Goal: Use online tool/utility: Utilize a website feature to perform a specific function

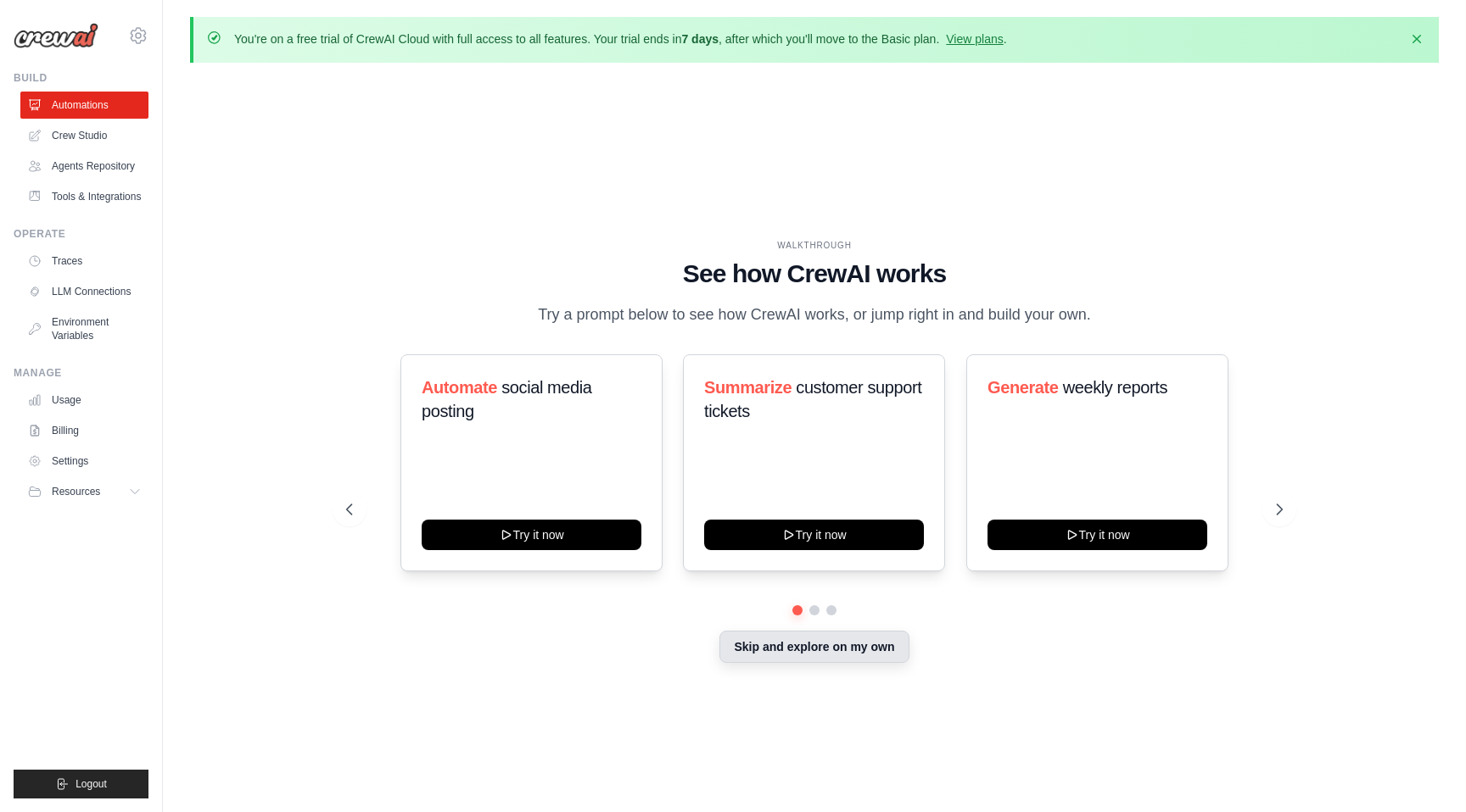
click at [759, 650] on button "Skip and explore on my own" at bounding box center [813, 647] width 189 height 32
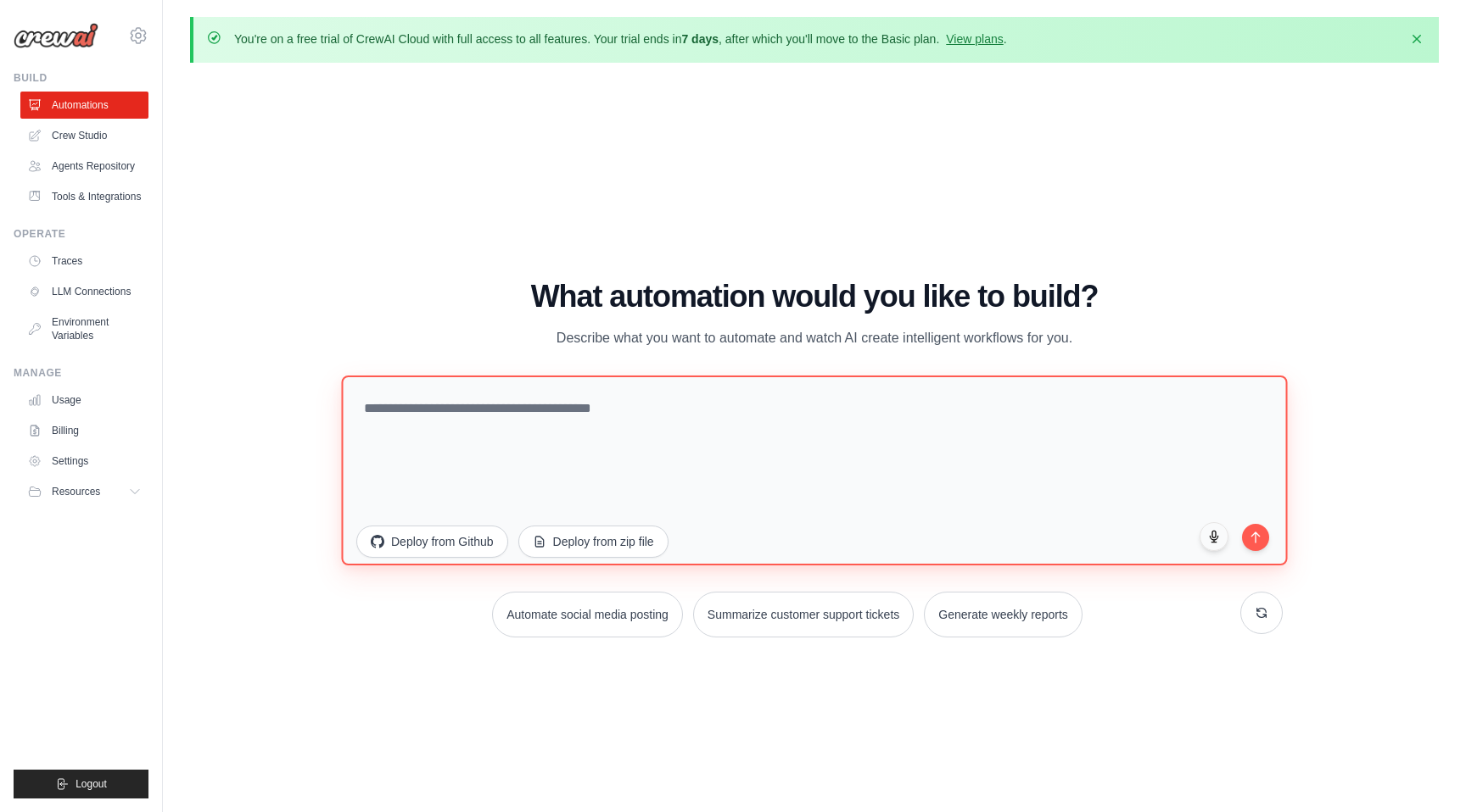
click at [759, 475] on textarea at bounding box center [813, 471] width 946 height 190
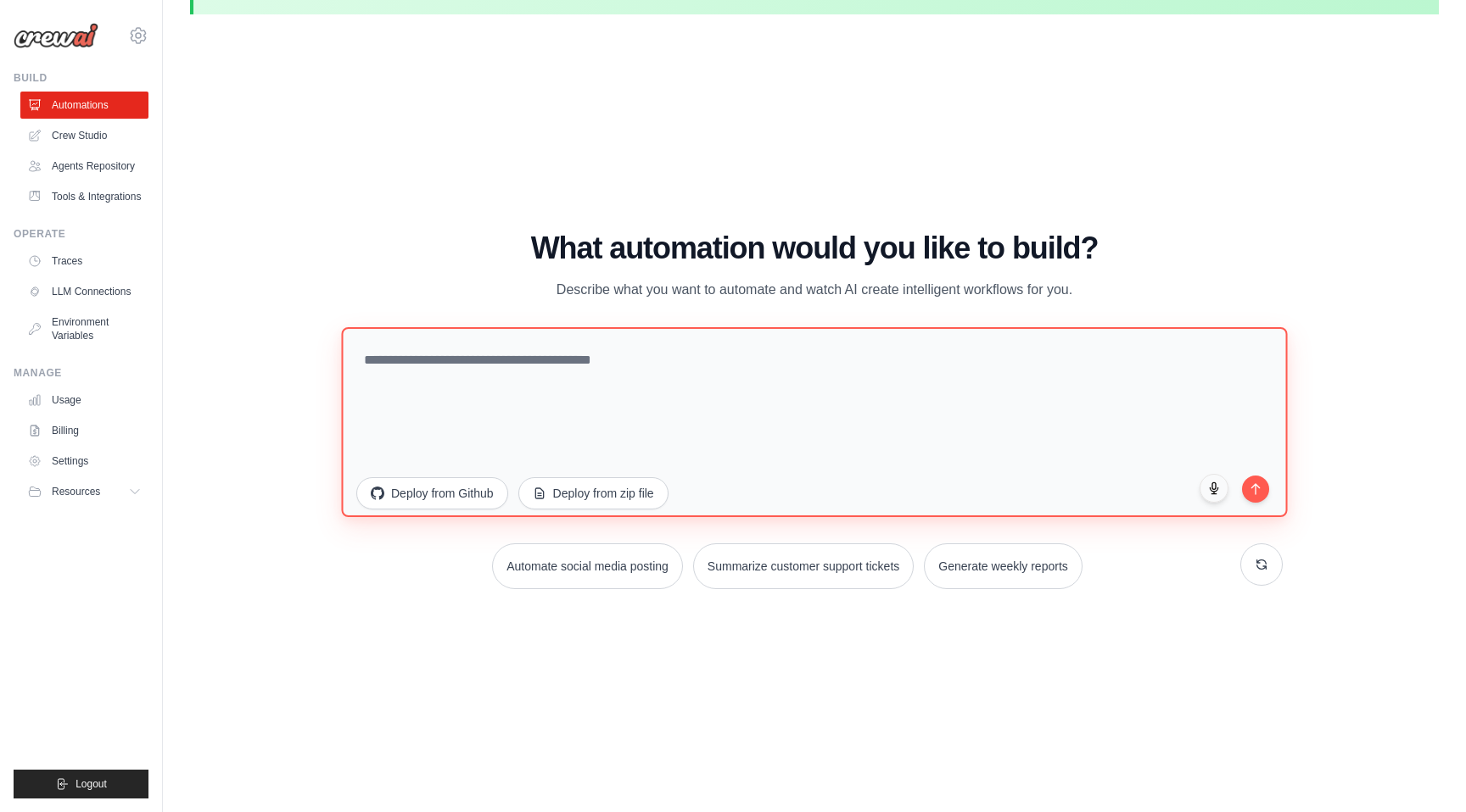
scroll to position [58, 0]
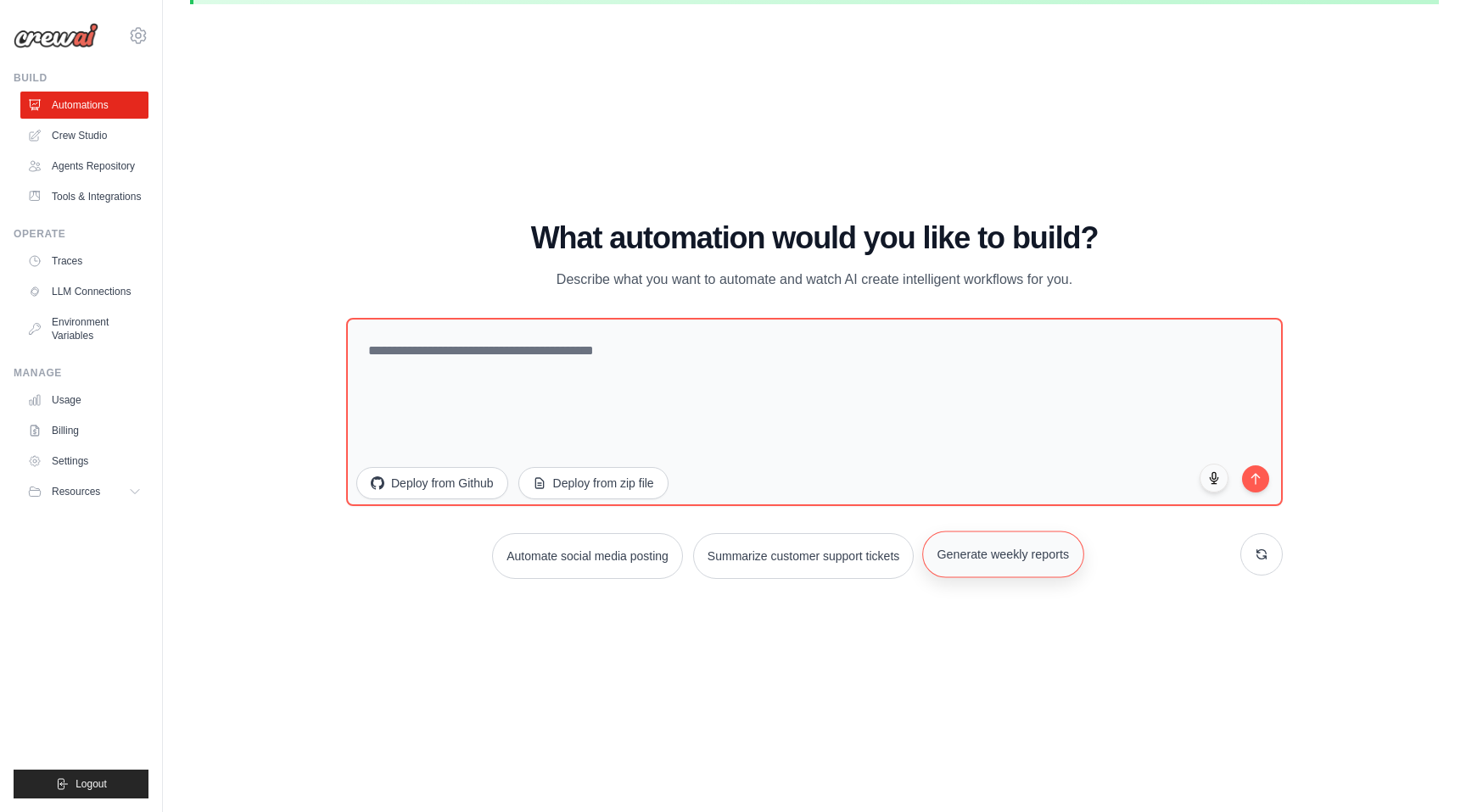
click at [964, 571] on button "Generate weekly reports" at bounding box center [1003, 554] width 161 height 46
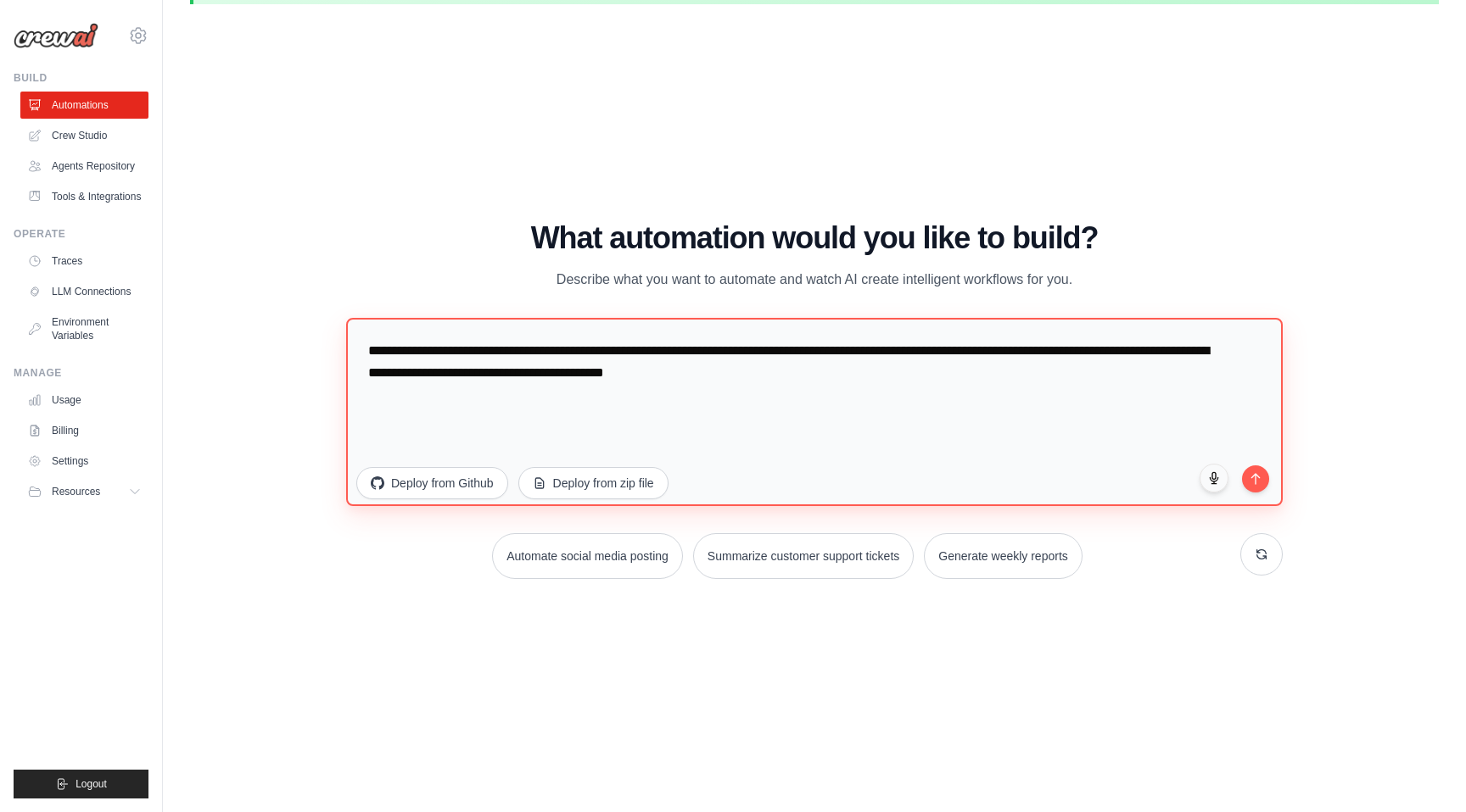
type textarea "**********"
click at [1253, 485] on button "submit" at bounding box center [1255, 476] width 29 height 29
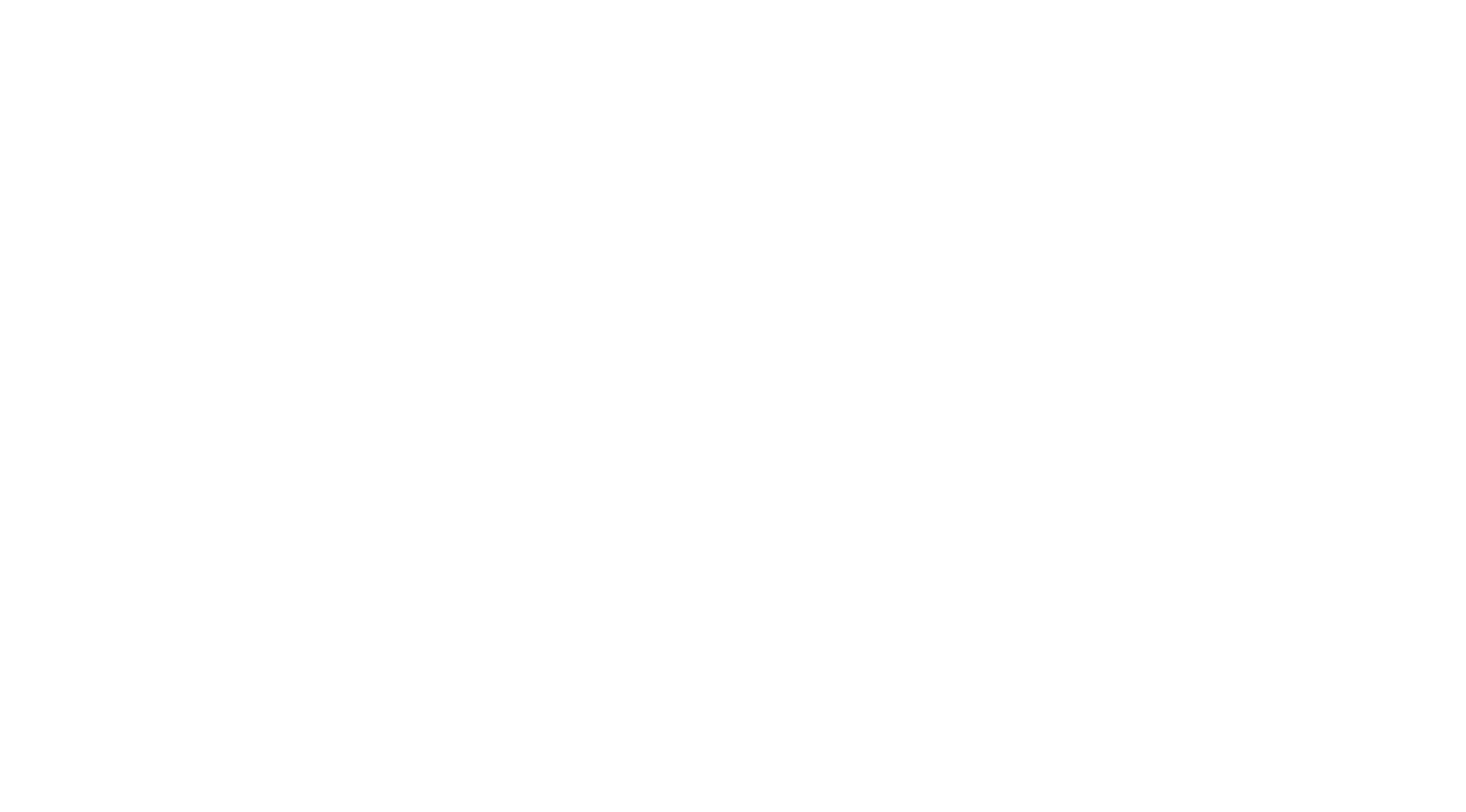
click at [1429, 0] on html at bounding box center [733, 0] width 1466 height 0
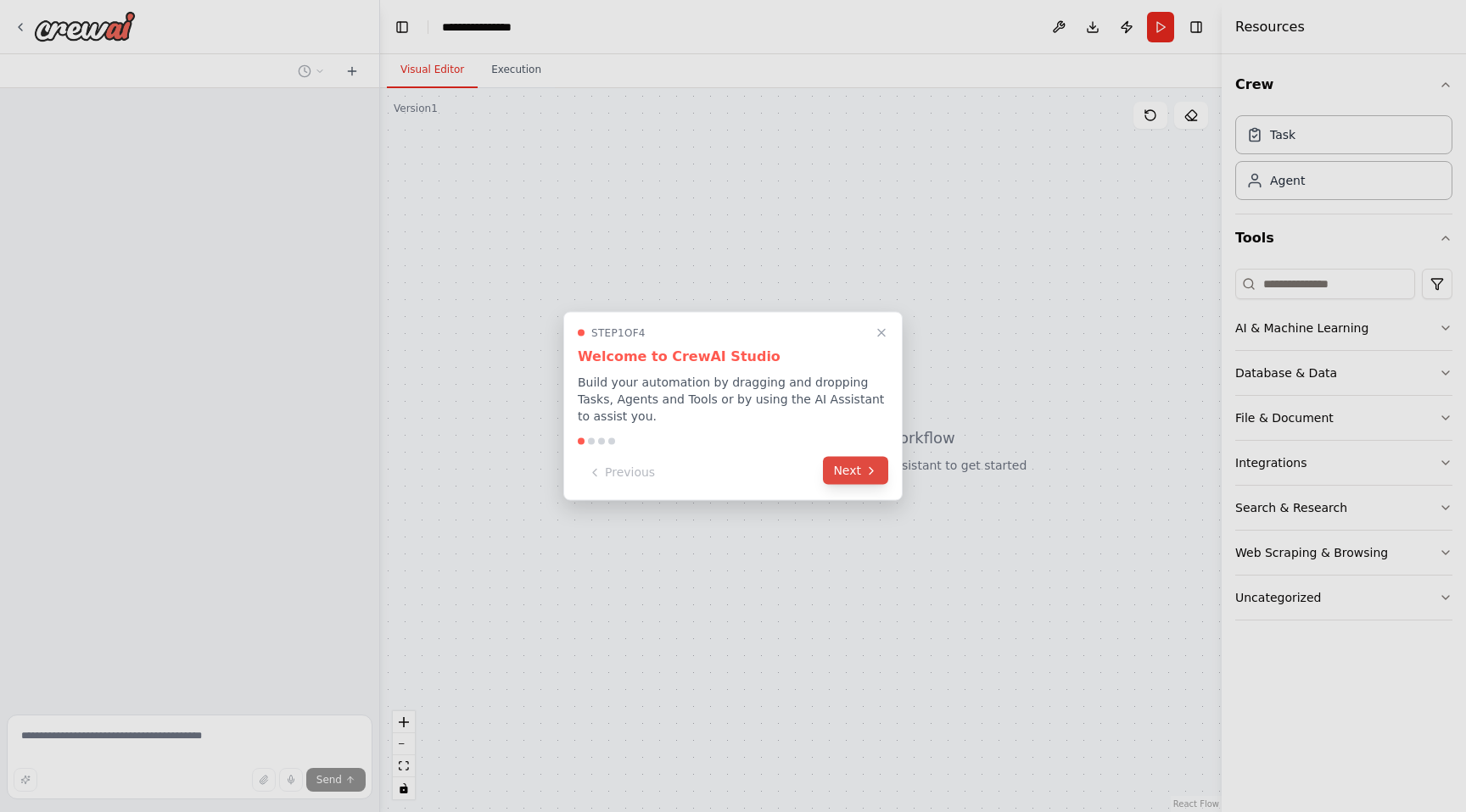
click at [864, 466] on icon at bounding box center [871, 470] width 14 height 14
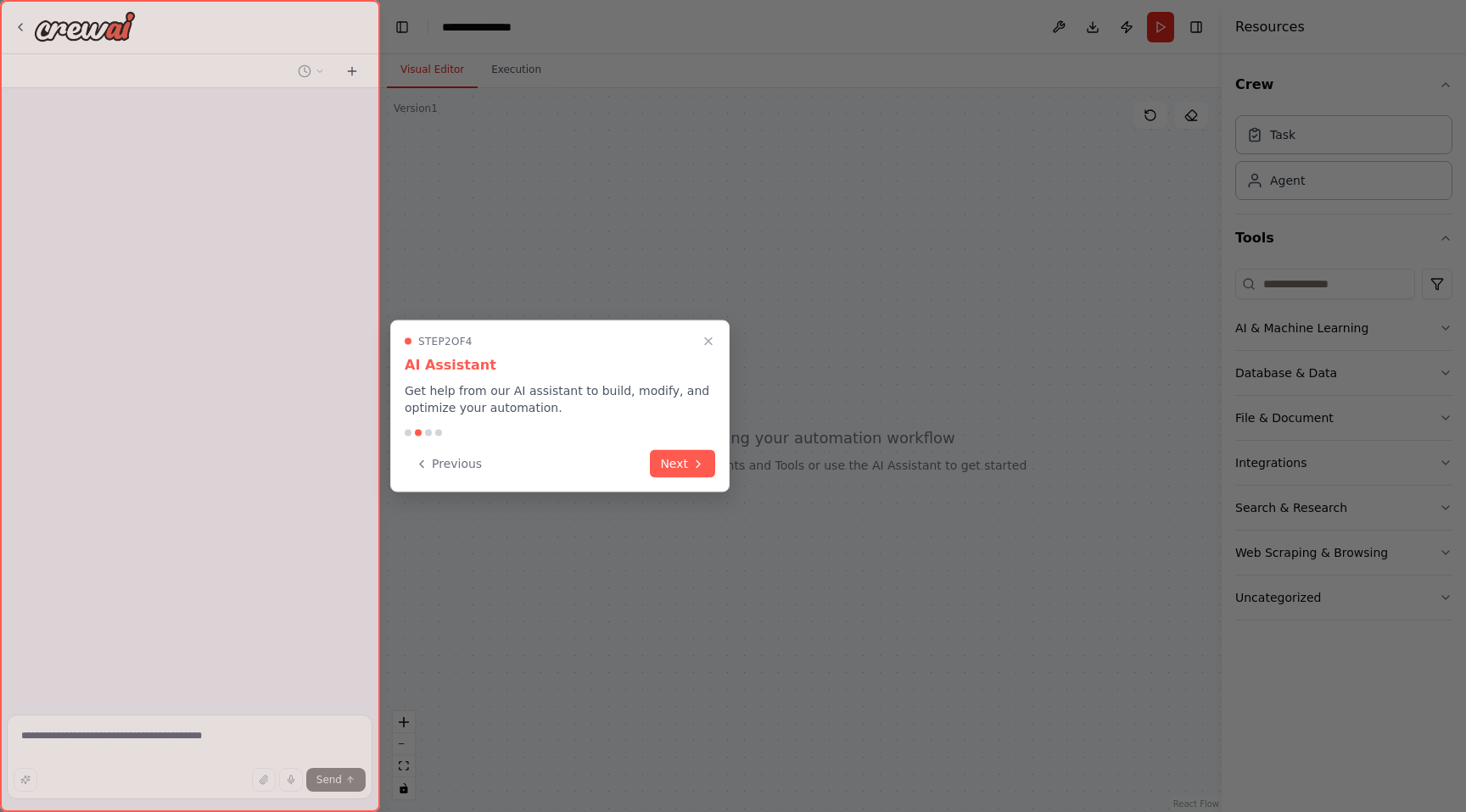
click at [864, 466] on div at bounding box center [733, 406] width 1466 height 812
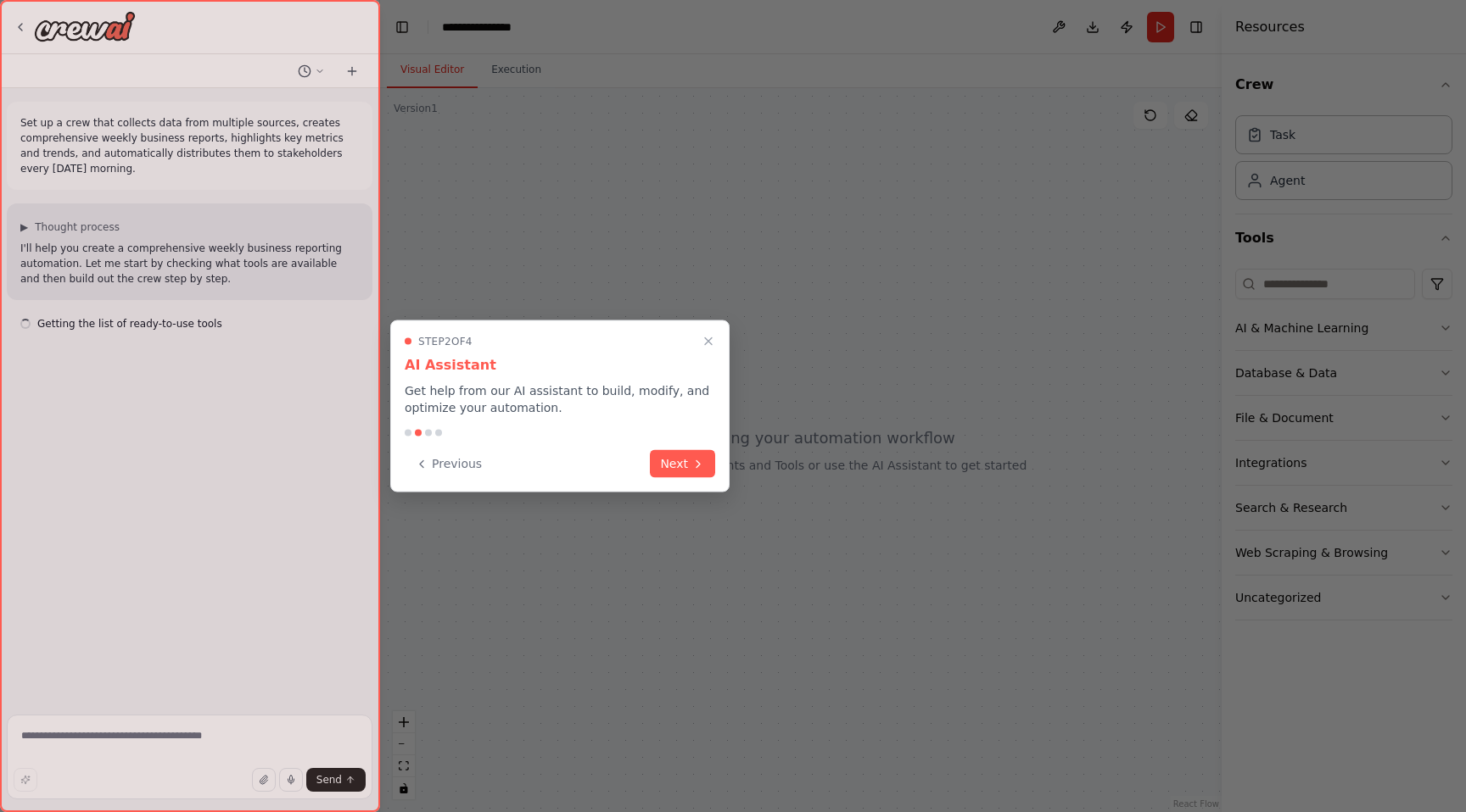
click at [864, 466] on div at bounding box center [733, 406] width 1466 height 812
click at [719, 459] on div "Step 2 of 4 AI Assistant Get help from our AI assistant to build, modify, and o…" at bounding box center [559, 406] width 339 height 172
click at [686, 470] on button "Next" at bounding box center [682, 463] width 66 height 28
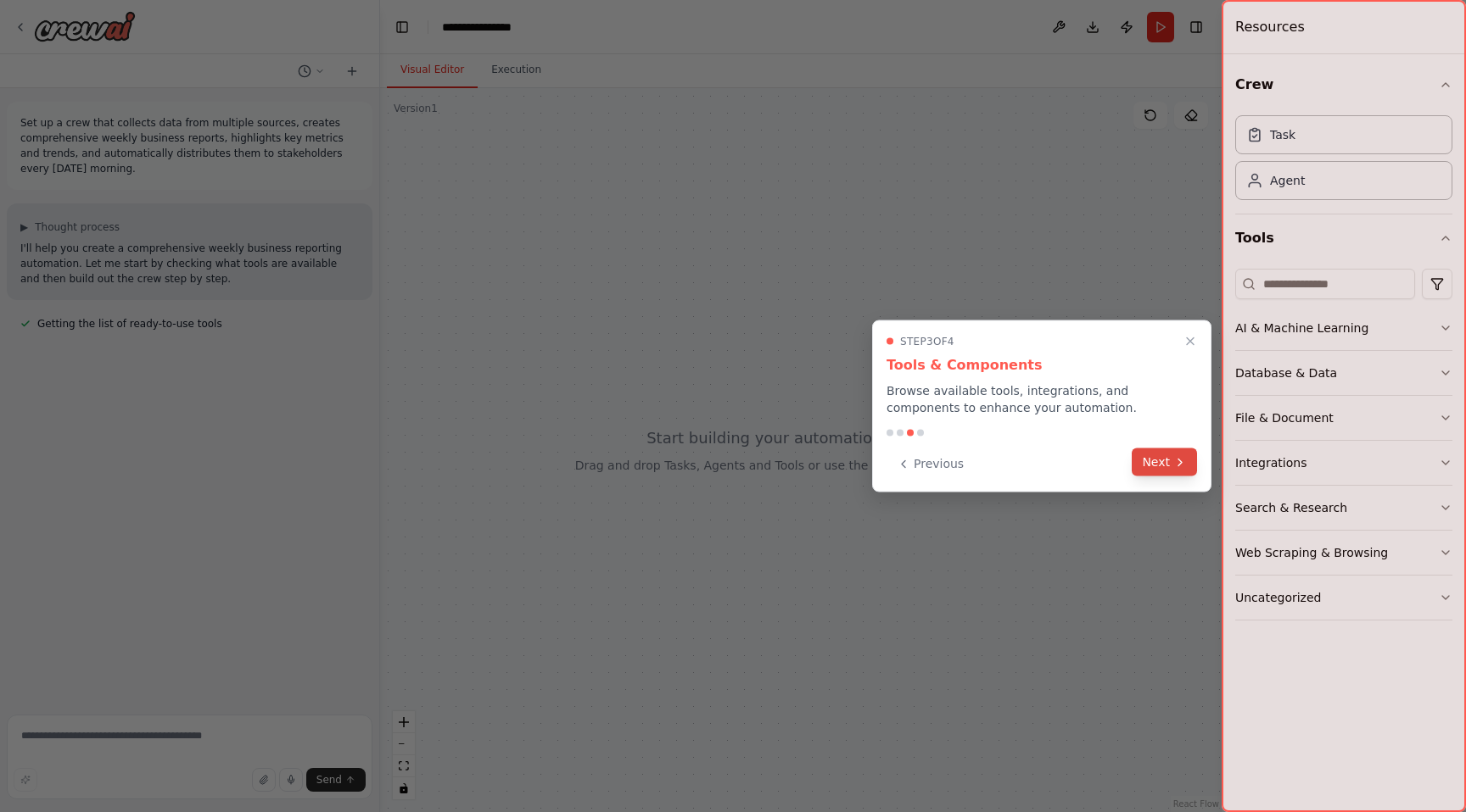
click at [1160, 468] on button "Next" at bounding box center [1164, 463] width 66 height 28
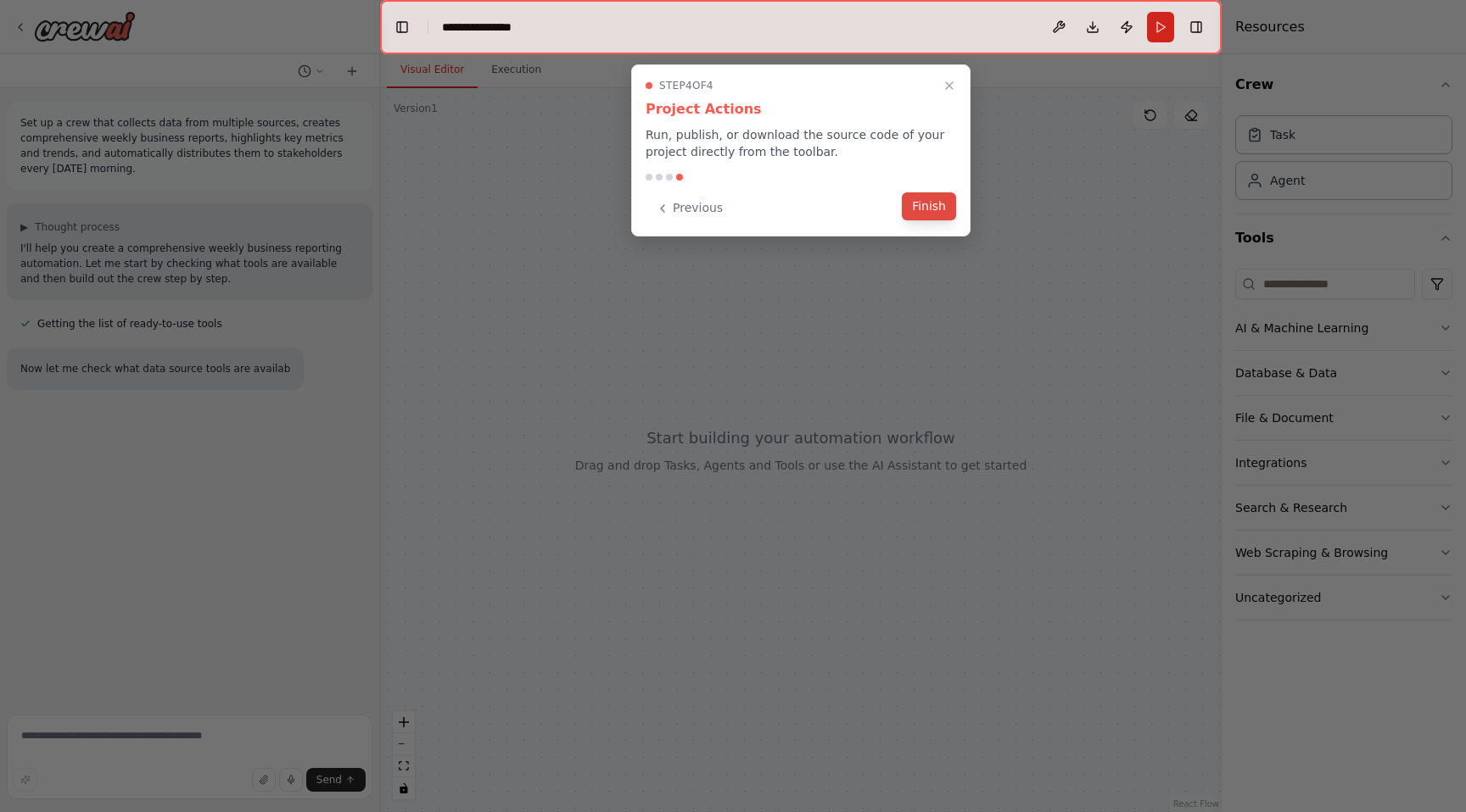
click at [941, 208] on button "Finish" at bounding box center [929, 206] width 55 height 28
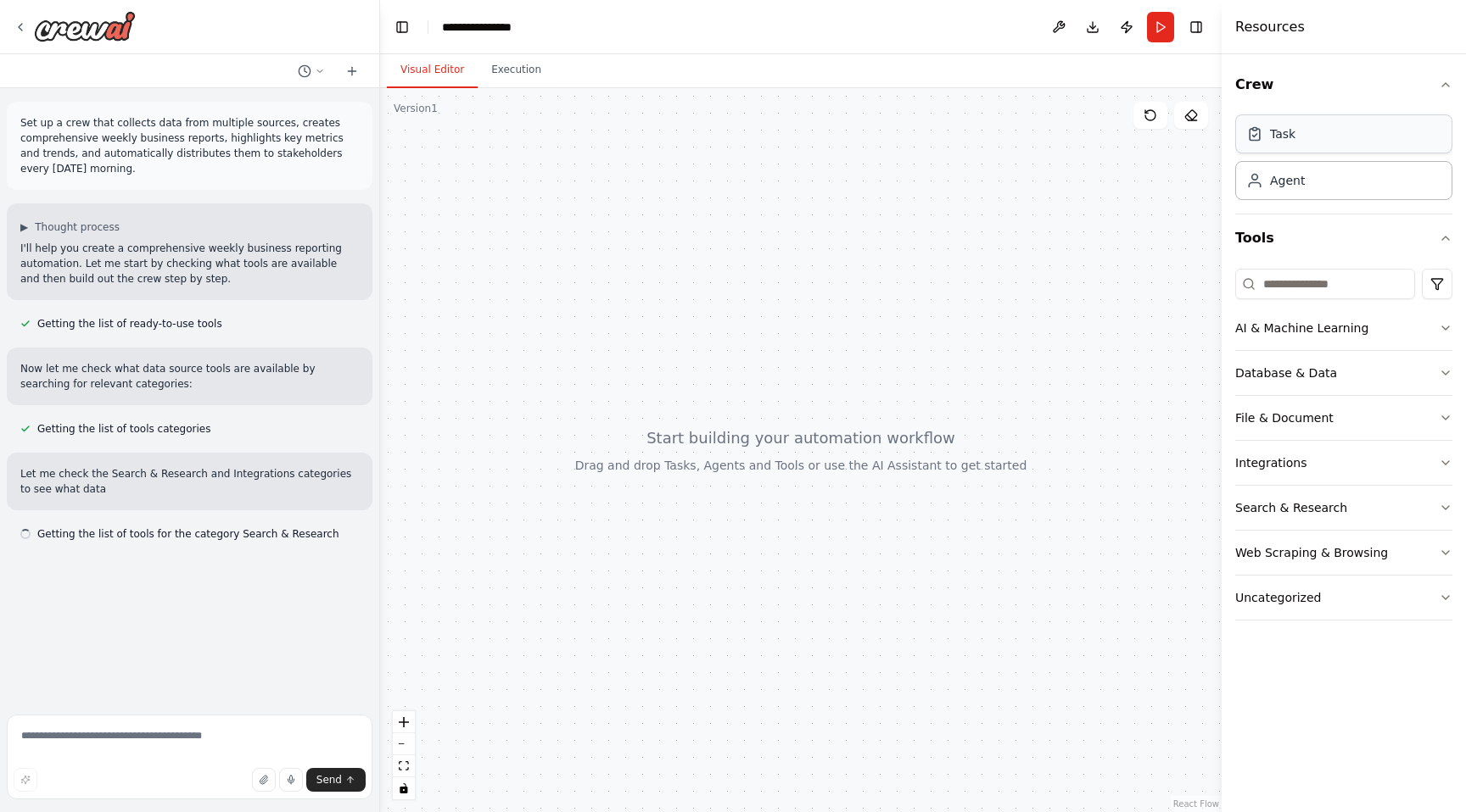
click at [1361, 150] on div "Task" at bounding box center [1343, 134] width 217 height 39
click at [1355, 186] on div "Agent" at bounding box center [1343, 179] width 217 height 39
click at [1423, 327] on button "AI & Machine Learning" at bounding box center [1343, 328] width 217 height 44
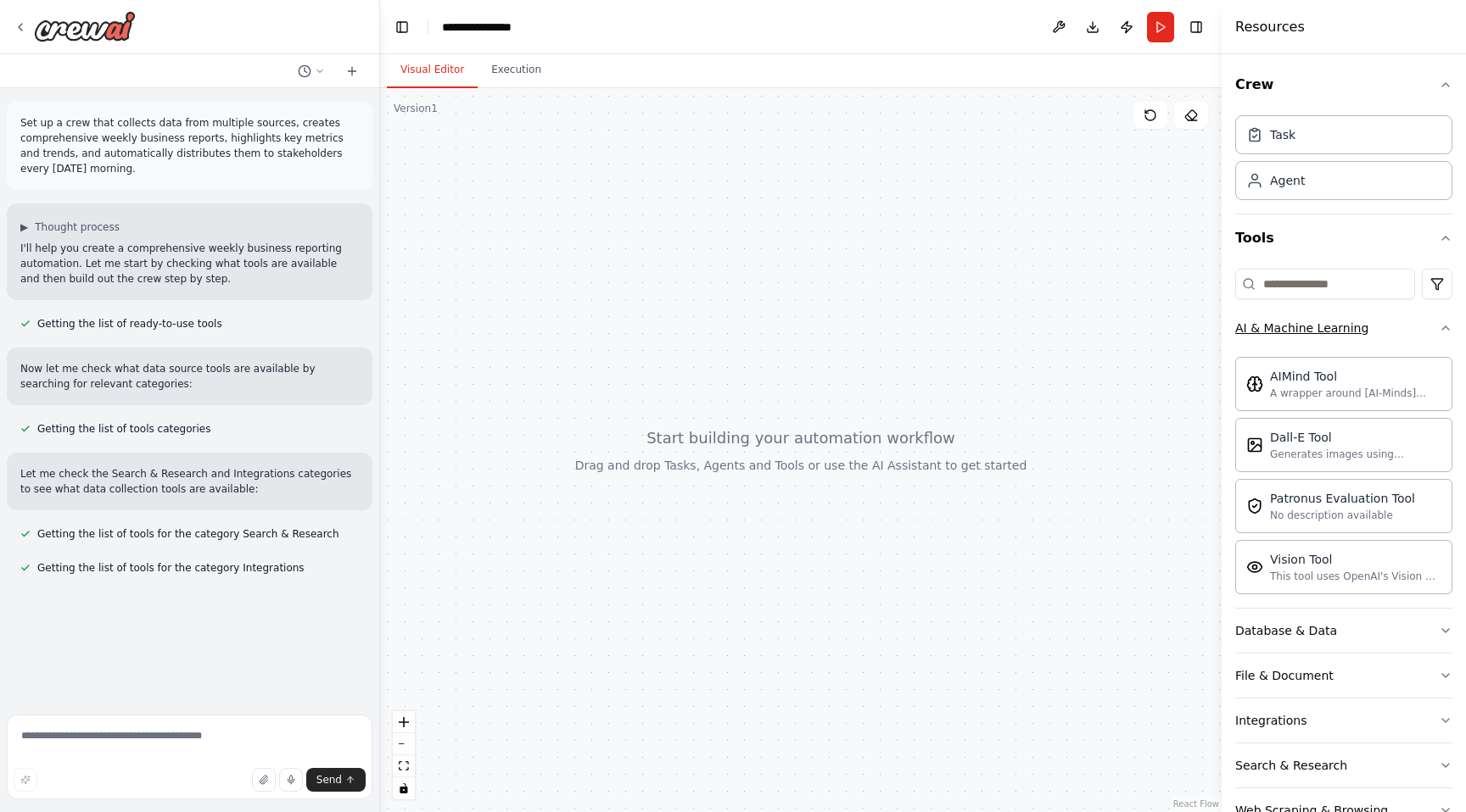
click at [1423, 327] on button "AI & Machine Learning" at bounding box center [1343, 328] width 217 height 44
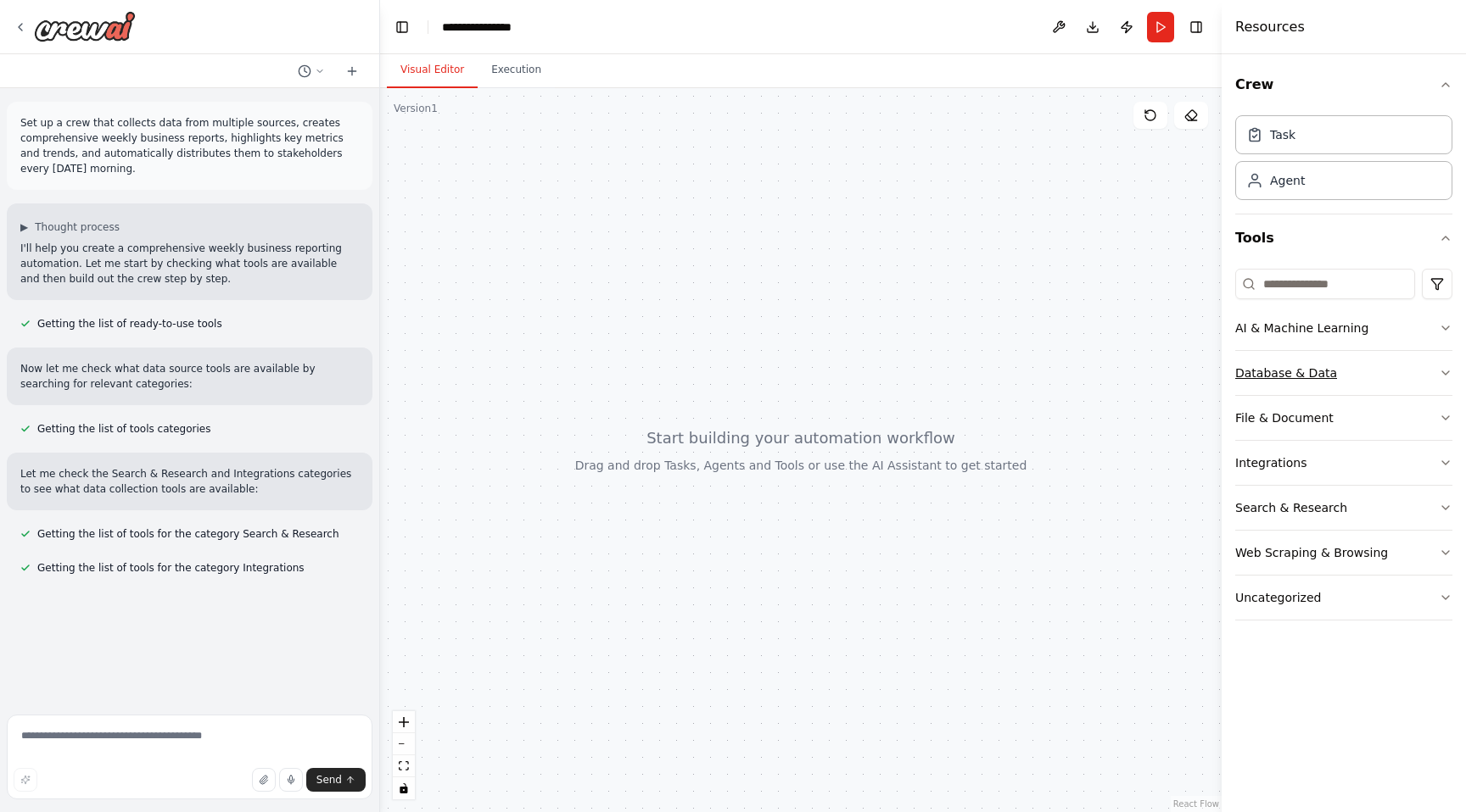
click at [1410, 377] on button "Database & Data" at bounding box center [1343, 373] width 217 height 44
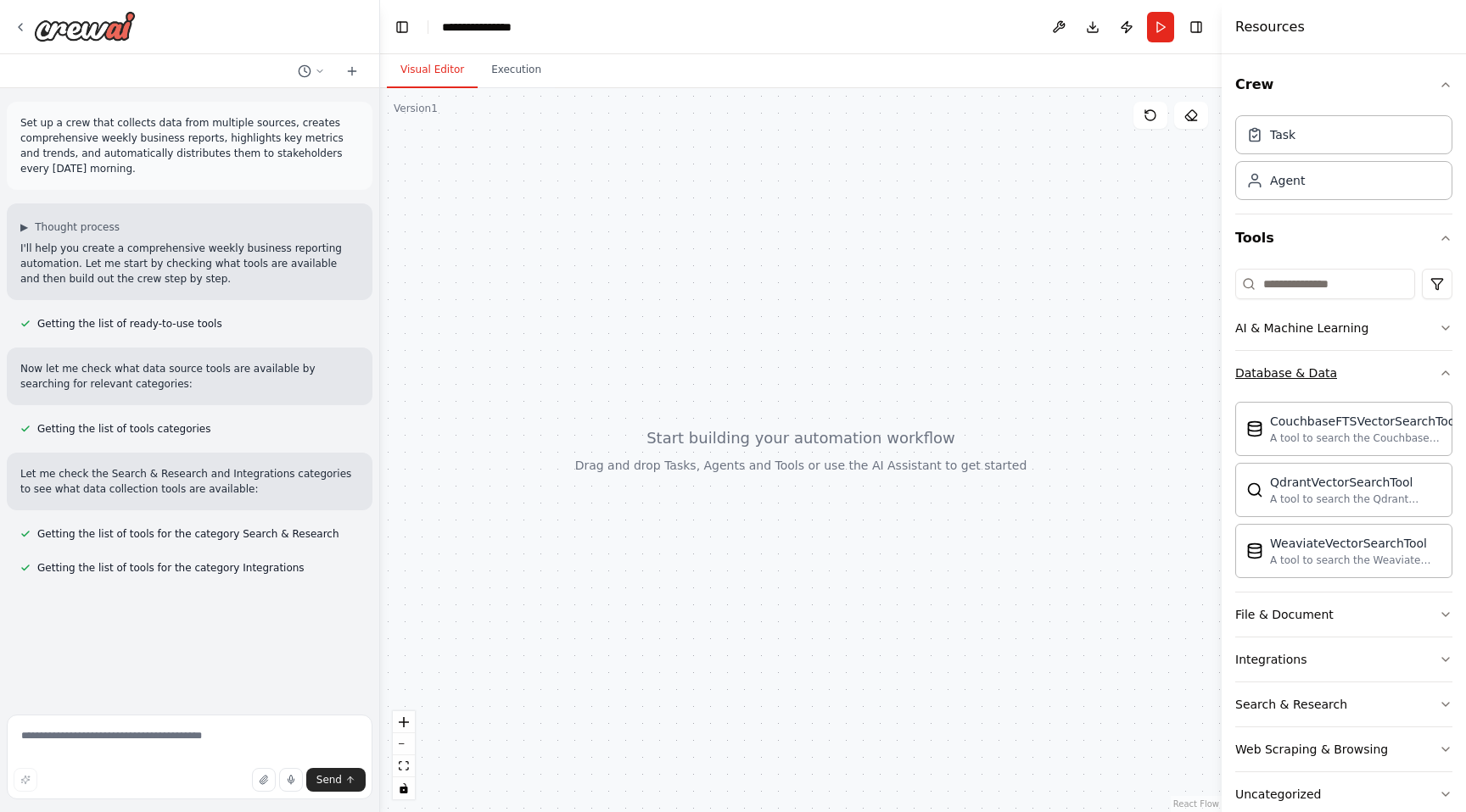
click at [1410, 377] on button "Database & Data" at bounding box center [1343, 373] width 217 height 44
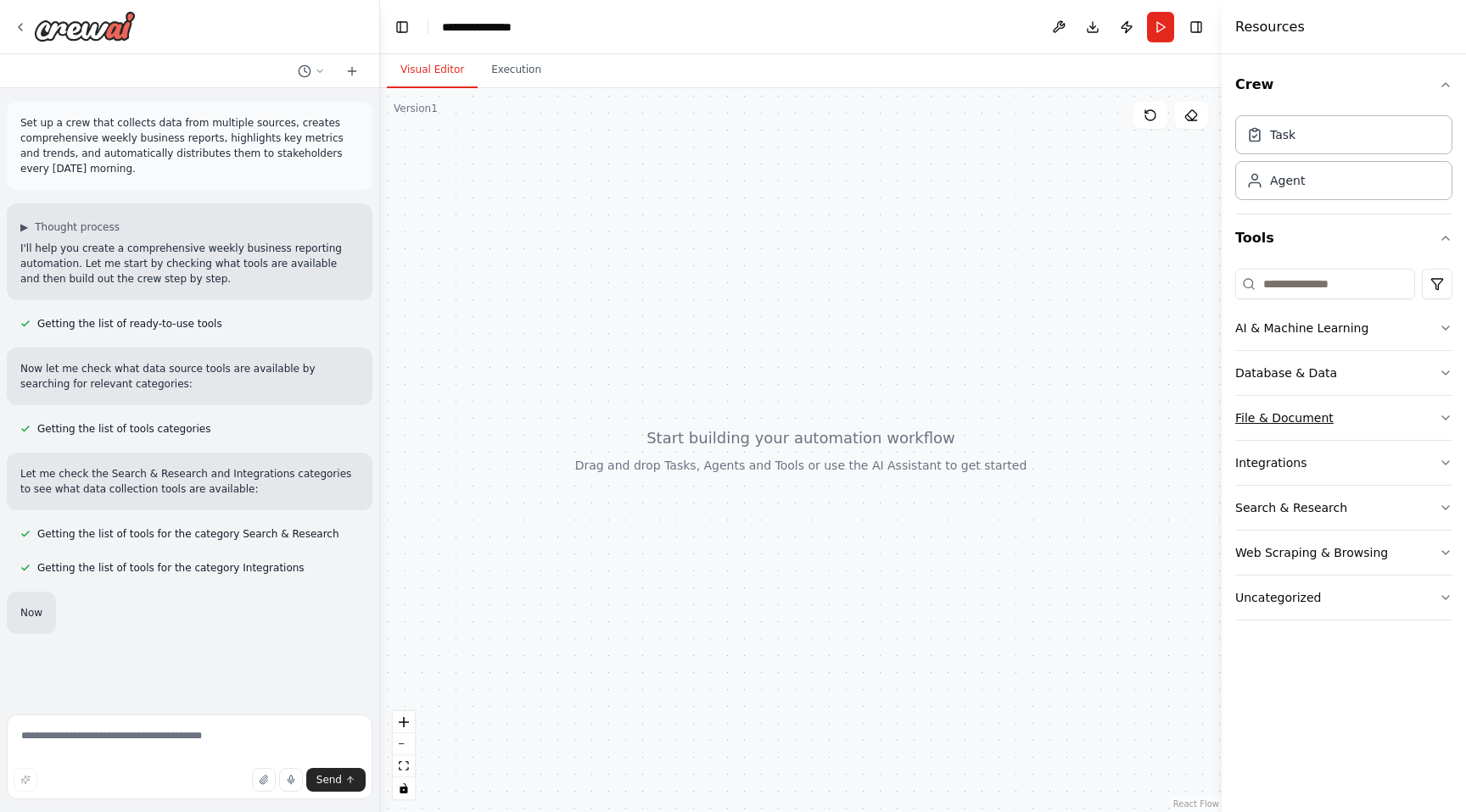
click at [1408, 413] on button "File & Document" at bounding box center [1343, 418] width 217 height 44
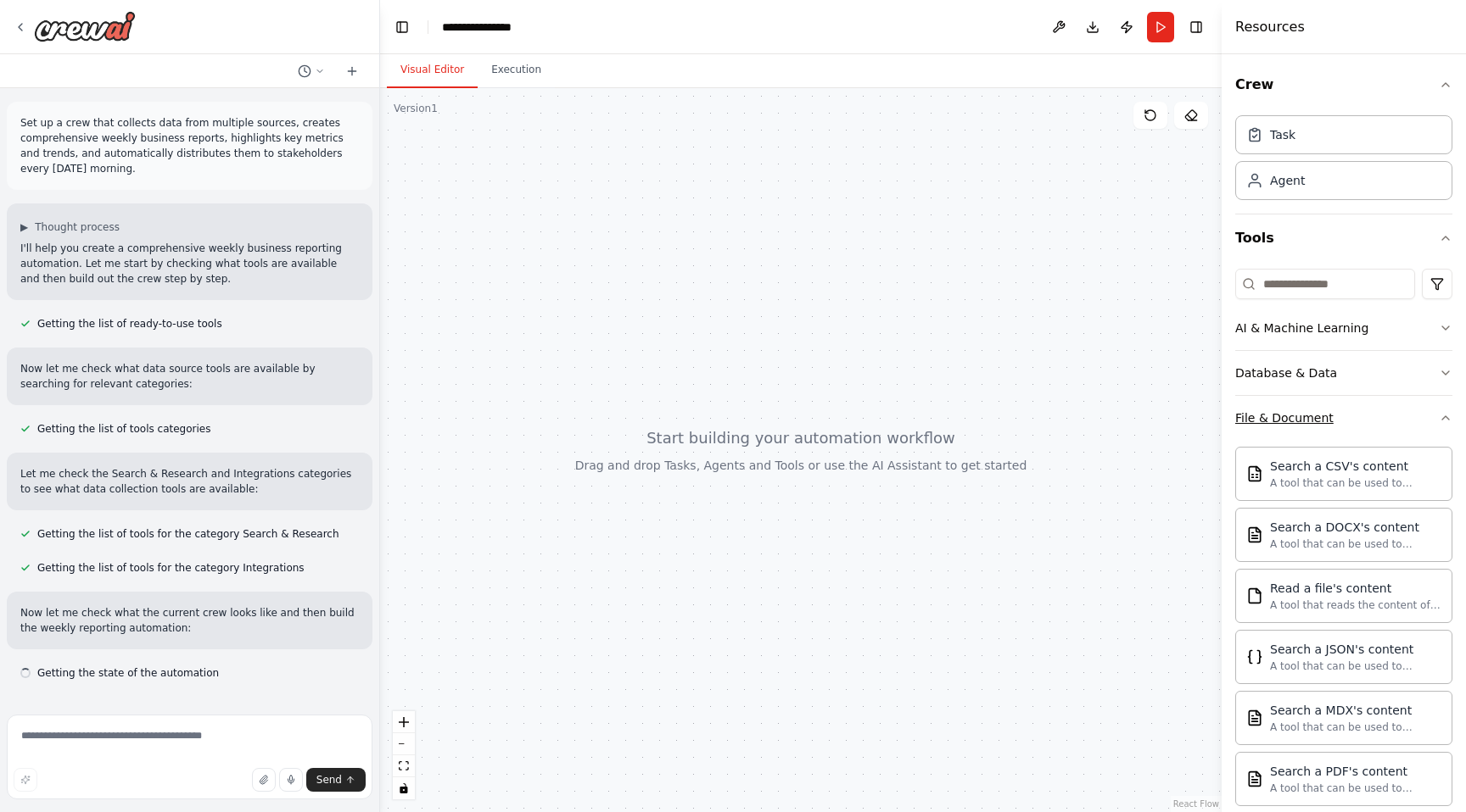
click at [1408, 413] on button "File & Document" at bounding box center [1343, 418] width 217 height 44
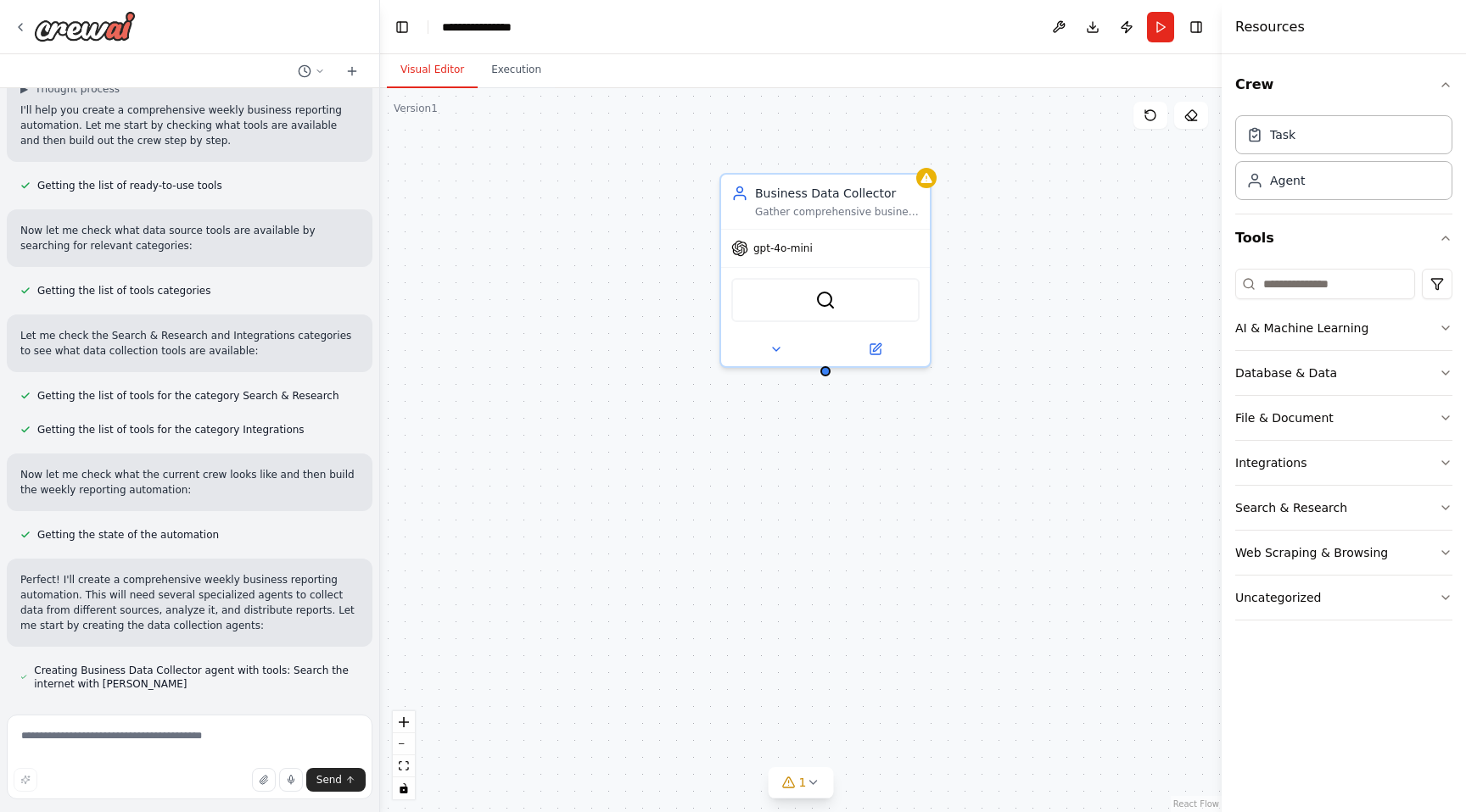
scroll to position [171, 0]
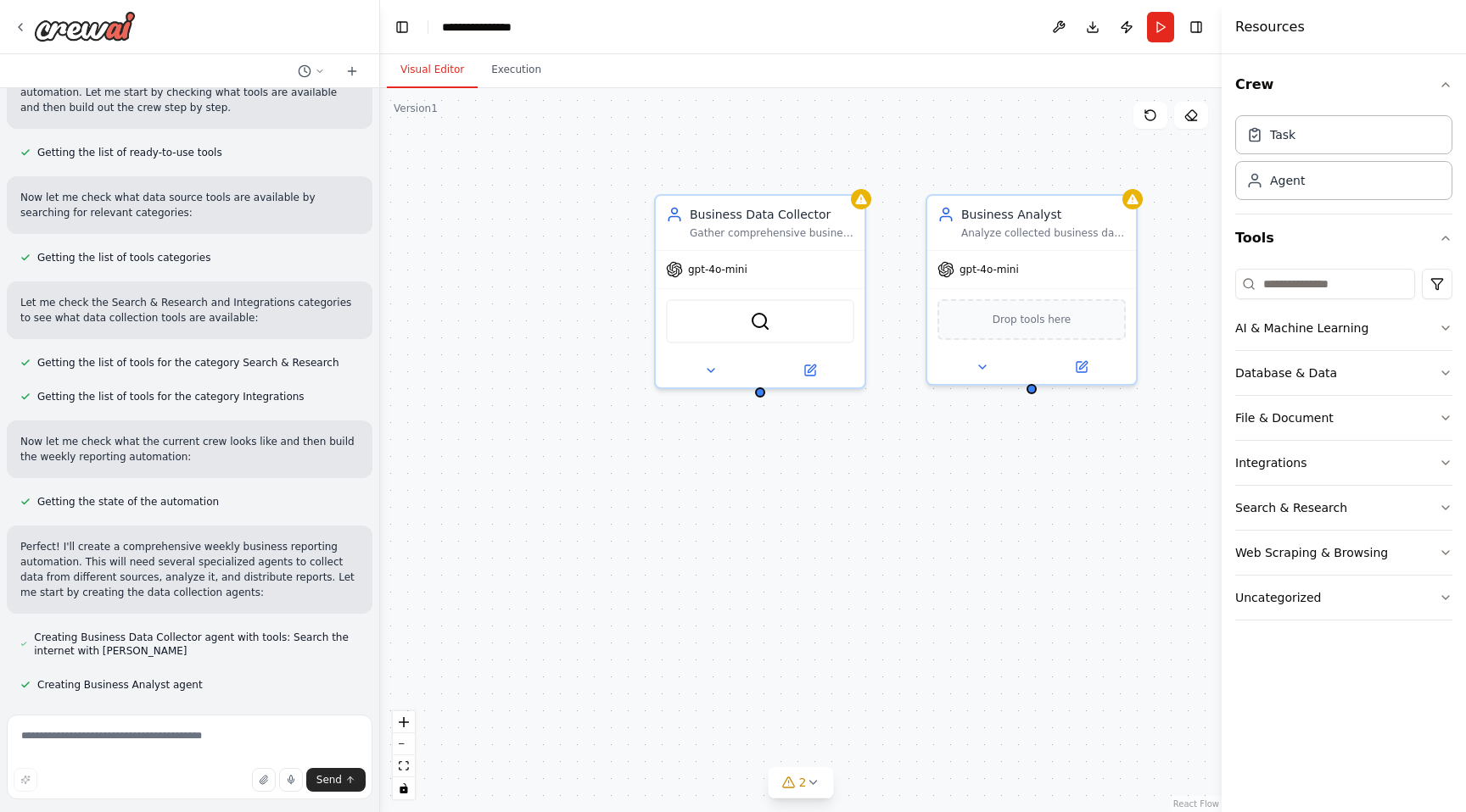
drag, startPoint x: 588, startPoint y: 327, endPoint x: 522, endPoint y: 348, distance: 69.3
click at [522, 348] on div "Business Data Collector Gather comprehensive business data from multiple source…" at bounding box center [800, 450] width 841 height 724
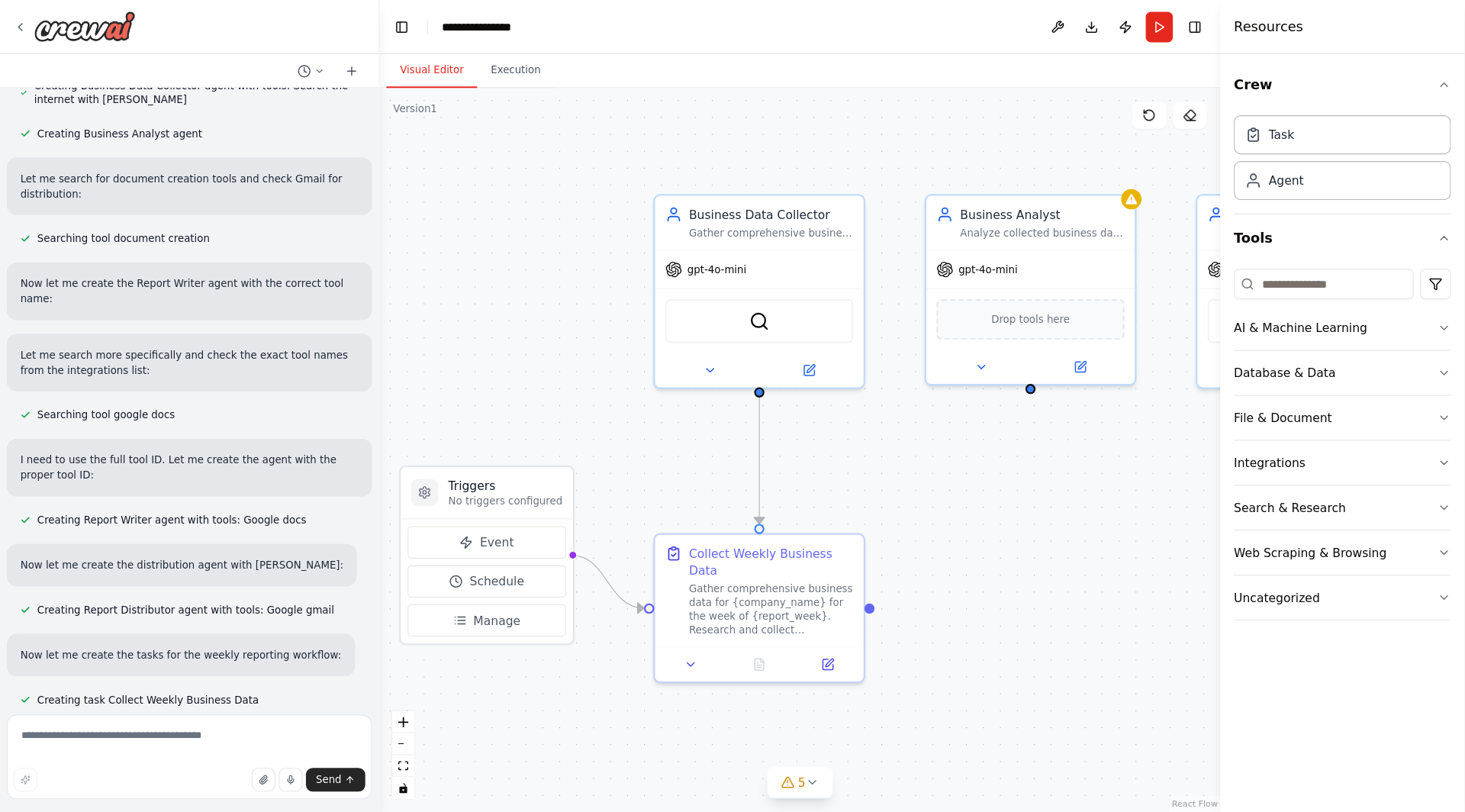
scroll to position [681, 0]
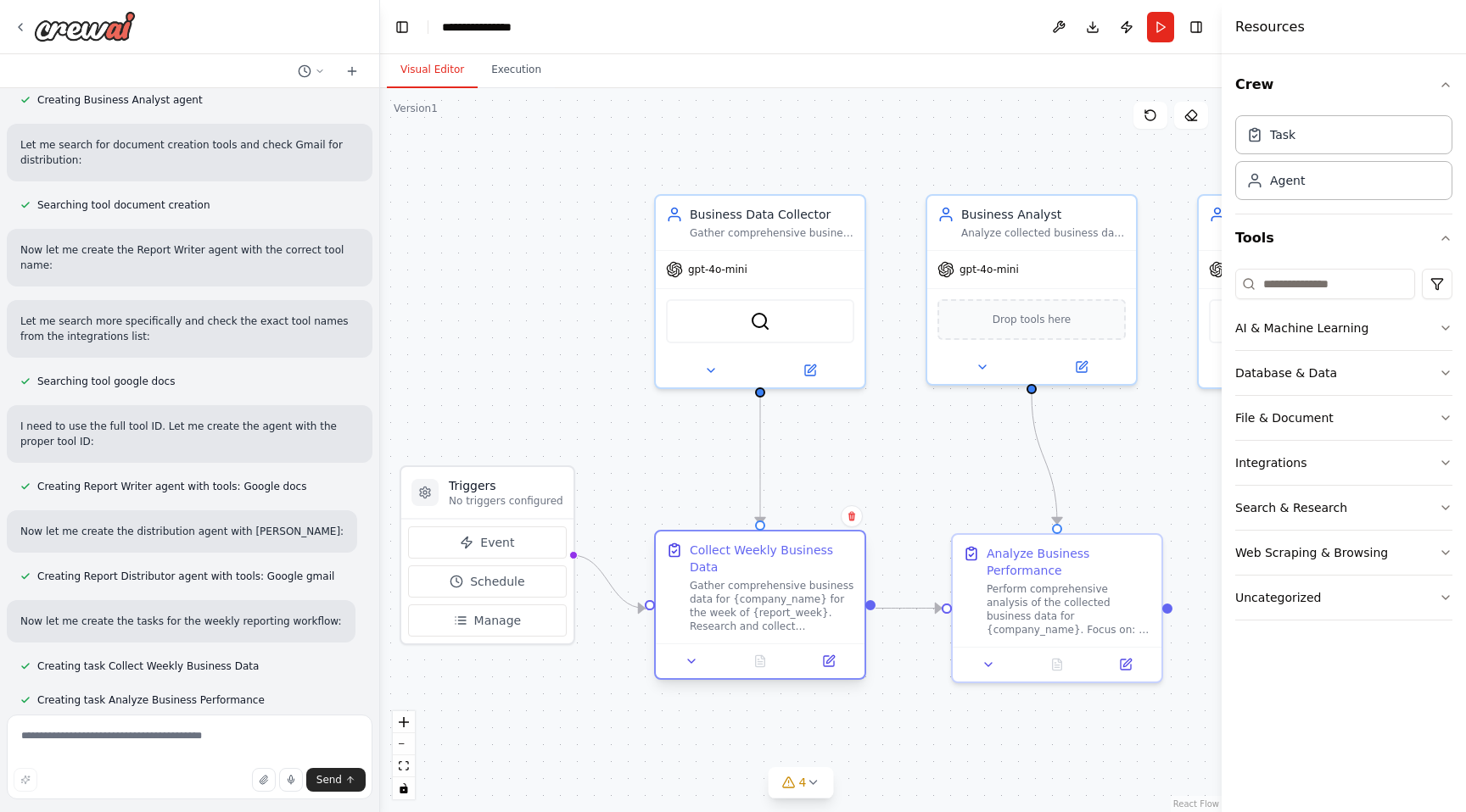
click at [713, 553] on div "Collect Weekly Business Data" at bounding box center [772, 558] width 165 height 34
click at [758, 265] on div "gpt-4o-mini" at bounding box center [760, 266] width 209 height 37
click at [759, 267] on div "gpt-4o-mini" at bounding box center [760, 266] width 209 height 37
click at [1012, 268] on span "gpt-4o-mini" at bounding box center [989, 266] width 59 height 14
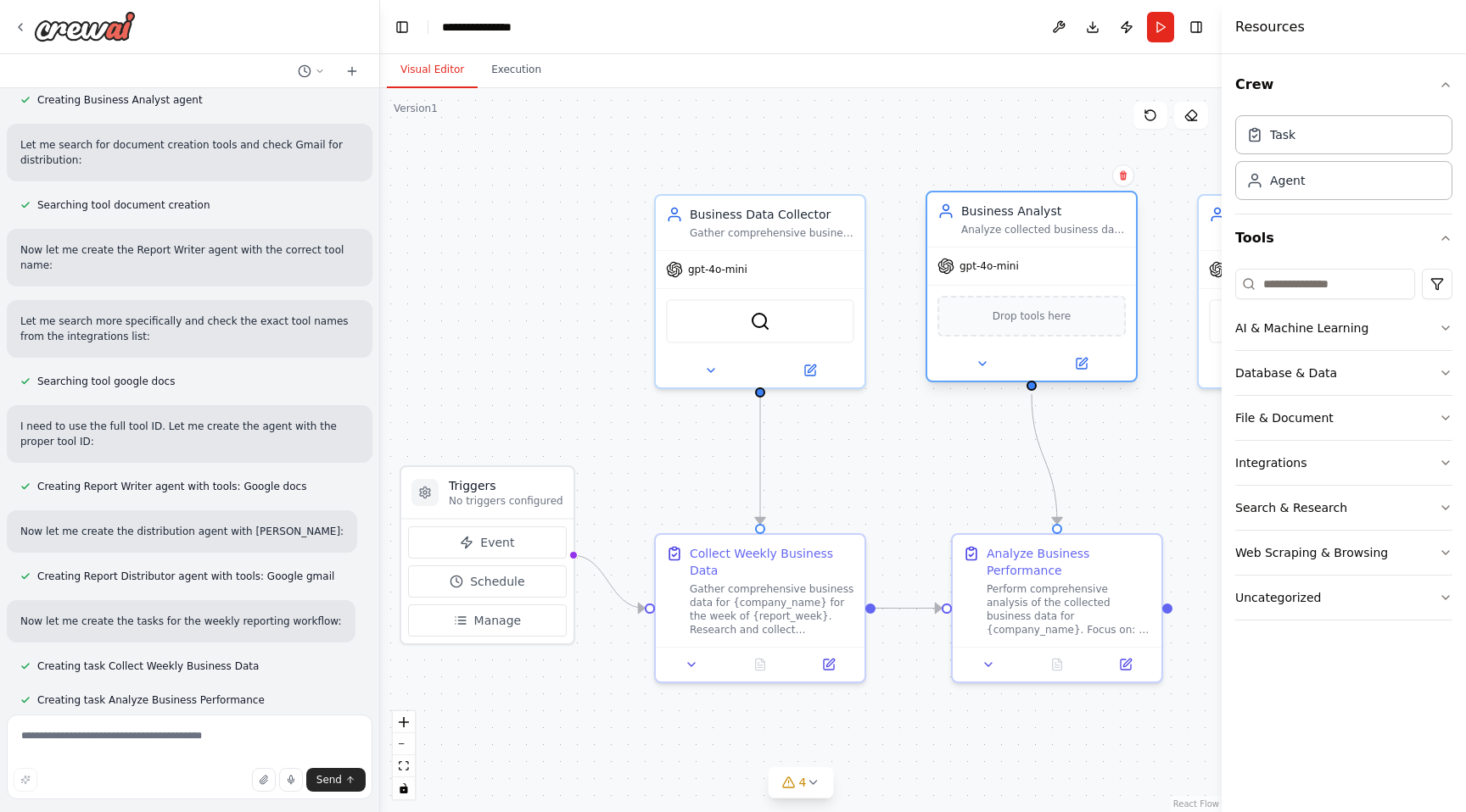
click at [1012, 268] on span "gpt-4o-mini" at bounding box center [989, 266] width 59 height 14
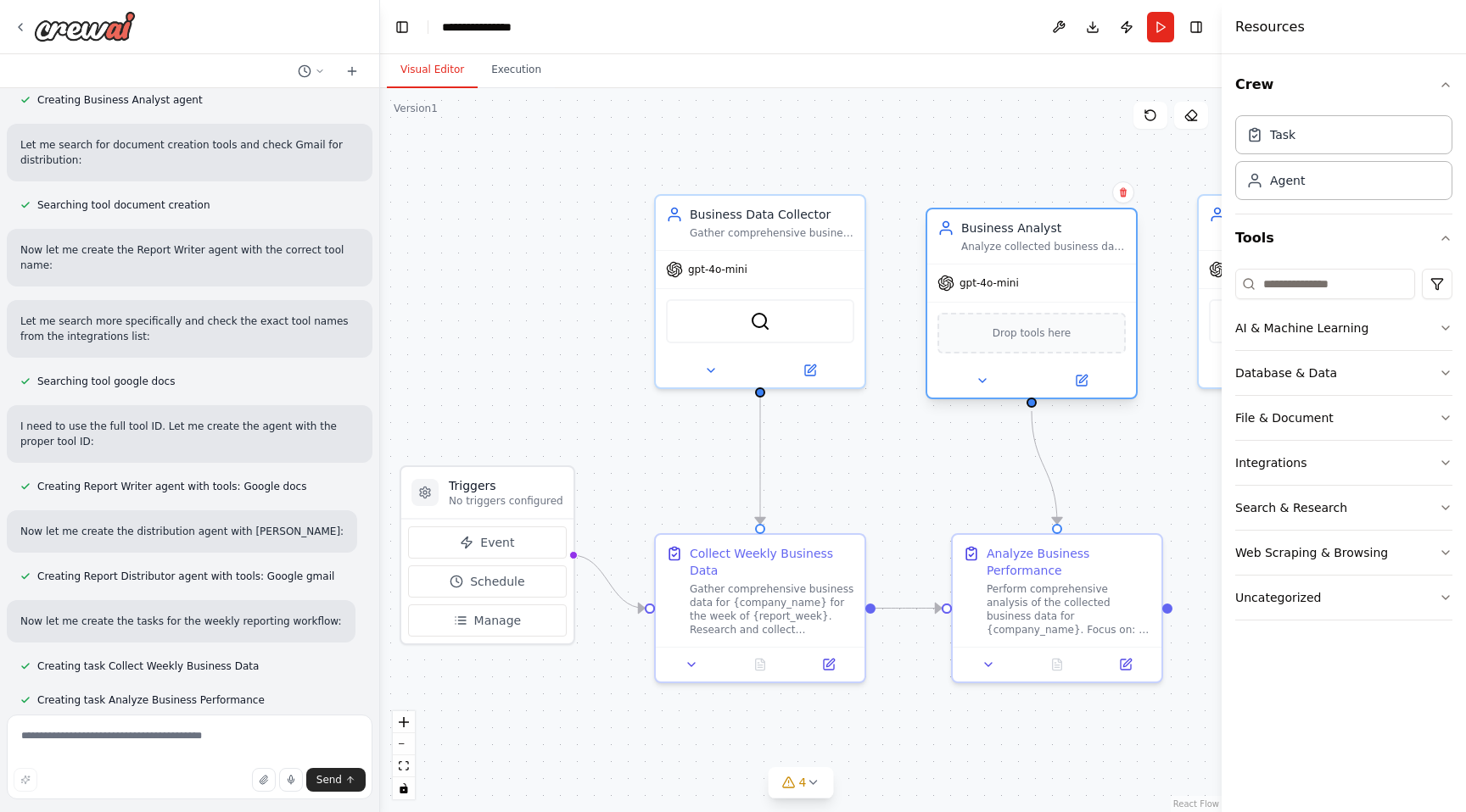
drag, startPoint x: 1012, startPoint y: 268, endPoint x: 1011, endPoint y: 284, distance: 16.0
click at [1011, 284] on span "gpt-4o-mini" at bounding box center [989, 283] width 59 height 14
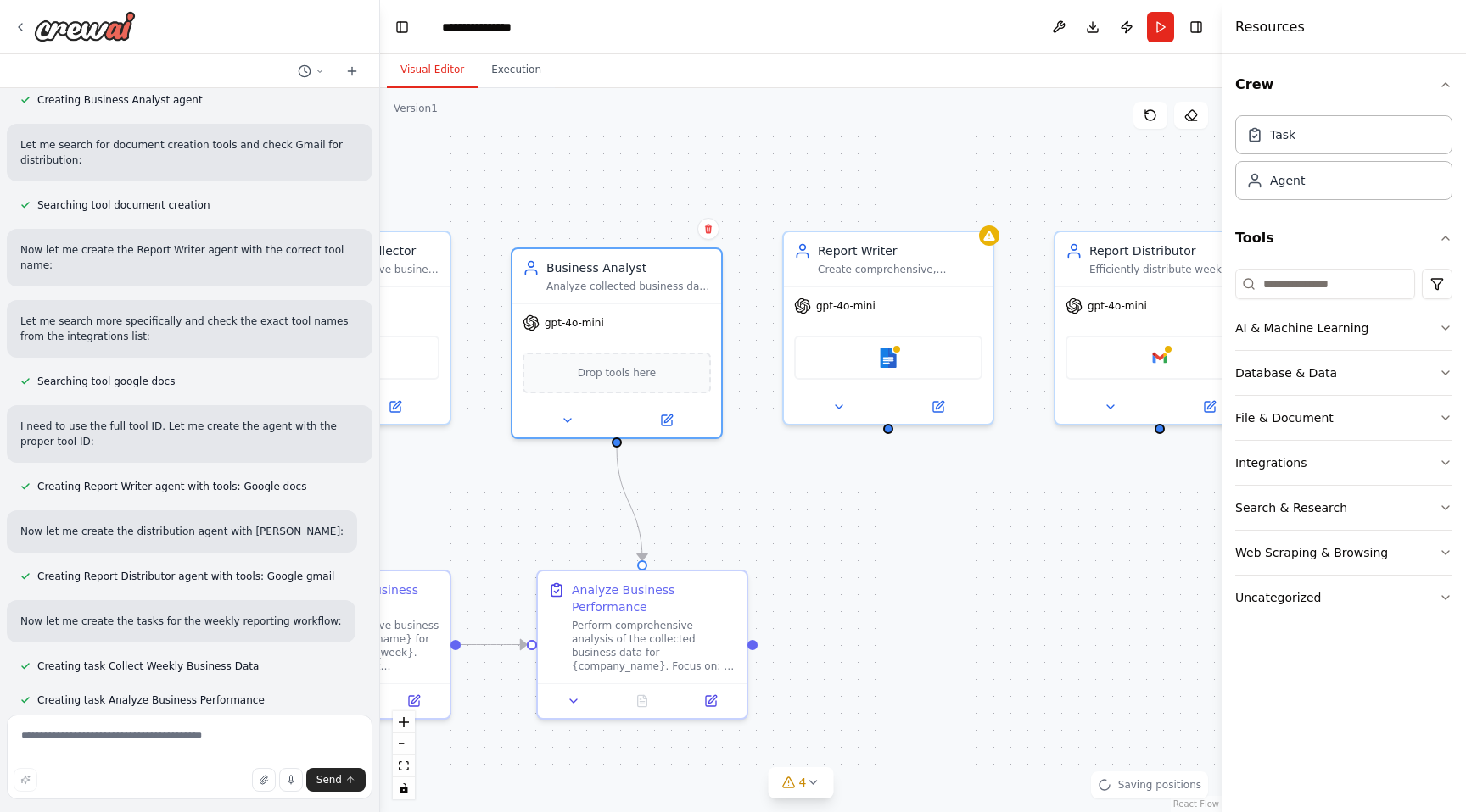
drag, startPoint x: 919, startPoint y: 165, endPoint x: 504, endPoint y: 202, distance: 416.6
click at [504, 202] on div ".deletable-edge-delete-btn { width: 20px; height: 20px; border: 0px solid #ffff…" at bounding box center [800, 450] width 841 height 724
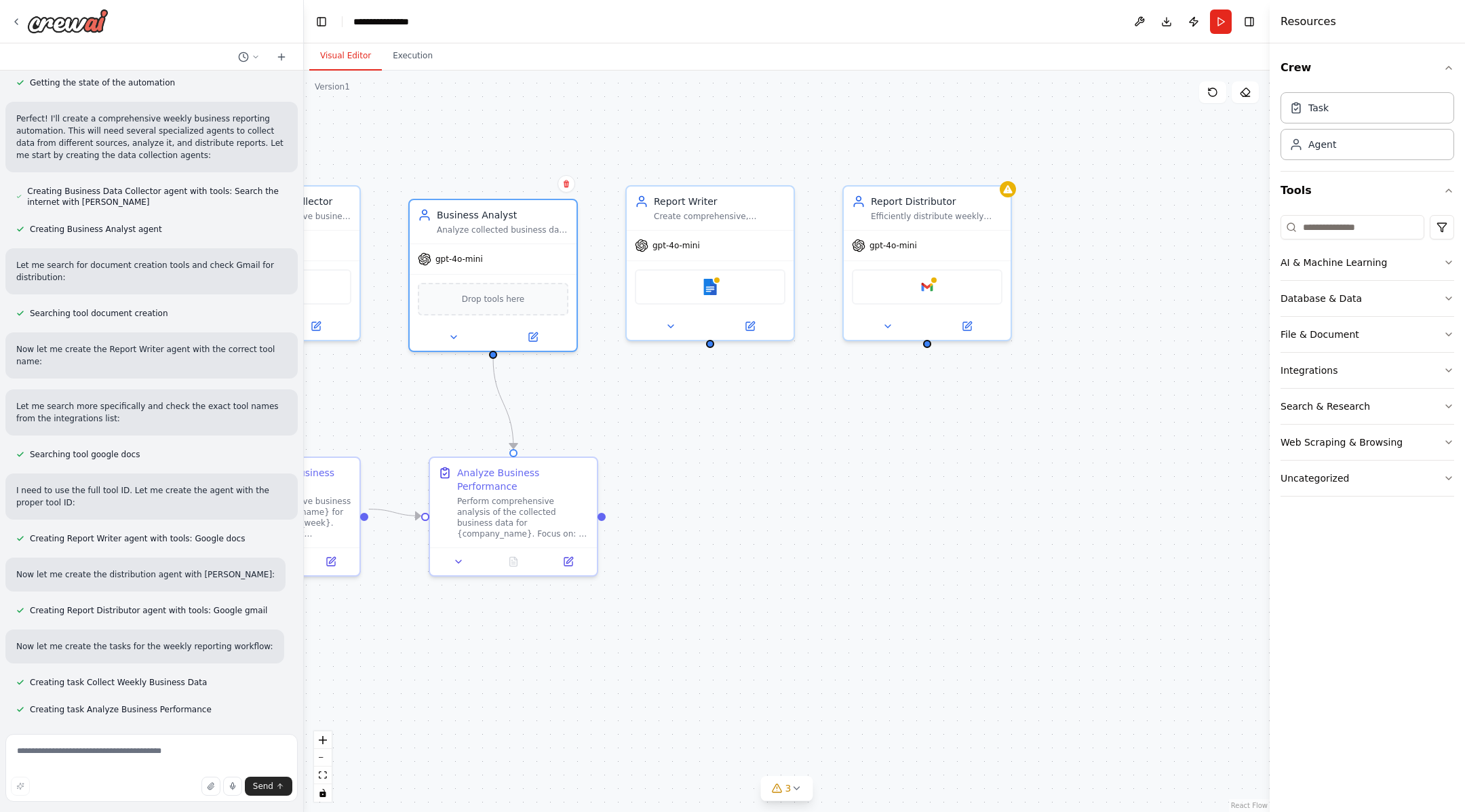
scroll to position [441, 0]
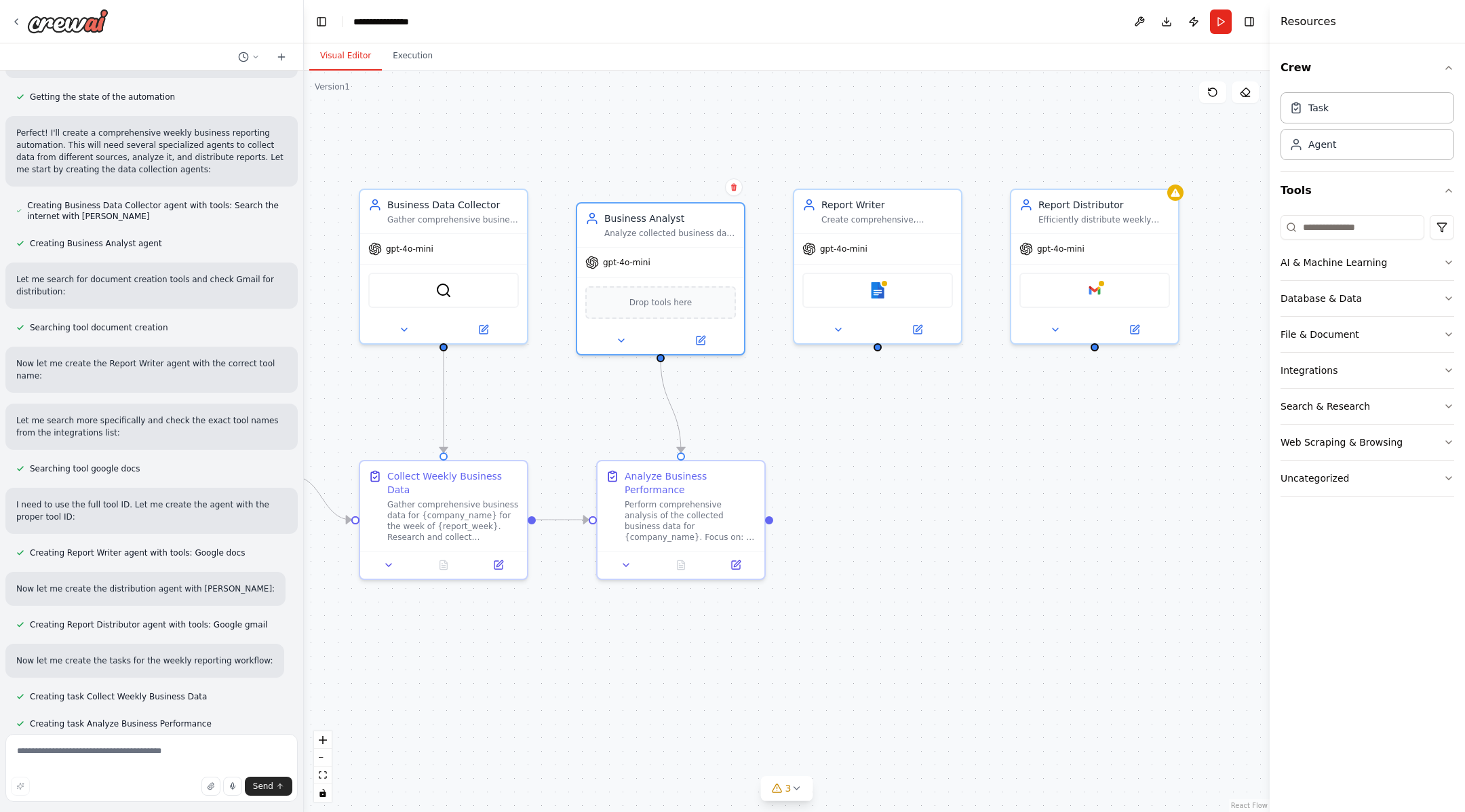
drag, startPoint x: 679, startPoint y: 386, endPoint x: 862, endPoint y: 383, distance: 183.0
click at [862, 383] on div ".deletable-edge-delete-btn { width: 20px; height: 20px; border: 0px solid #ffff…" at bounding box center [786, 440] width 966 height 741
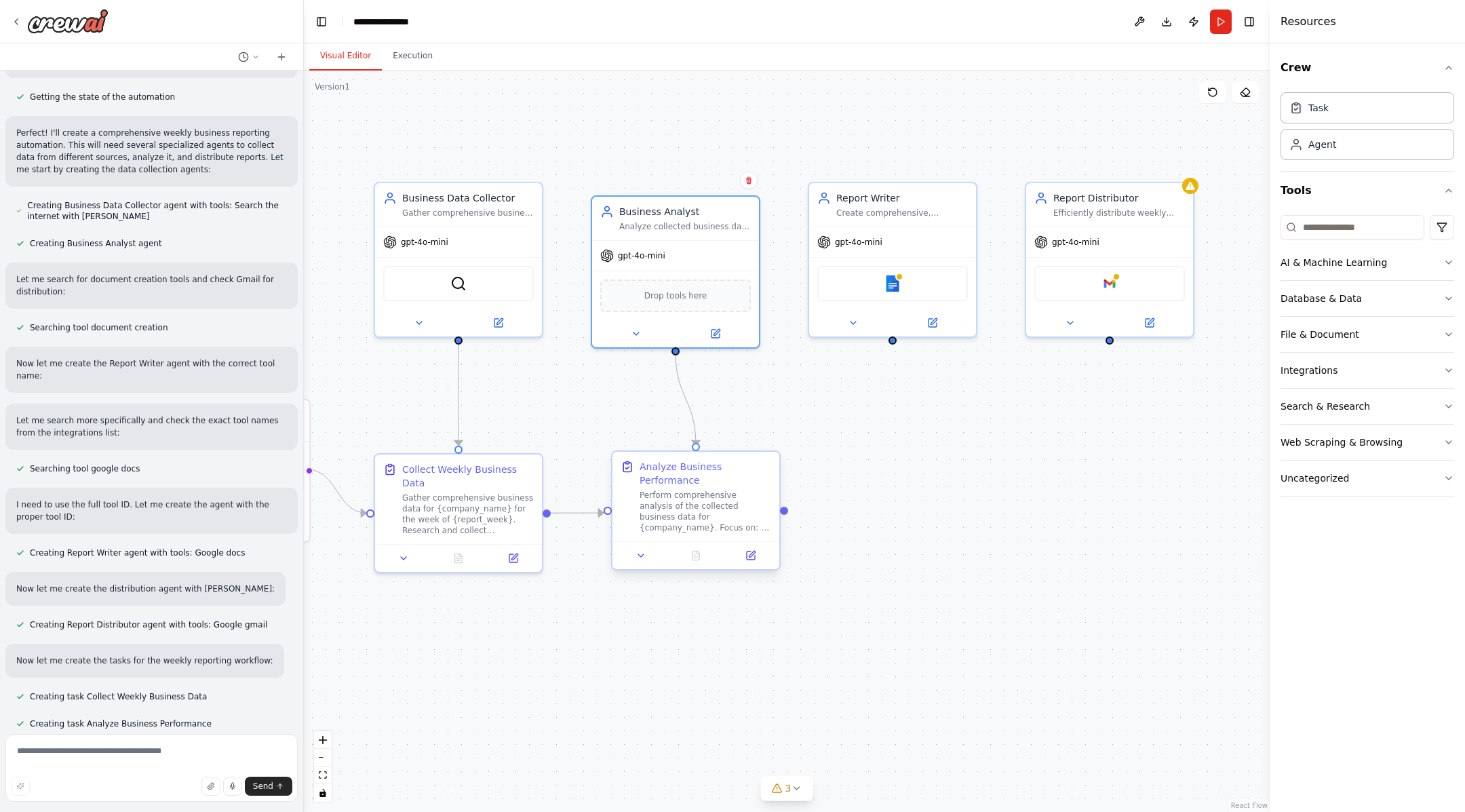
click at [710, 490] on div "Perform comprehensive analysis of the collected business data for {company_name…" at bounding box center [705, 511] width 132 height 44
click at [710, 490] on div "Perform comprehensive analysis of the collected business data for {company_name…" at bounding box center [713, 511] width 132 height 44
click at [650, 550] on icon at bounding box center [647, 555] width 11 height 11
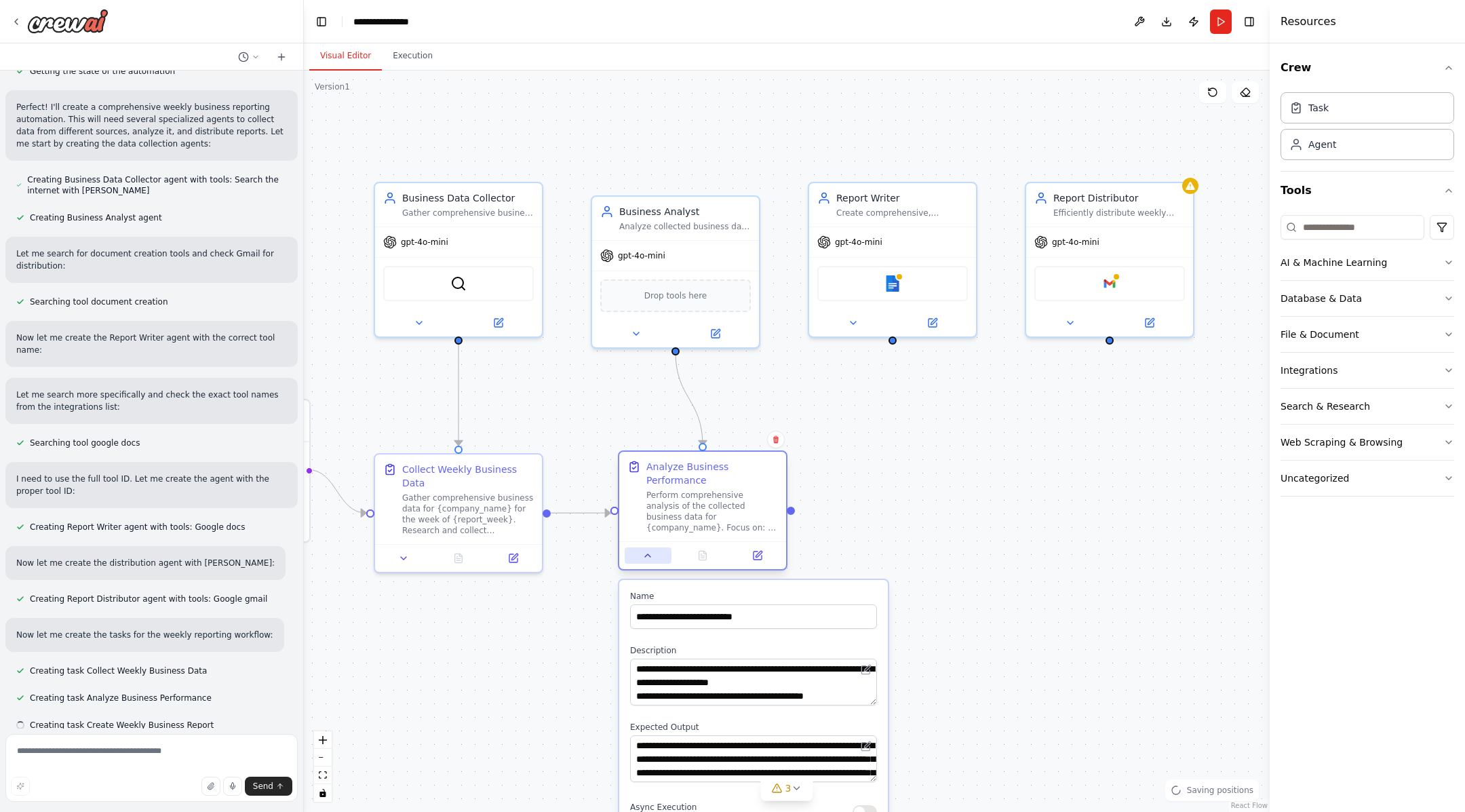
scroll to position [468, 0]
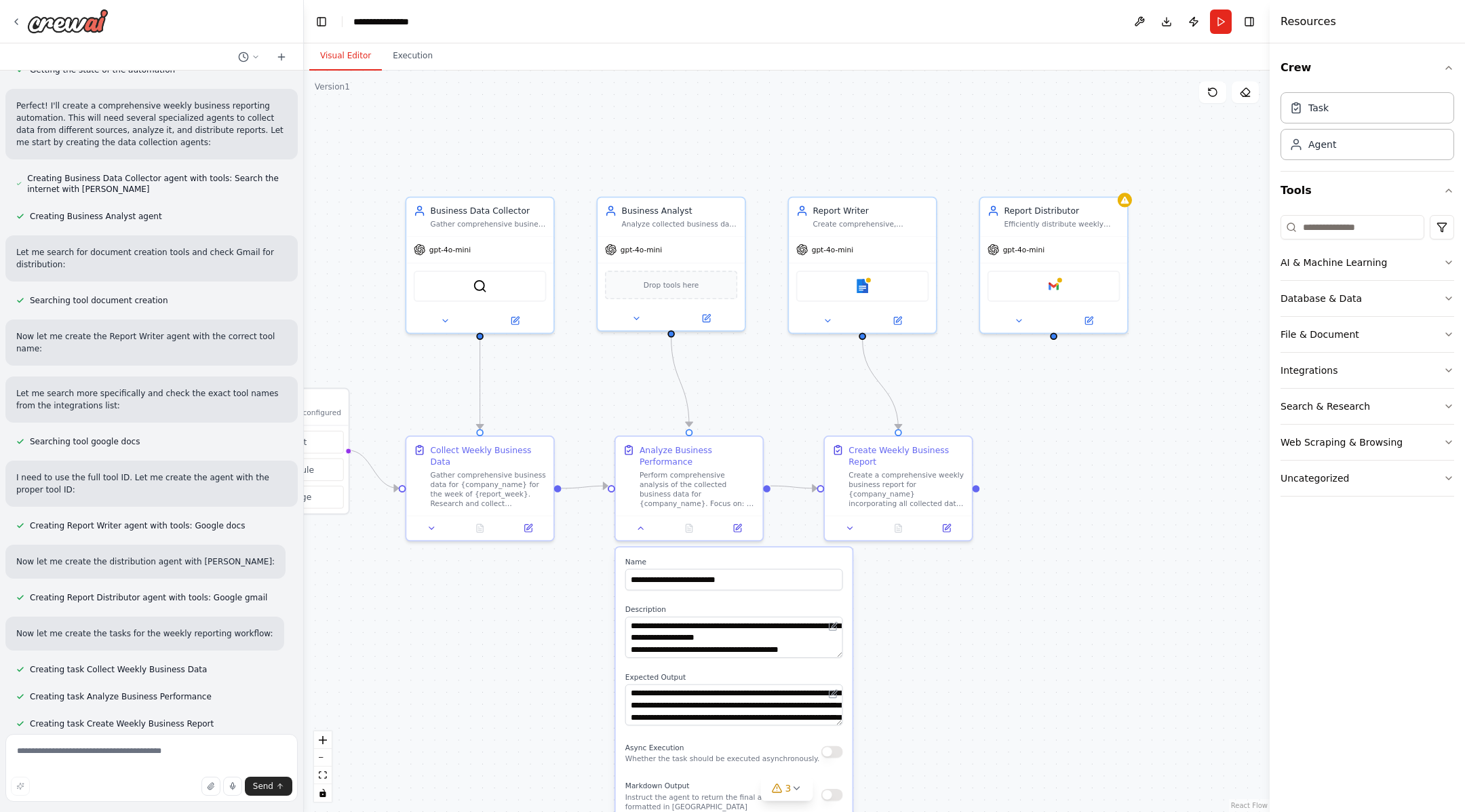
drag, startPoint x: 548, startPoint y: 632, endPoint x: 546, endPoint y: 604, distance: 28.1
click at [546, 604] on div ".deletable-edge-delete-btn { width: 20px; height: 20px; border: 0px solid #ffff…" at bounding box center [786, 440] width 966 height 741
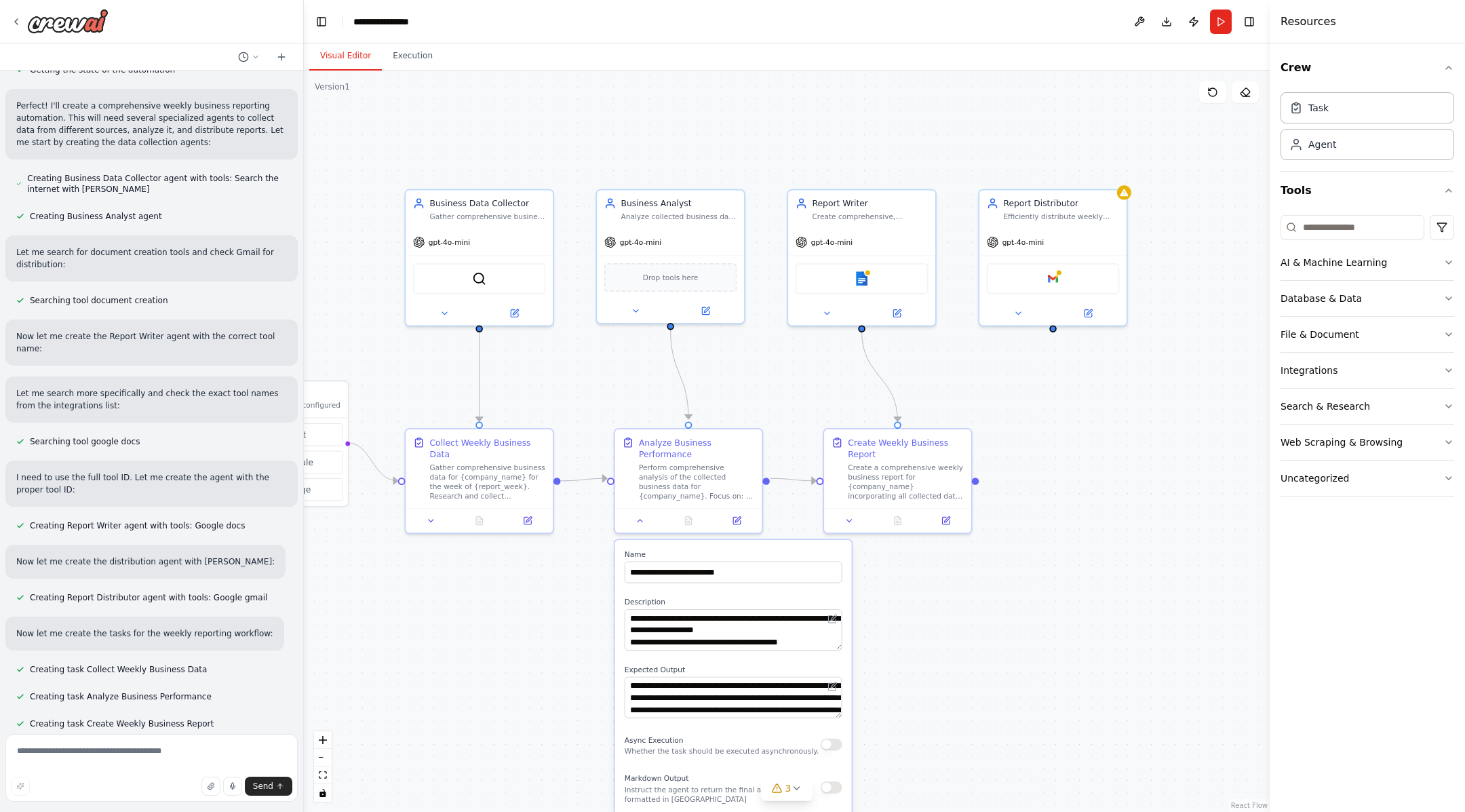
drag, startPoint x: 546, startPoint y: 604, endPoint x: 545, endPoint y: 525, distance: 79.0
click at [545, 525] on div ".deletable-edge-delete-btn { width: 20px; height: 20px; border: 0px solid #ffff…" at bounding box center [786, 440] width 966 height 741
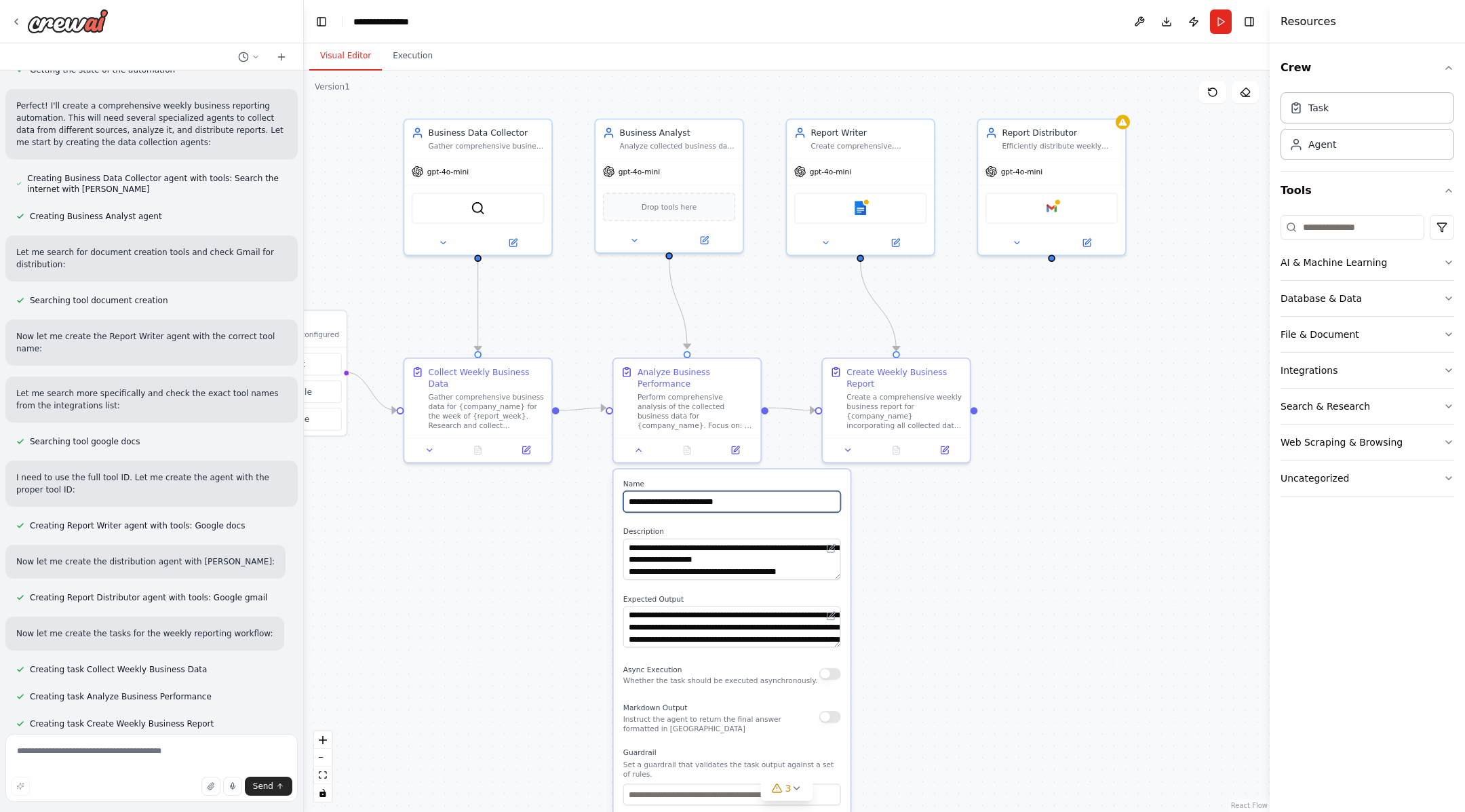
click at [704, 507] on input "**********" at bounding box center [732, 501] width 218 height 21
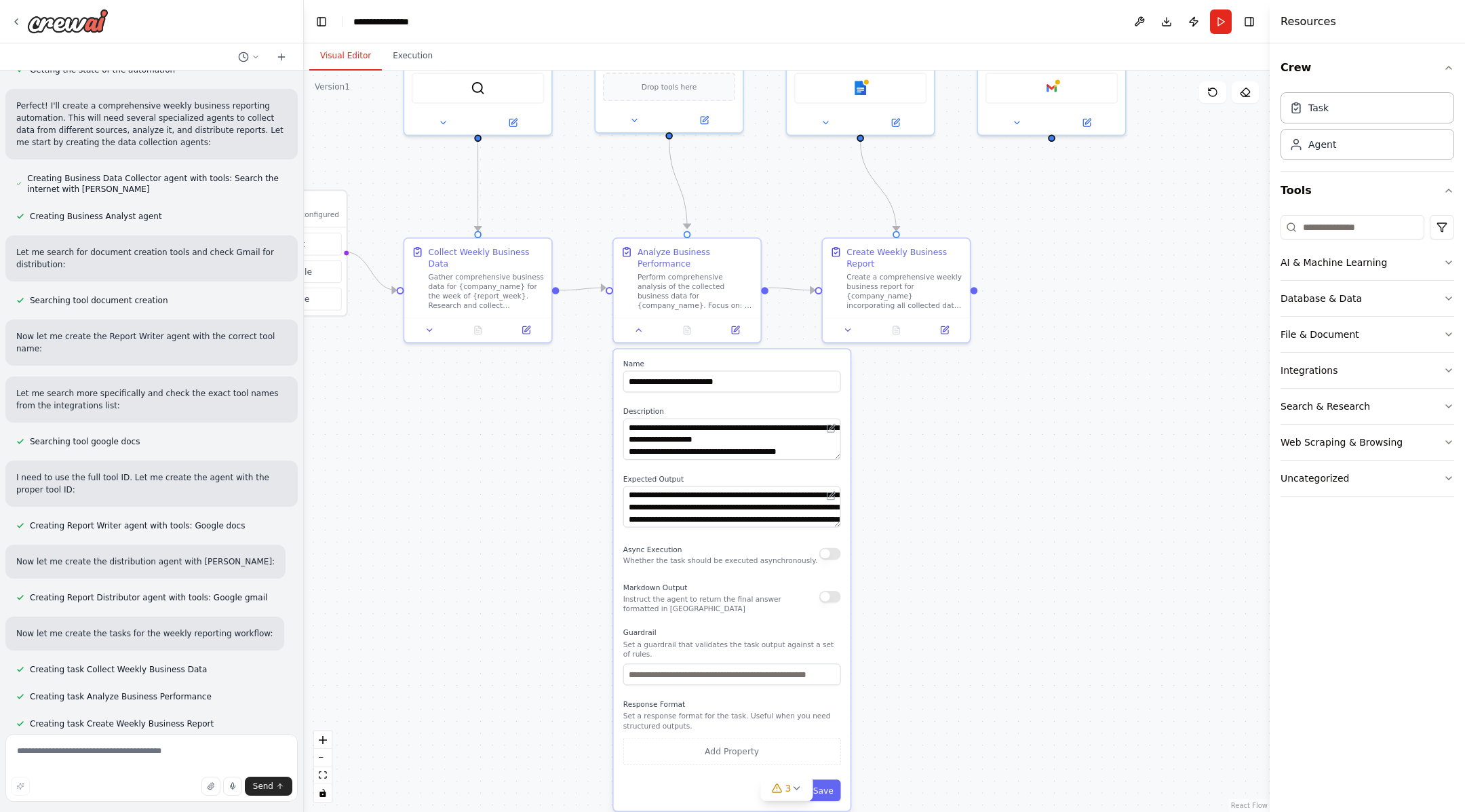
drag, startPoint x: 469, startPoint y: 579, endPoint x: 468, endPoint y: 454, distance: 125.0
click at [468, 454] on div ".deletable-edge-delete-btn { width: 20px; height: 20px; border: 0px solid #ffff…" at bounding box center [786, 440] width 966 height 741
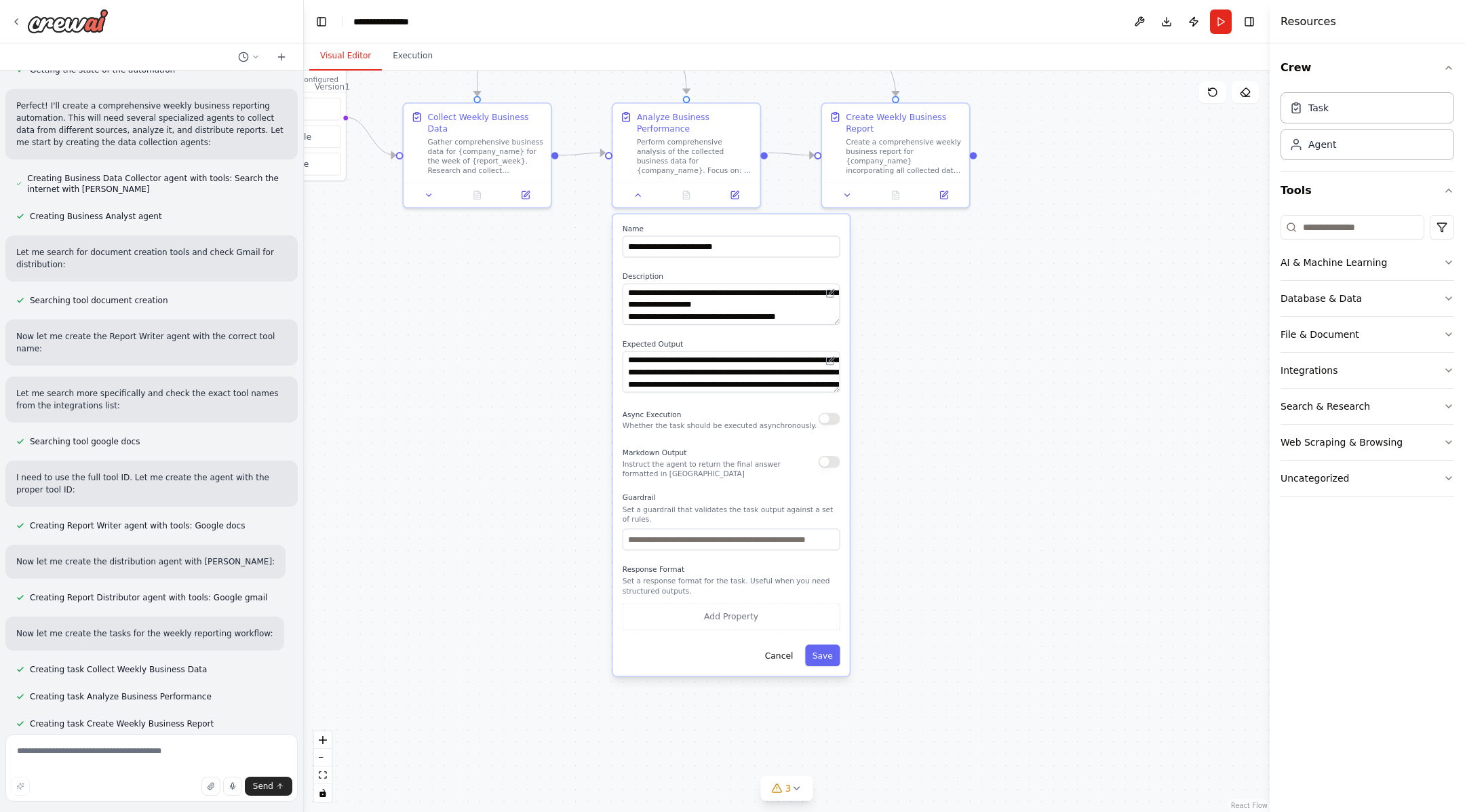
drag, startPoint x: 577, startPoint y: 525, endPoint x: 577, endPoint y: 394, distance: 131.0
click at [577, 394] on div ".deletable-edge-delete-btn { width: 20px; height: 20px; border: 0px solid #ffff…" at bounding box center [786, 440] width 966 height 741
click at [795, 649] on icon at bounding box center [796, 788] width 11 height 11
click at [936, 649] on icon at bounding box center [941, 691] width 11 height 11
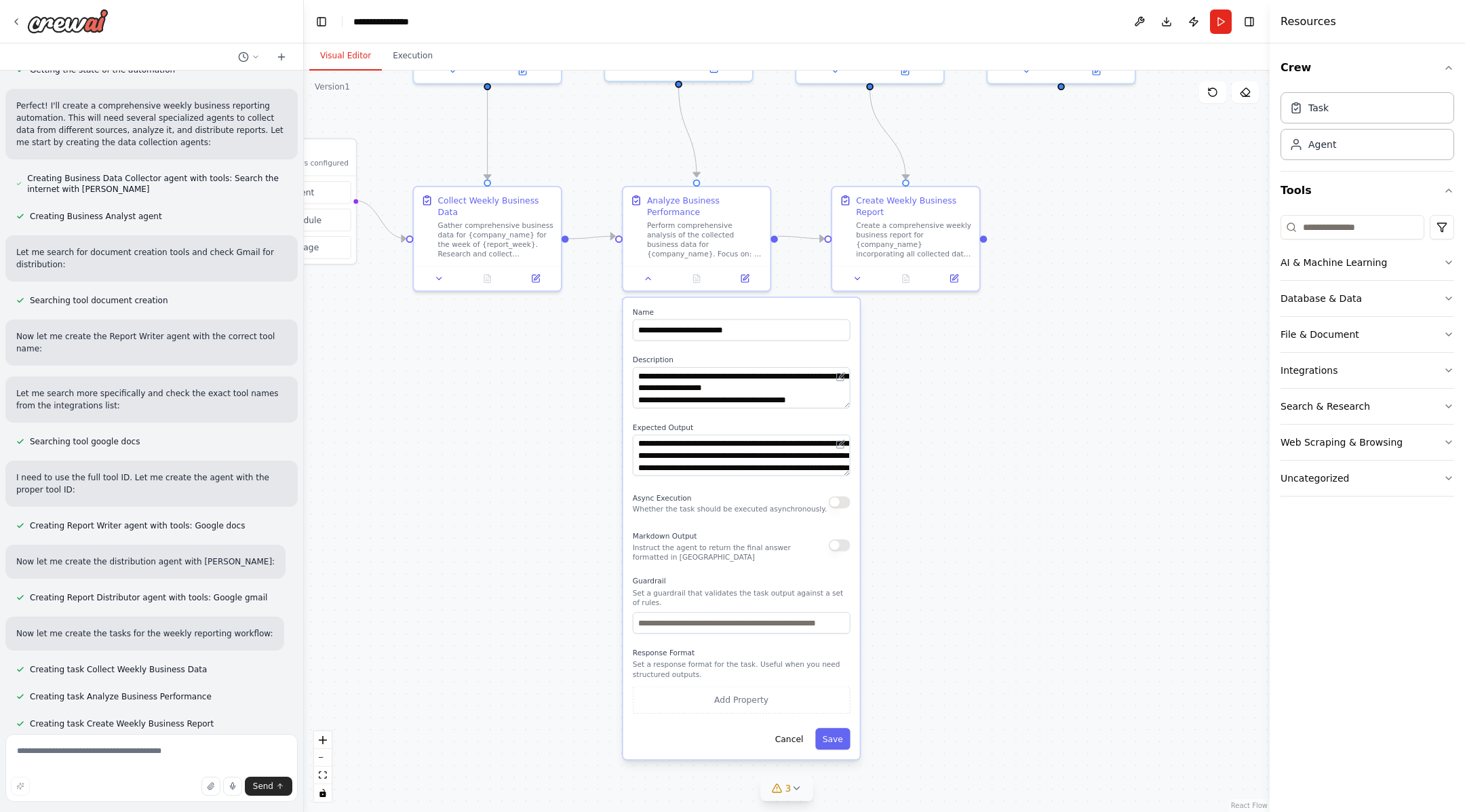
drag, startPoint x: 907, startPoint y: 619, endPoint x: 917, endPoint y: 710, distance: 91.5
click at [918, 649] on div ".deletable-edge-delete-btn { width: 20px; height: 20px; border: 0px solid #ffff…" at bounding box center [786, 440] width 966 height 741
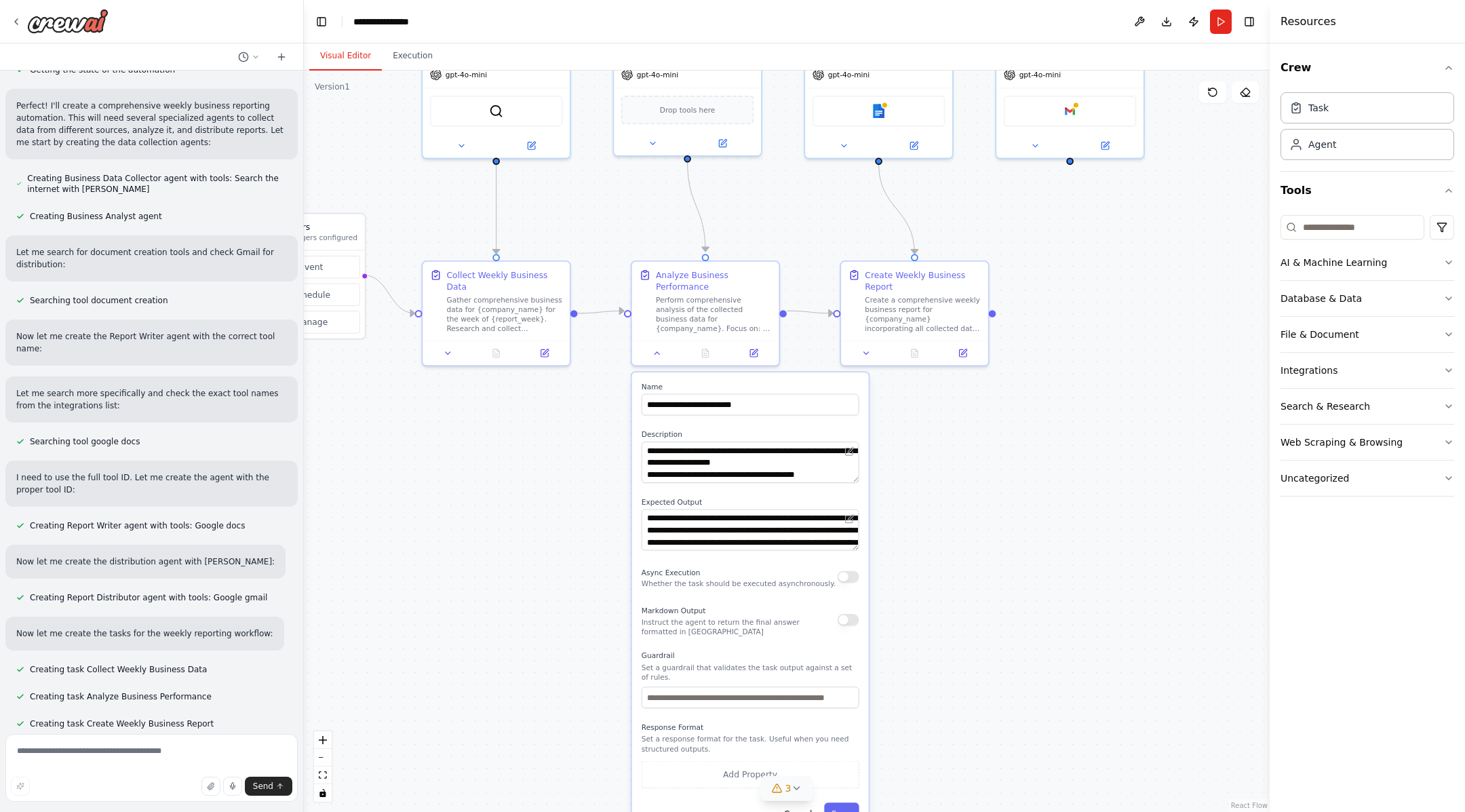
drag, startPoint x: 950, startPoint y: 488, endPoint x: 980, endPoint y: 652, distance: 166.7
click at [980, 649] on div ".deletable-edge-delete-btn { width: 20px; height: 20px; border: 0px solid #ffff…" at bounding box center [786, 440] width 966 height 741
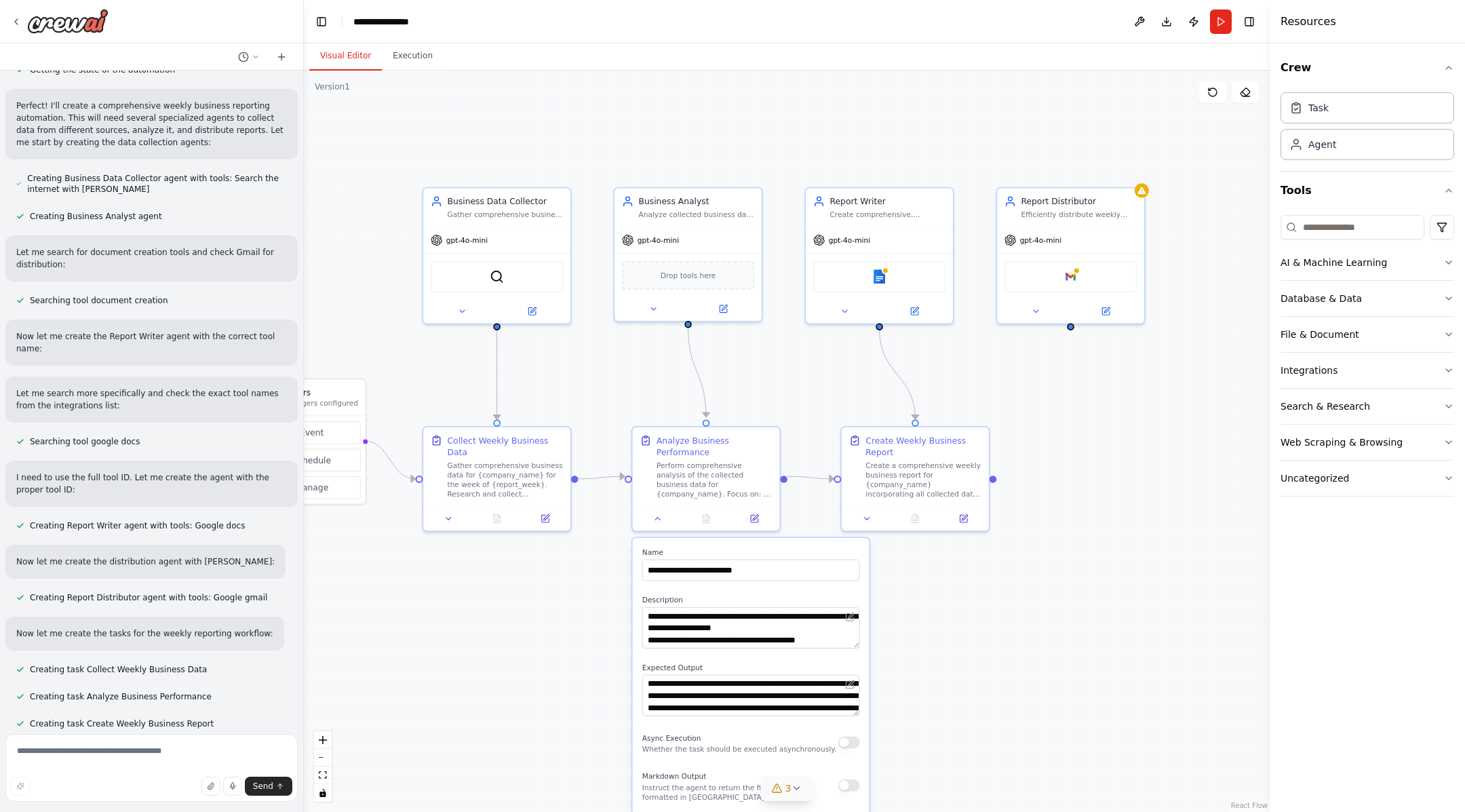
drag, startPoint x: 978, startPoint y: 648, endPoint x: 954, endPoint y: 714, distance: 70.2
click at [955, 649] on div ".deletable-edge-delete-btn { width: 20px; height: 20px; border: 0px solid #ffff…" at bounding box center [786, 440] width 966 height 741
click at [1146, 188] on div at bounding box center [1141, 186] width 14 height 14
click at [1040, 312] on button at bounding box center [1036, 307] width 68 height 14
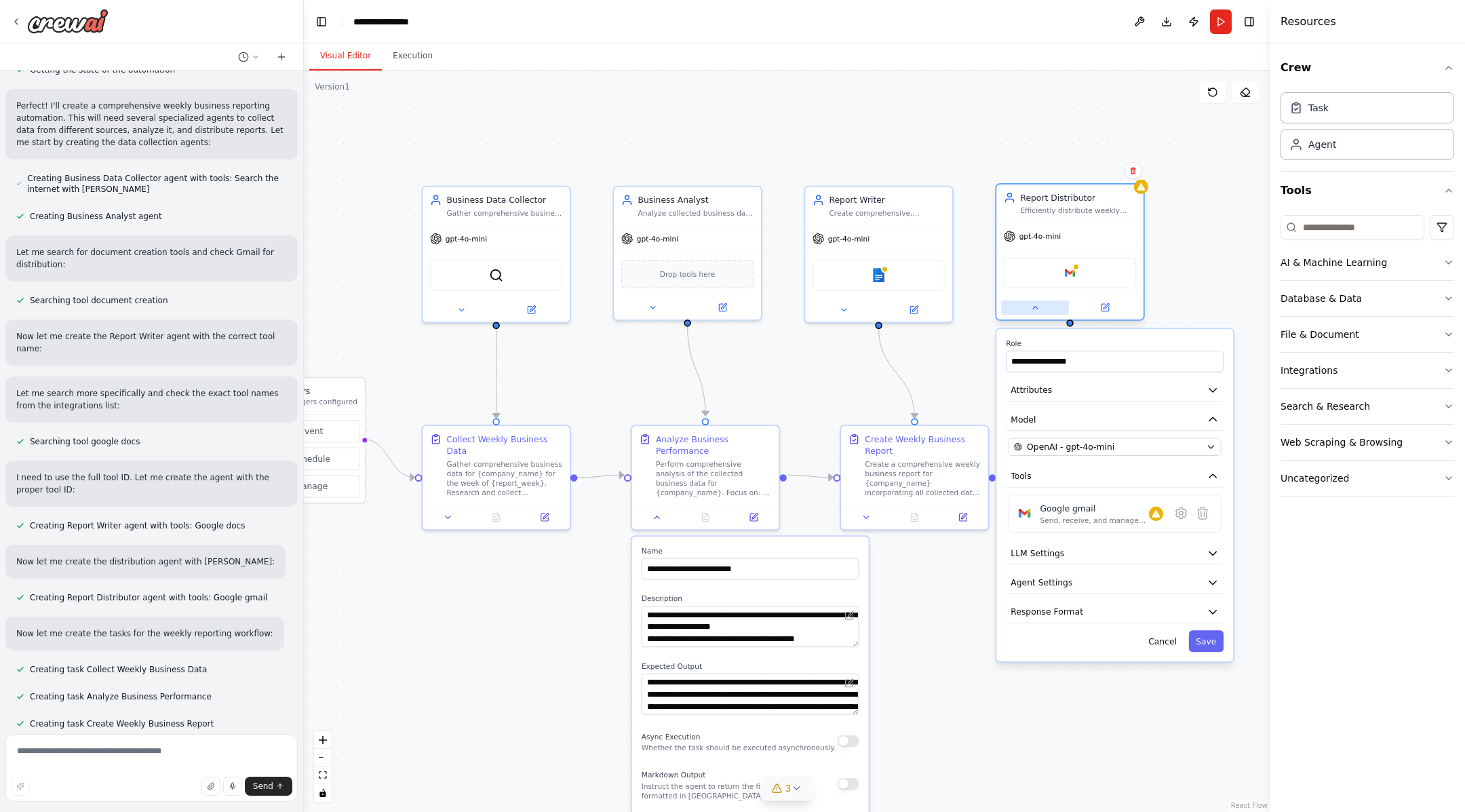
click at [1040, 312] on button at bounding box center [1036, 307] width 68 height 14
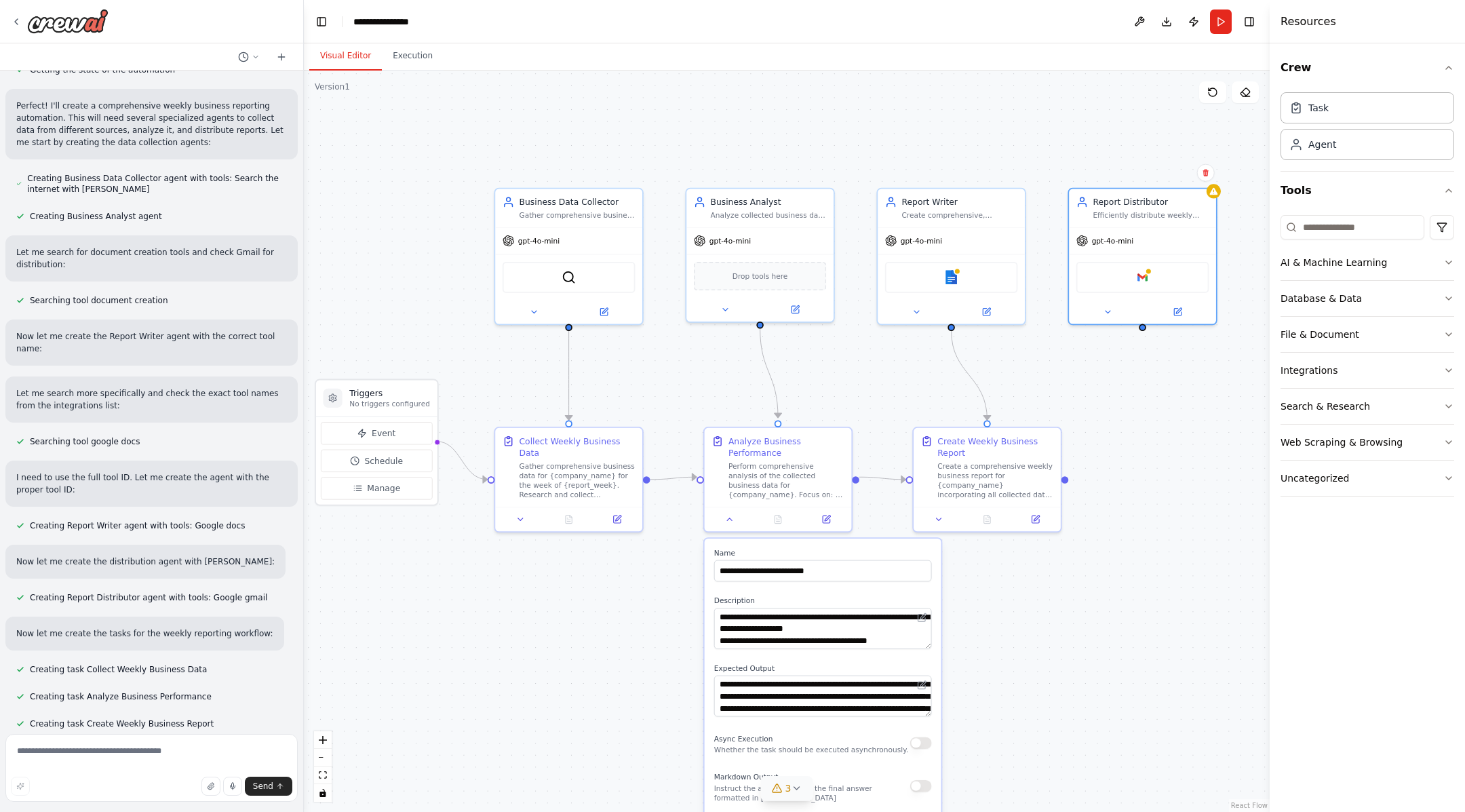
drag, startPoint x: 1070, startPoint y: 375, endPoint x: 1143, endPoint y: 375, distance: 73.0
click at [1143, 375] on div ".deletable-edge-delete-btn { width: 20px; height: 20px; border: 0px solid #ffff…" at bounding box center [786, 440] width 966 height 741
click at [526, 519] on button at bounding box center [520, 515] width 41 height 14
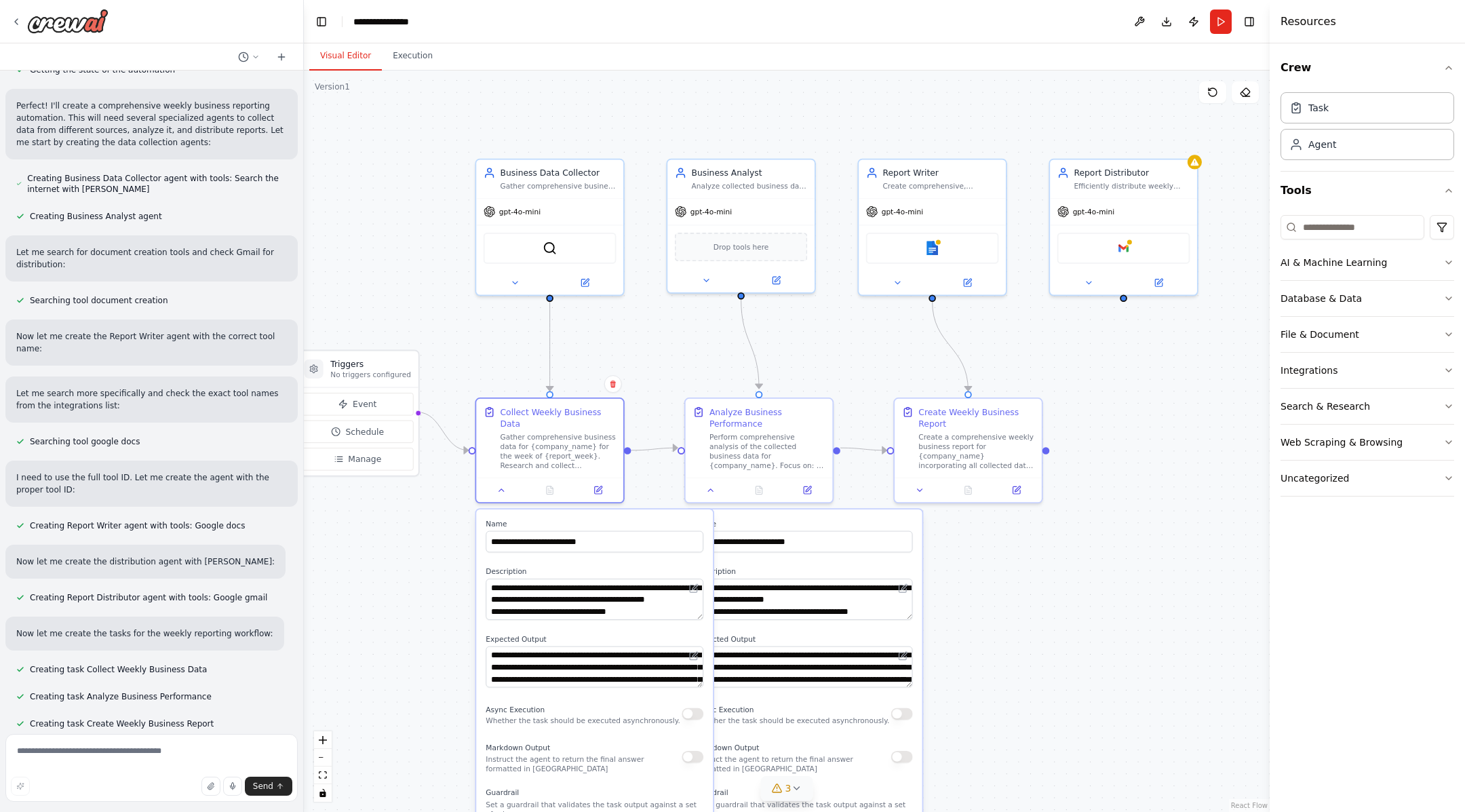
drag, startPoint x: 478, startPoint y: 560, endPoint x: 459, endPoint y: 532, distance: 33.8
click at [459, 532] on div ".deletable-edge-delete-btn { width: 20px; height: 20px; border: 0px solid #ffff…" at bounding box center [786, 440] width 966 height 741
click at [501, 491] on icon at bounding box center [501, 487] width 10 height 10
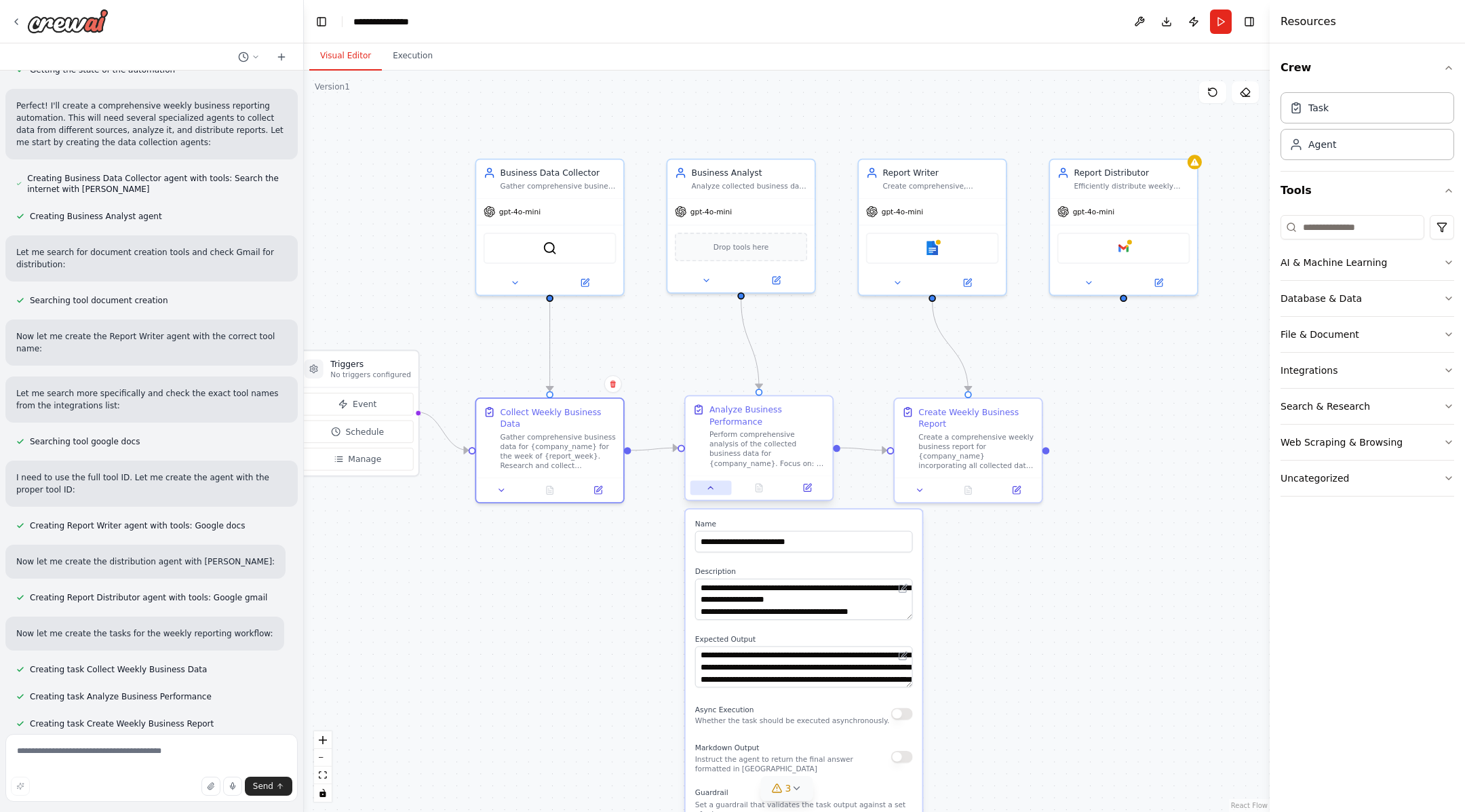
click at [710, 494] on div at bounding box center [759, 487] width 147 height 24
click at [715, 490] on icon at bounding box center [710, 487] width 10 height 10
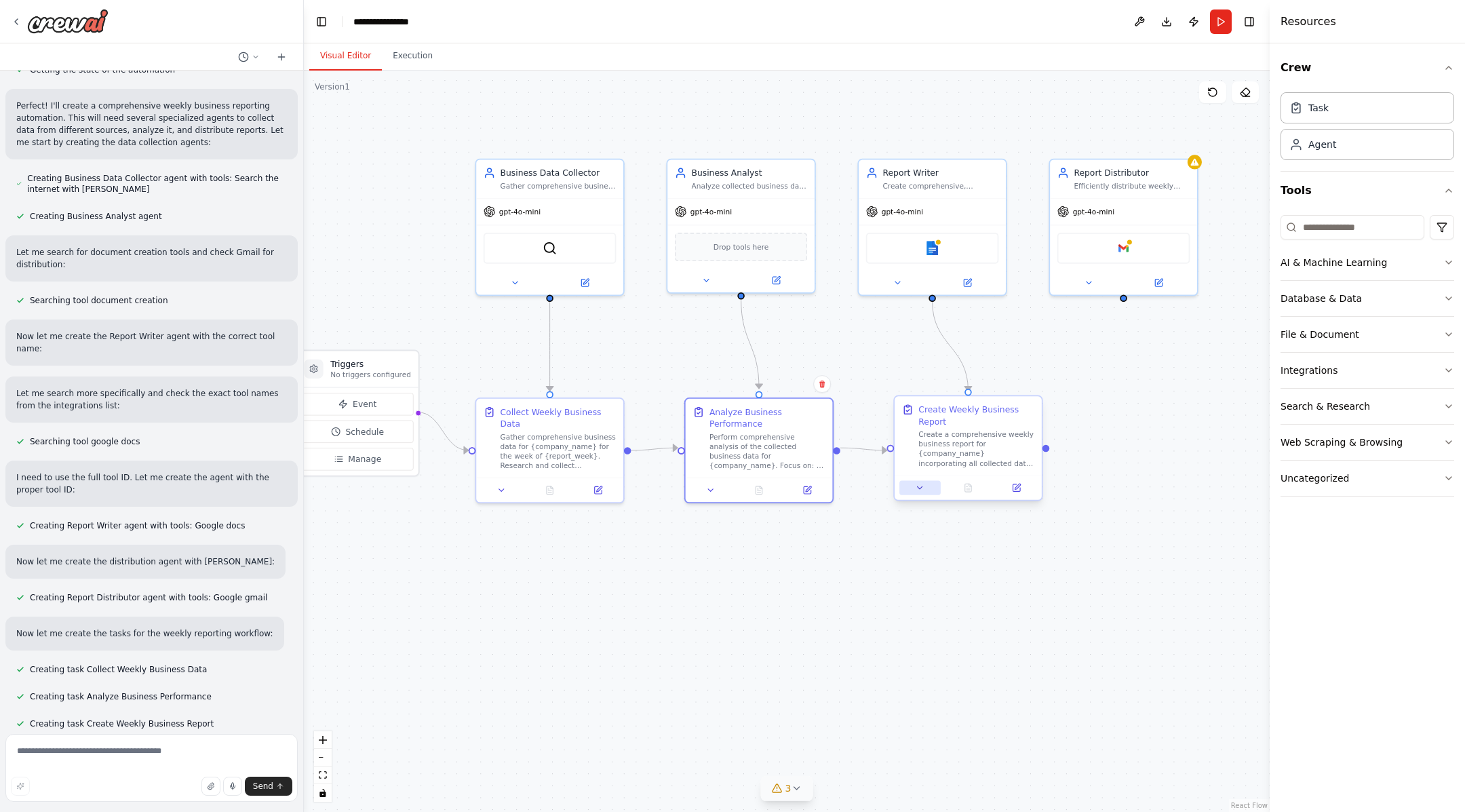
click at [925, 489] on button at bounding box center [920, 488] width 41 height 14
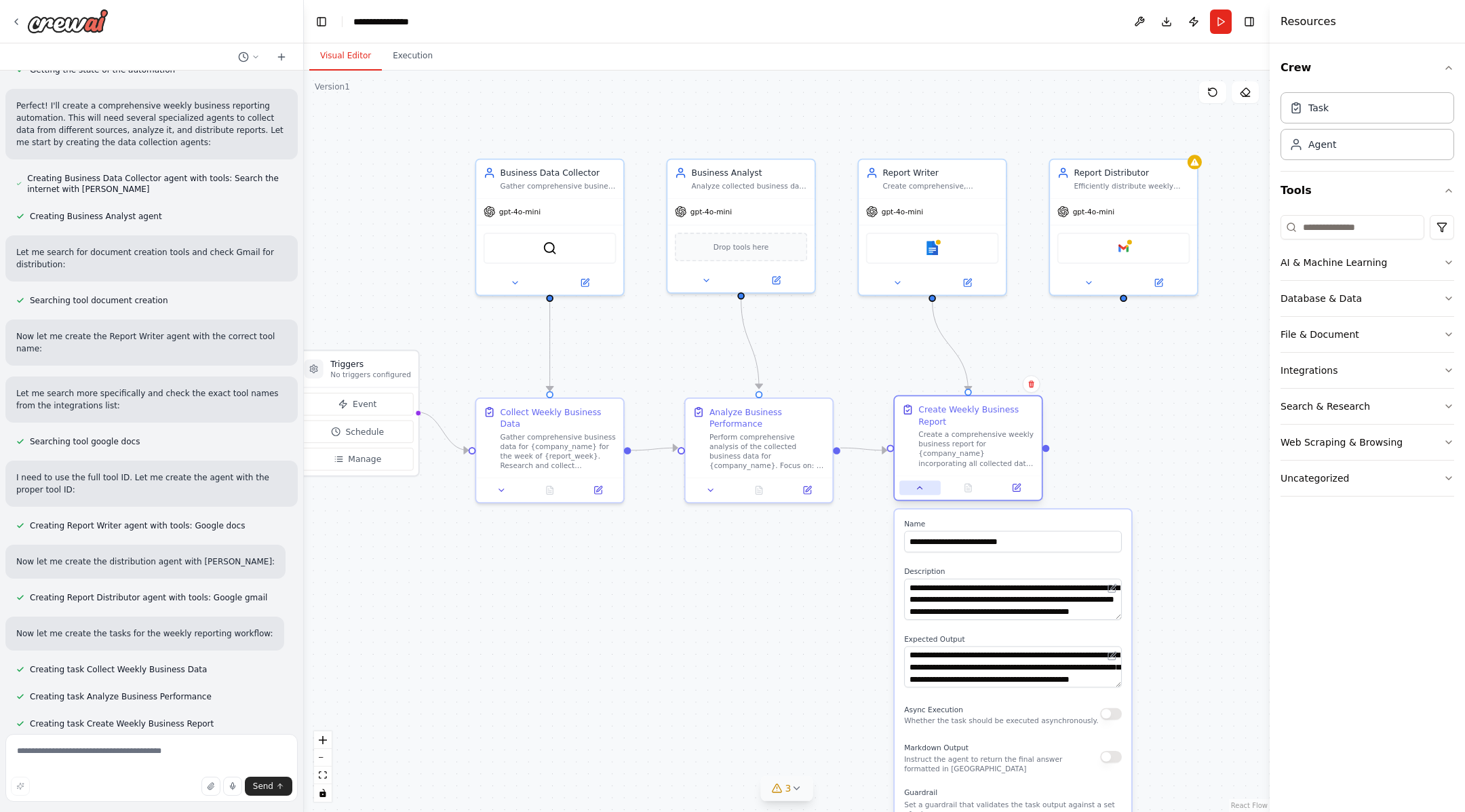
click at [925, 489] on button at bounding box center [920, 488] width 41 height 14
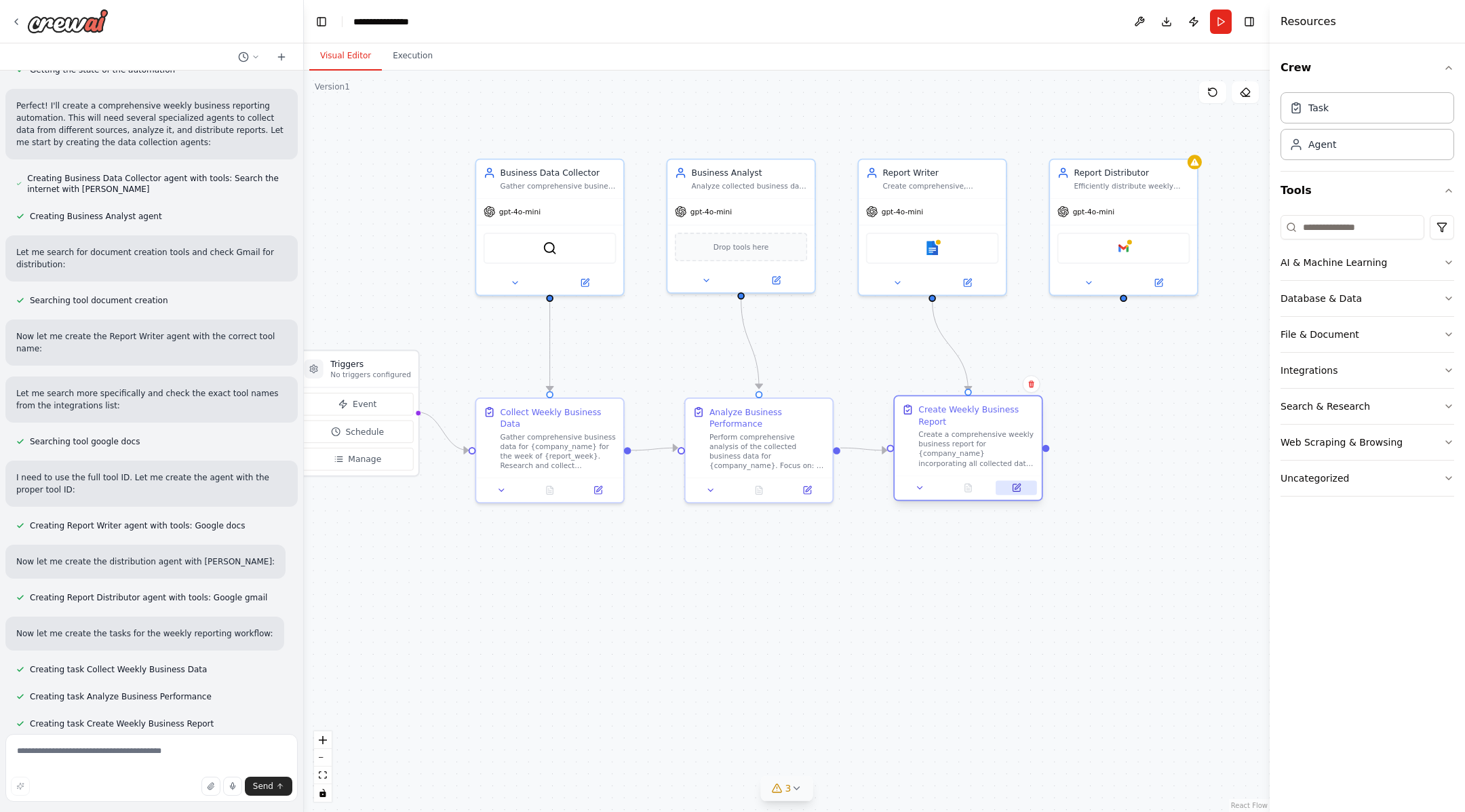
click at [1022, 494] on button at bounding box center [1016, 488] width 41 height 14
click at [1014, 485] on icon at bounding box center [1016, 488] width 7 height 7
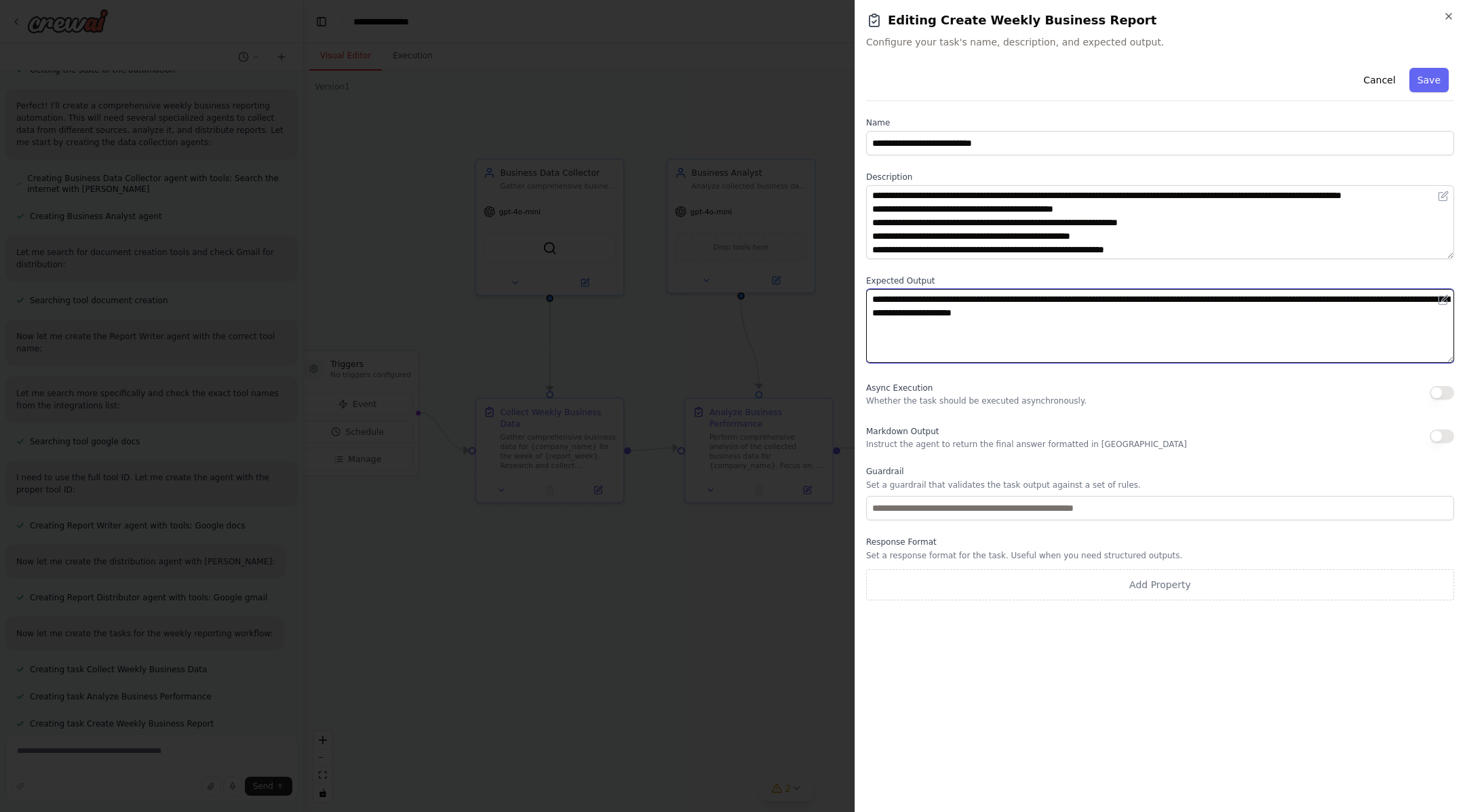
click at [991, 304] on textarea "**********" at bounding box center [1160, 326] width 588 height 74
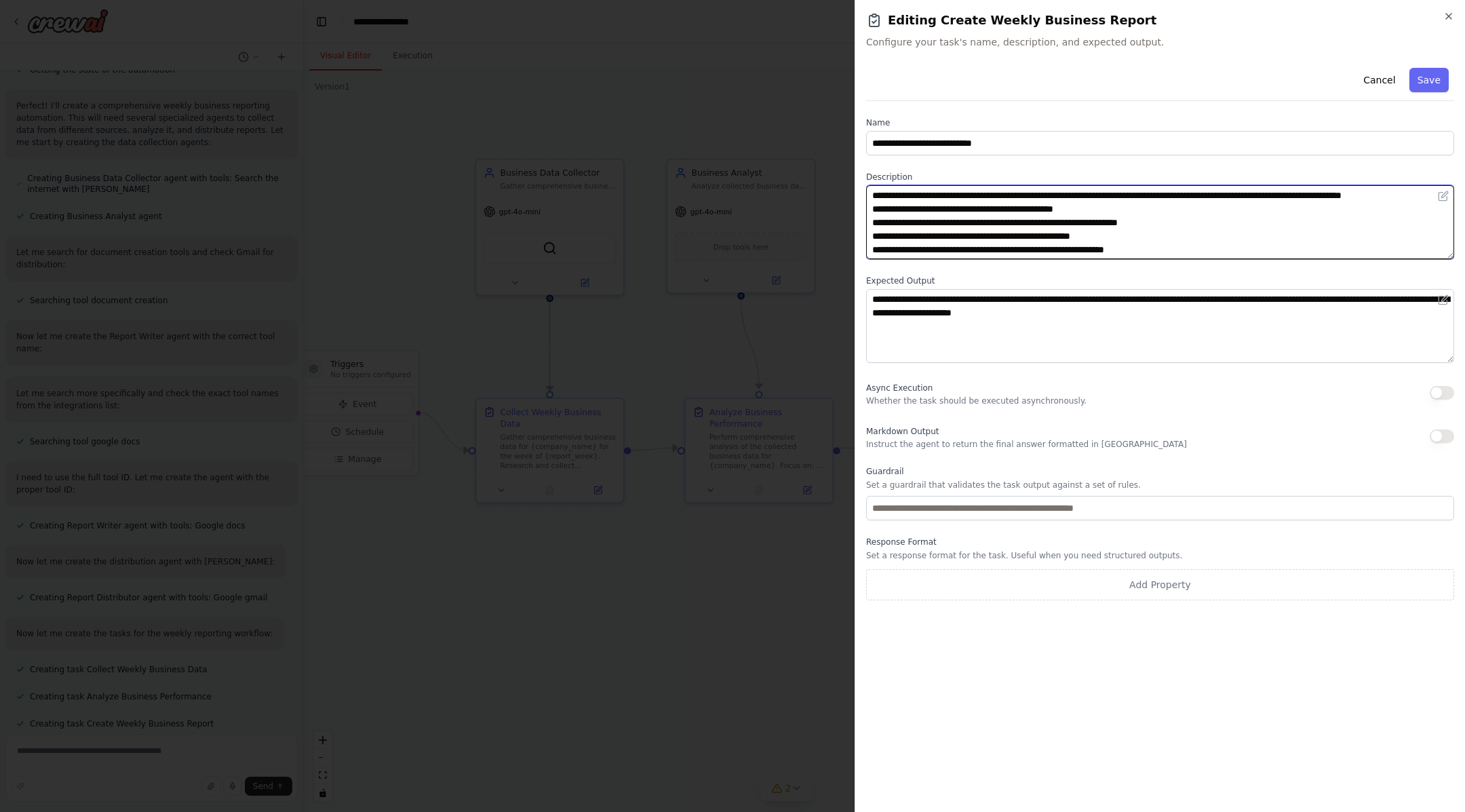
click at [992, 231] on textarea "**********" at bounding box center [1160, 222] width 588 height 74
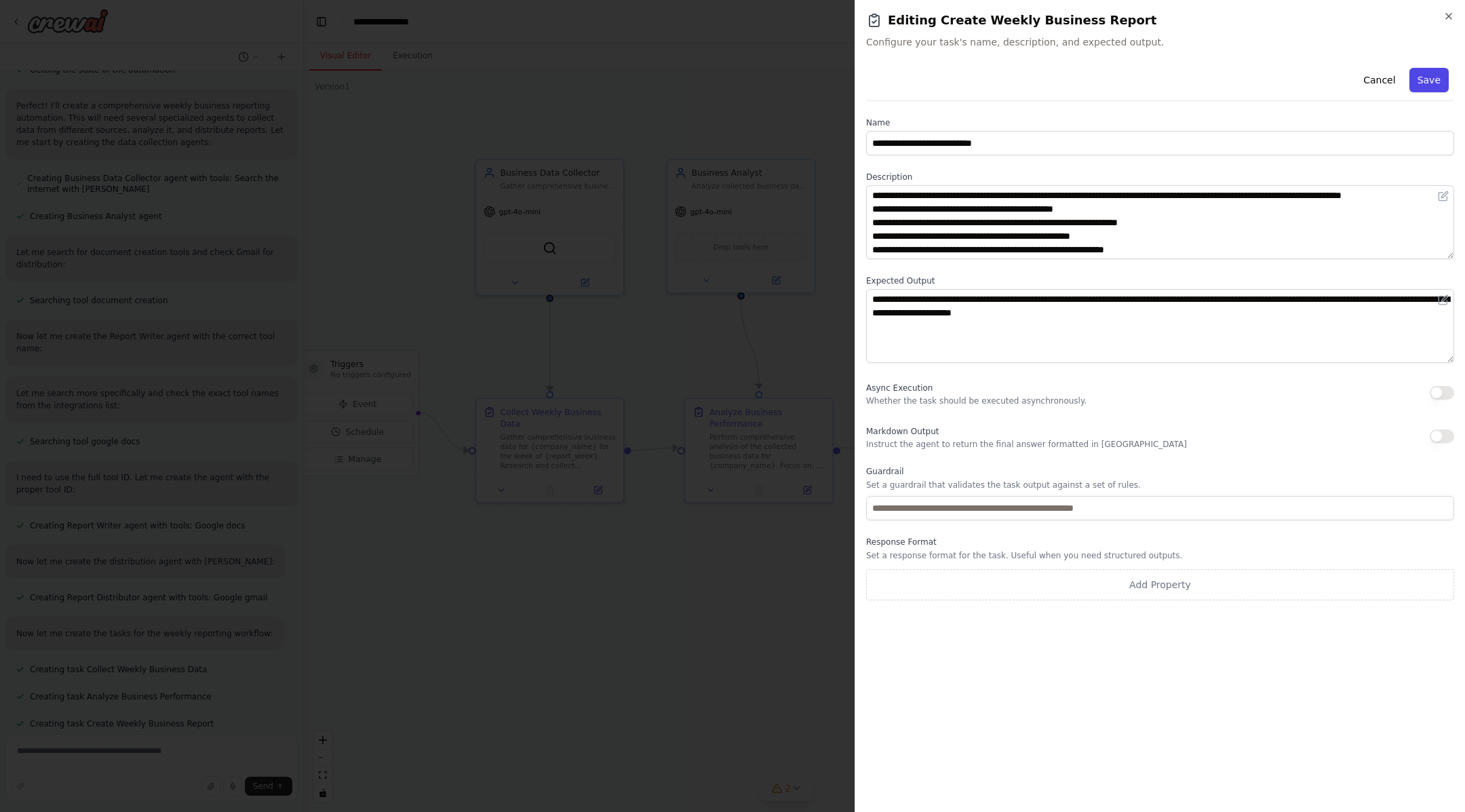
click at [1172, 69] on button "Save" at bounding box center [1429, 80] width 39 height 24
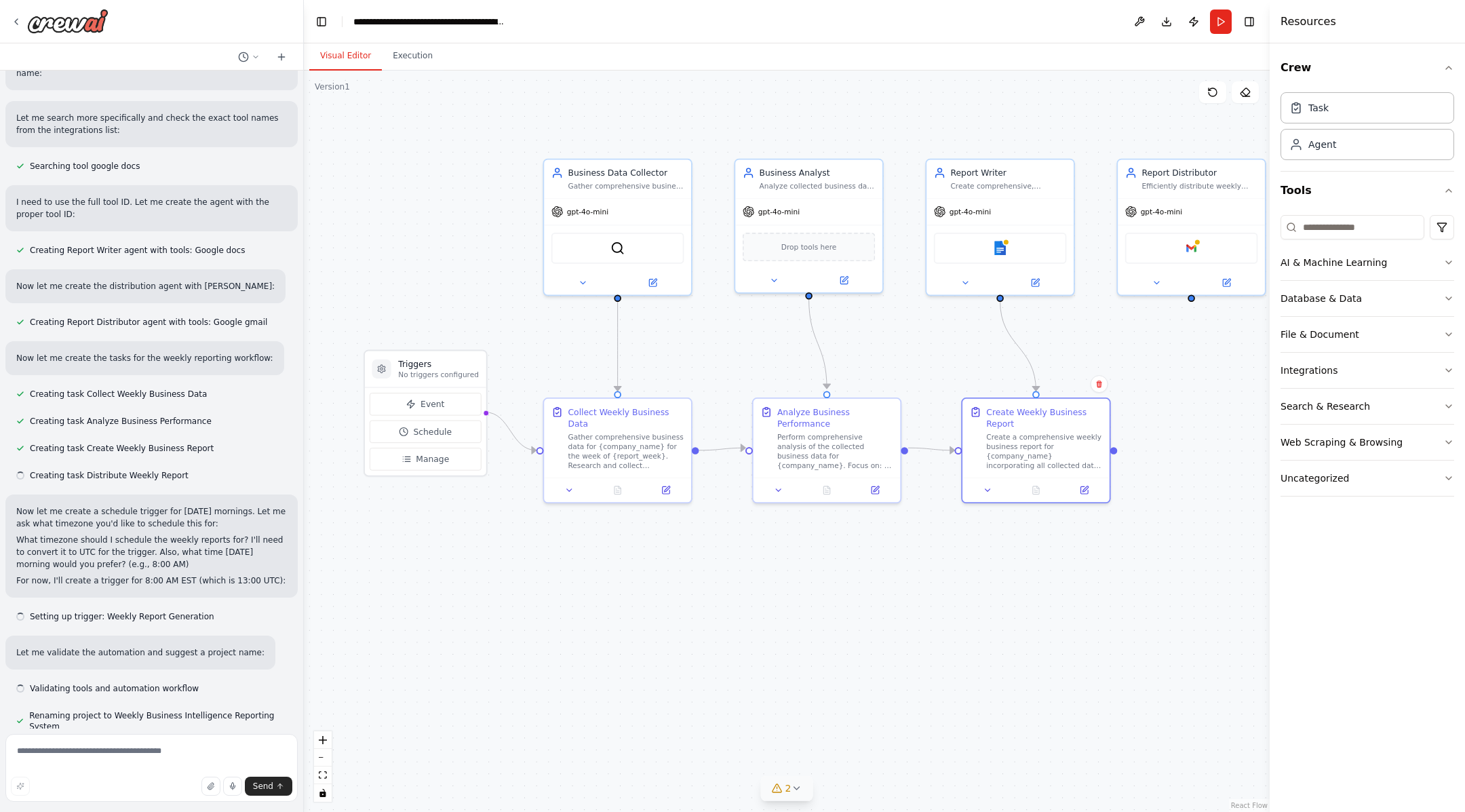
scroll to position [746, 0]
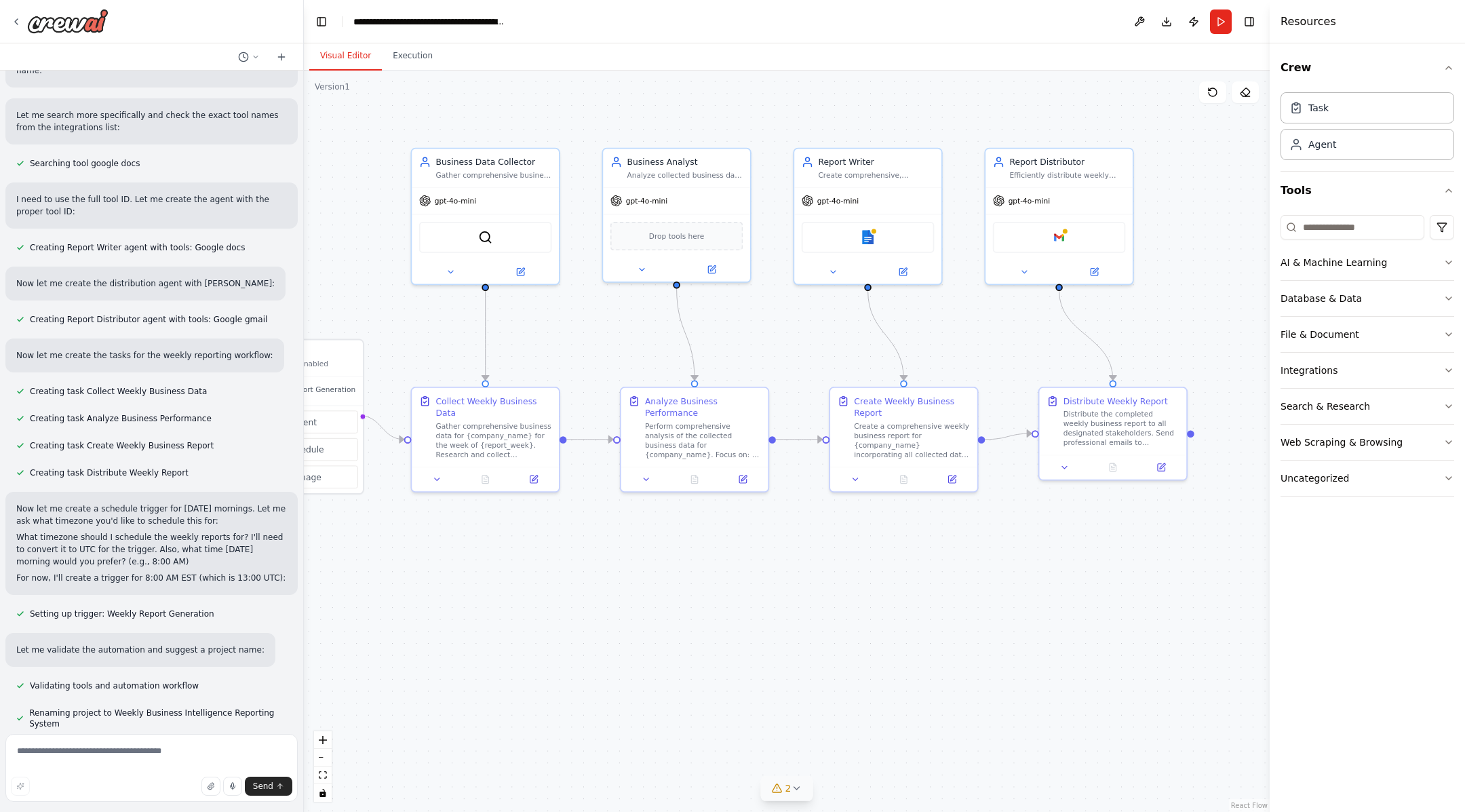
drag, startPoint x: 971, startPoint y: 610, endPoint x: 905, endPoint y: 598, distance: 67.1
click at [905, 598] on div ".deletable-edge-delete-btn { width: 20px; height: 20px; border: 0px solid #ffff…" at bounding box center [786, 440] width 966 height 741
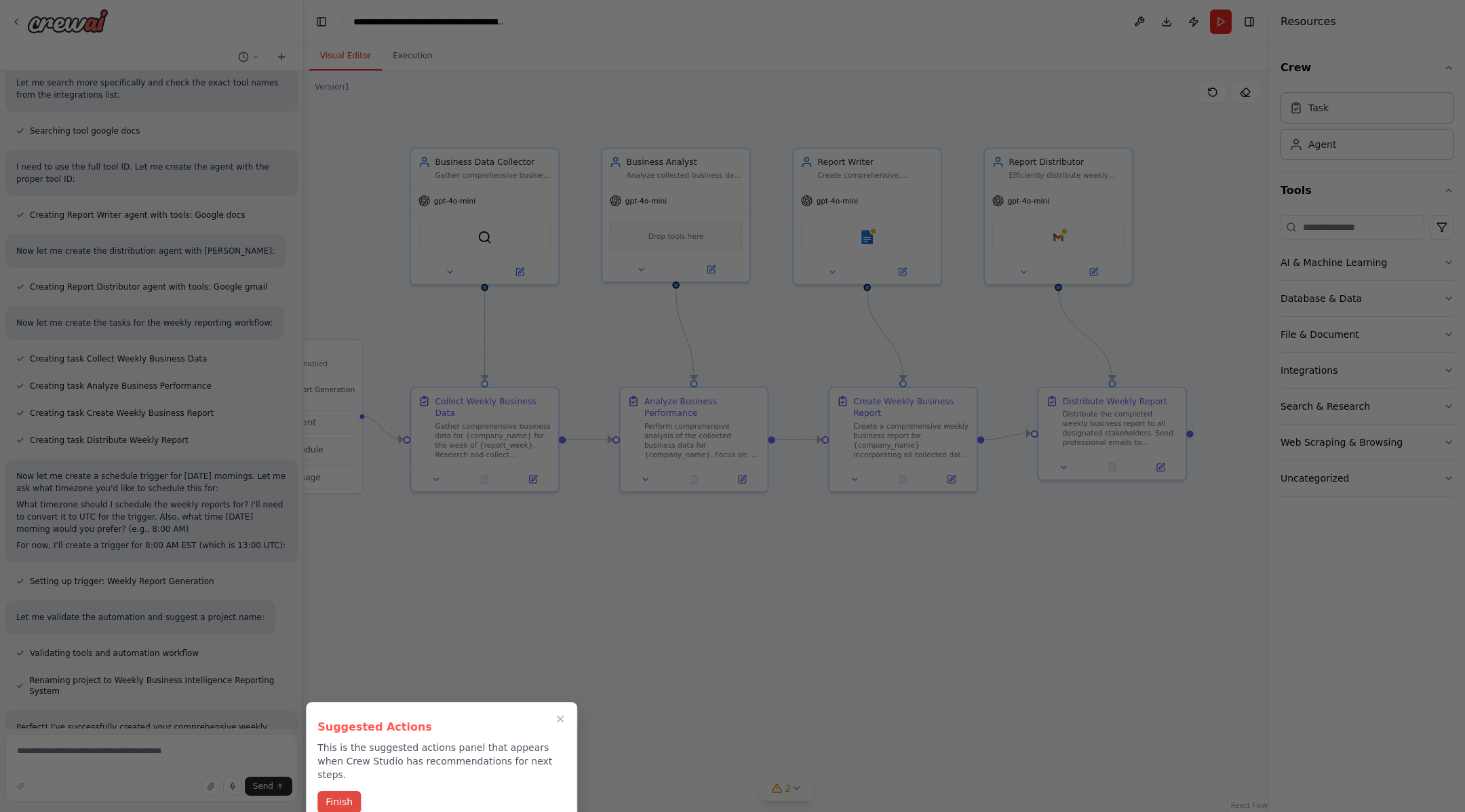
click at [350, 649] on button "Finish" at bounding box center [339, 802] width 44 height 22
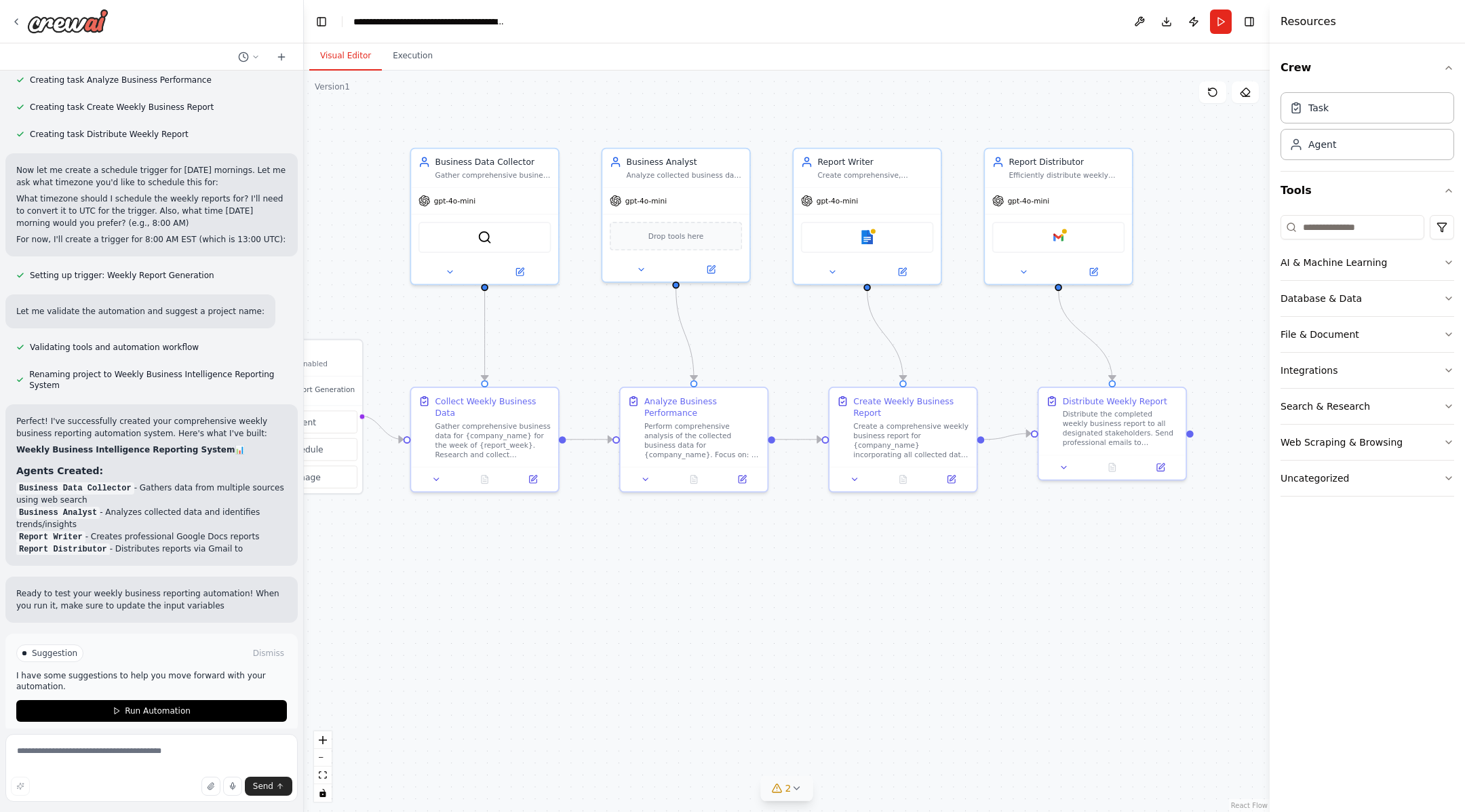
scroll to position [1097, 0]
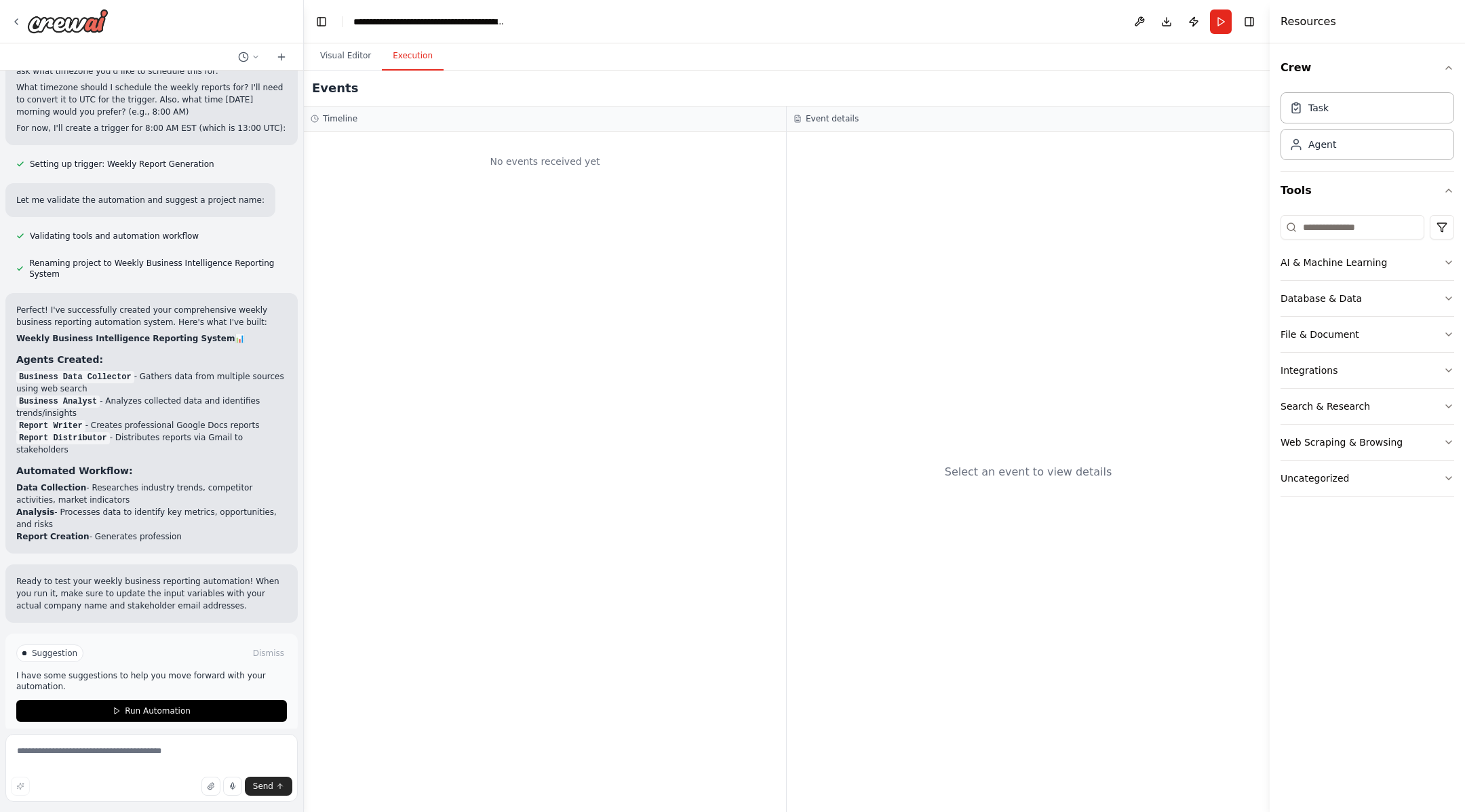
click at [415, 64] on button "Execution" at bounding box center [413, 56] width 62 height 29
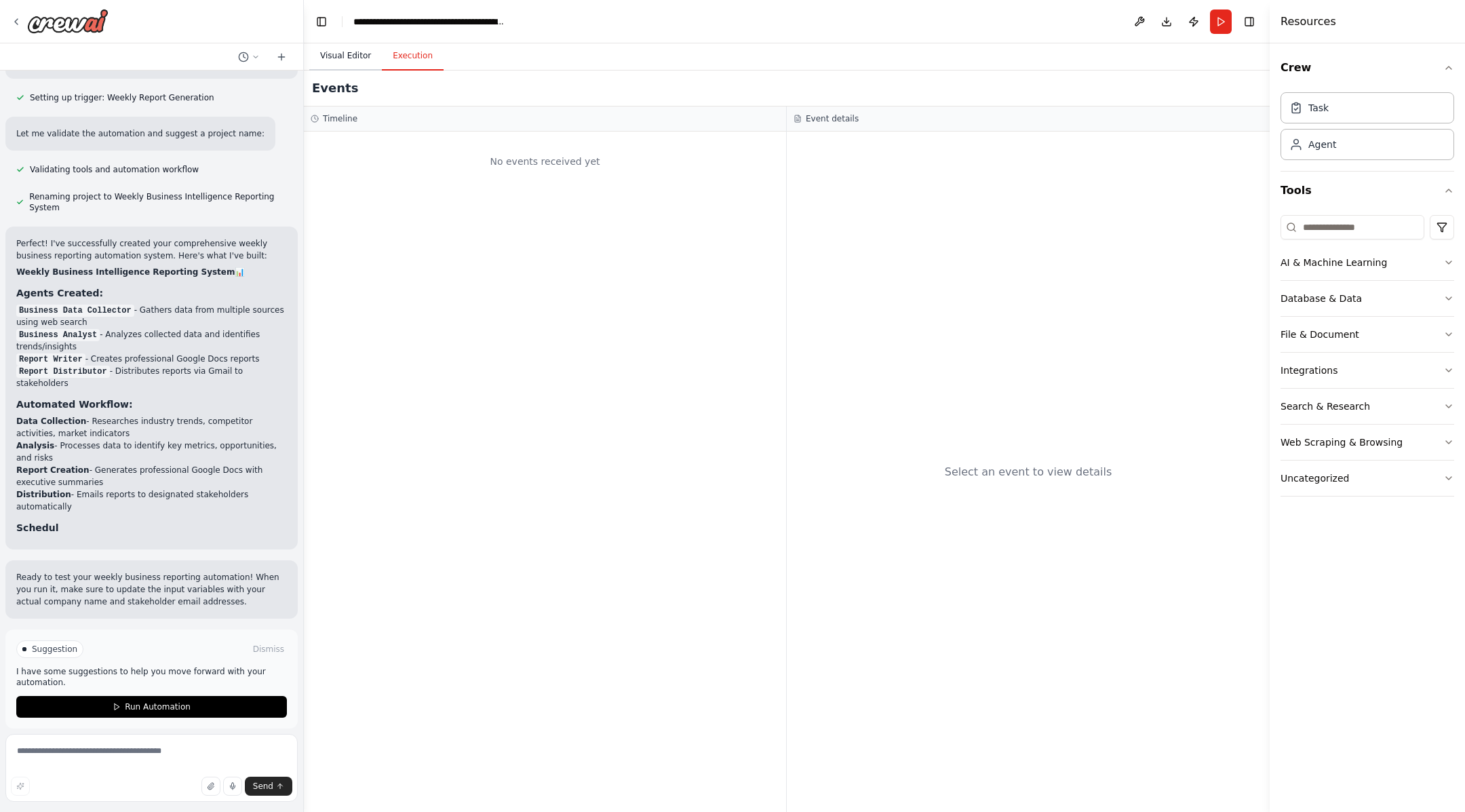
click at [373, 55] on button "Visual Editor" at bounding box center [346, 56] width 72 height 29
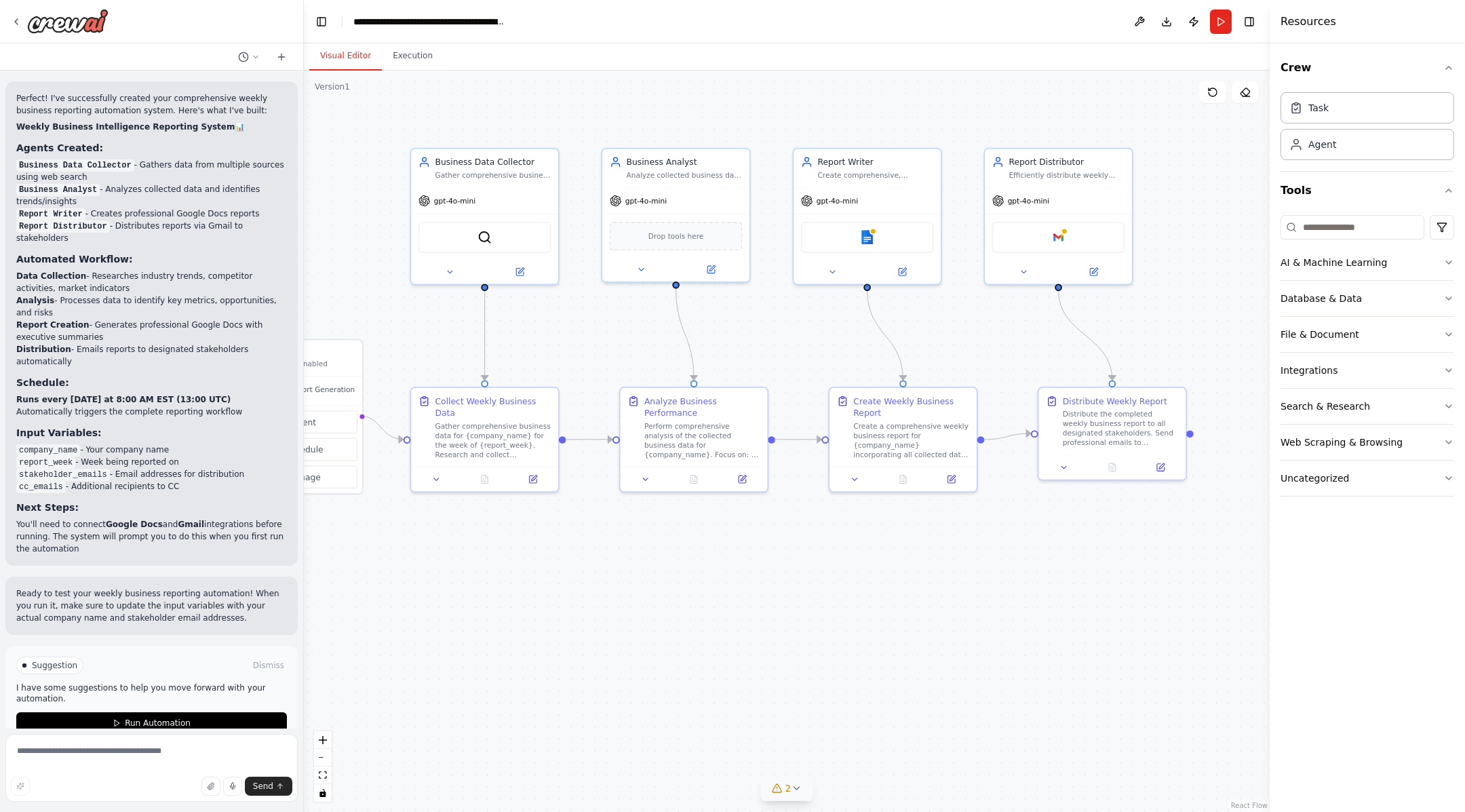
scroll to position [1420, 0]
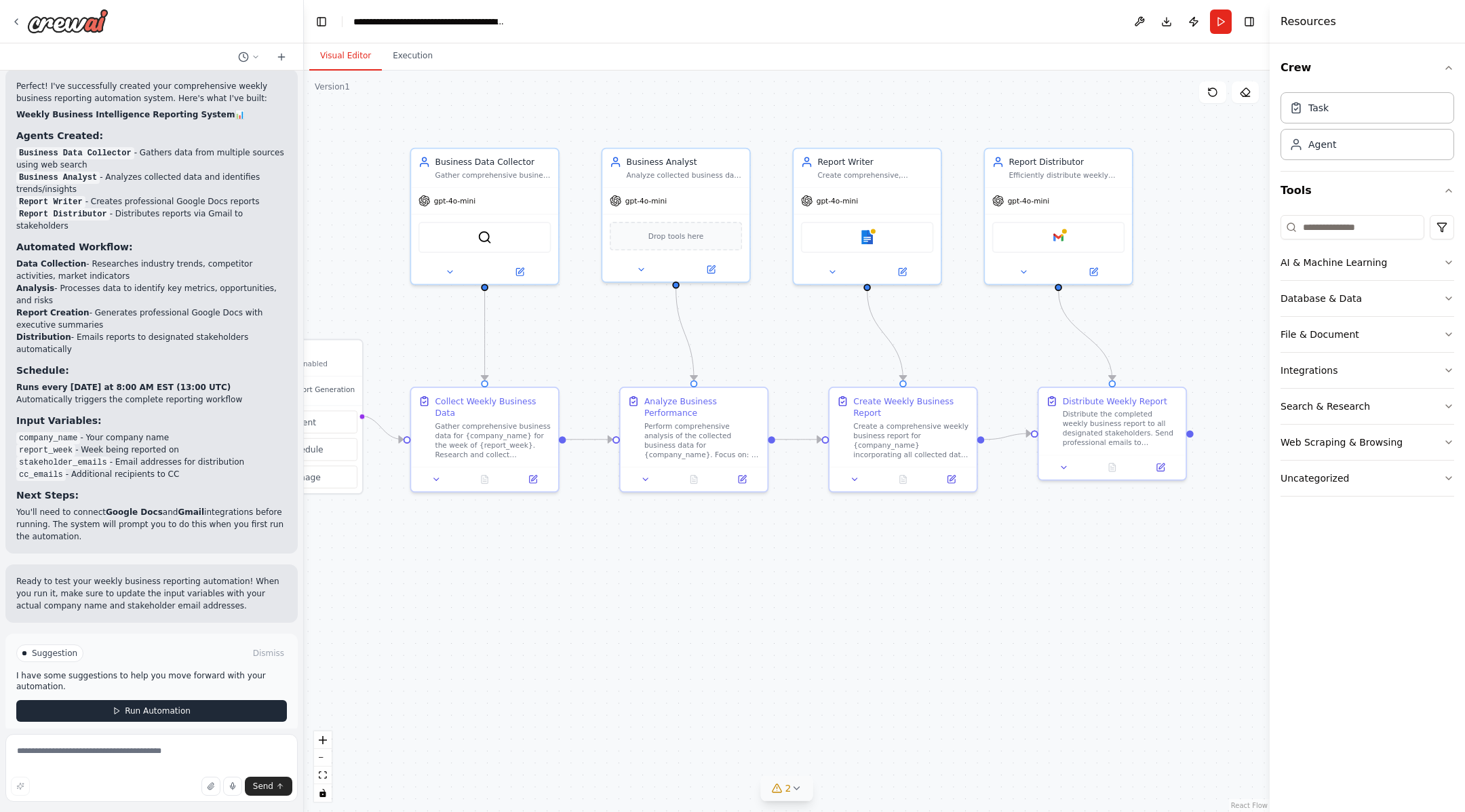
click at [194, 649] on button "Run Automation" at bounding box center [152, 710] width 271 height 21
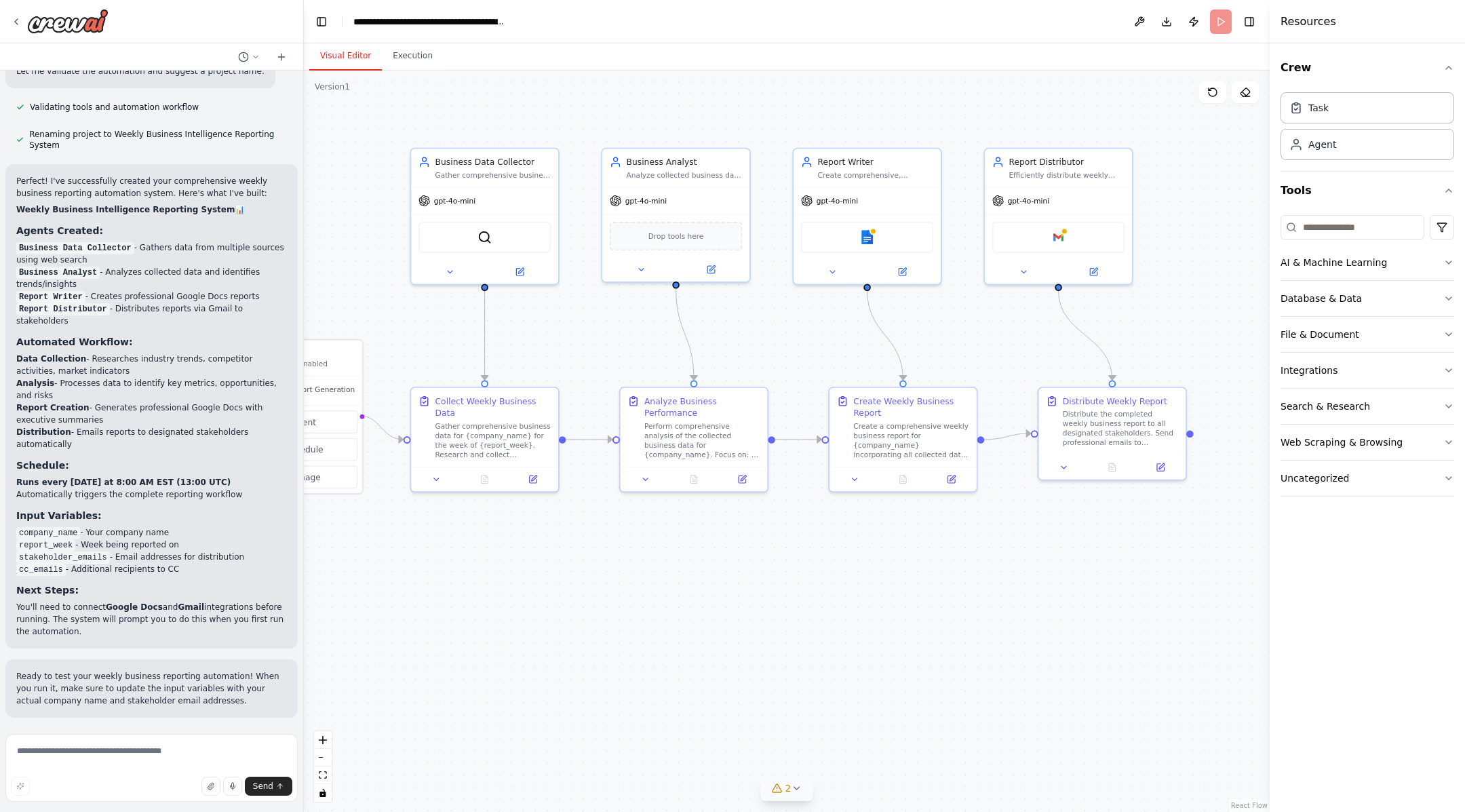
scroll to position [1311, 0]
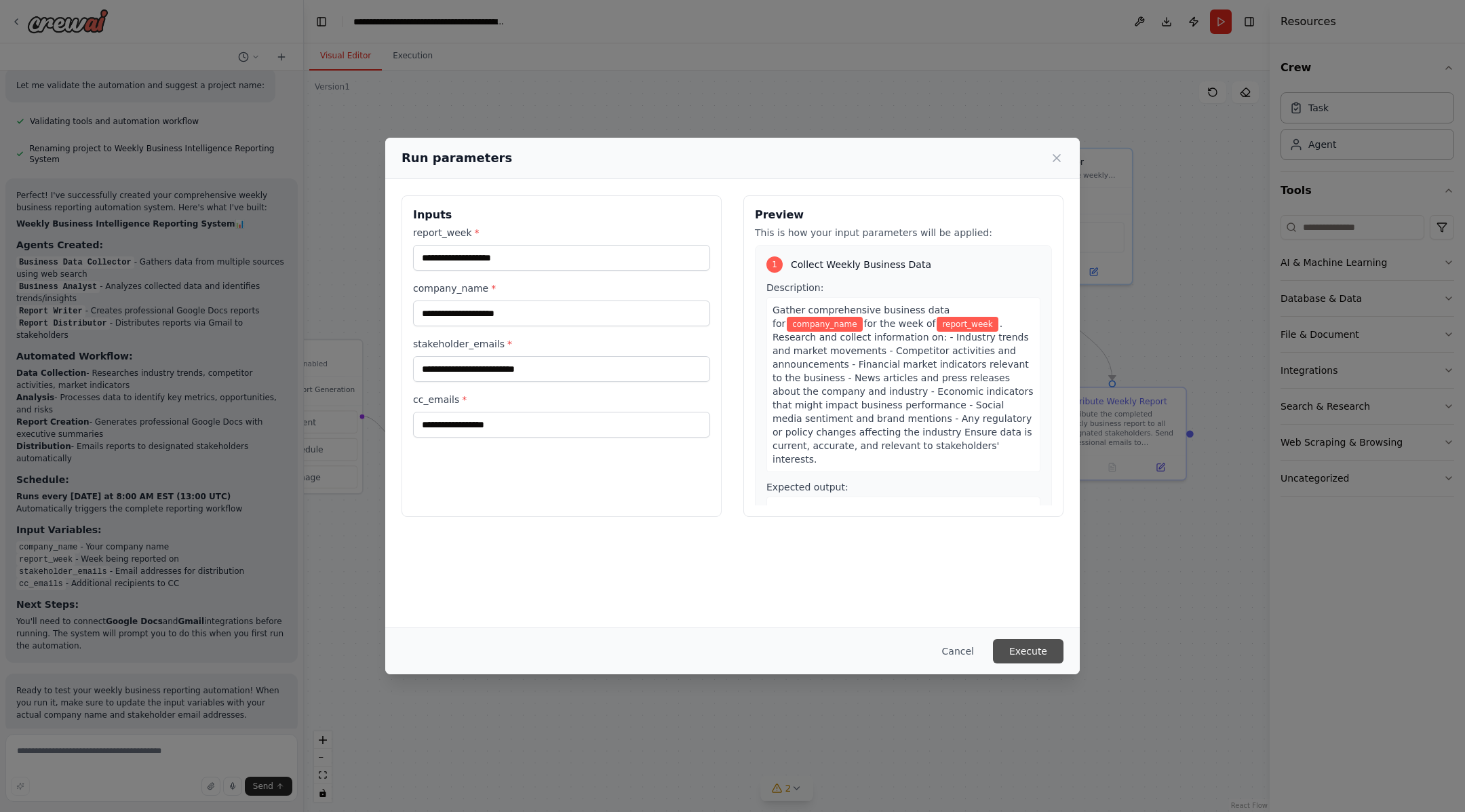
click at [1039, 649] on button "Execute" at bounding box center [1028, 651] width 70 height 24
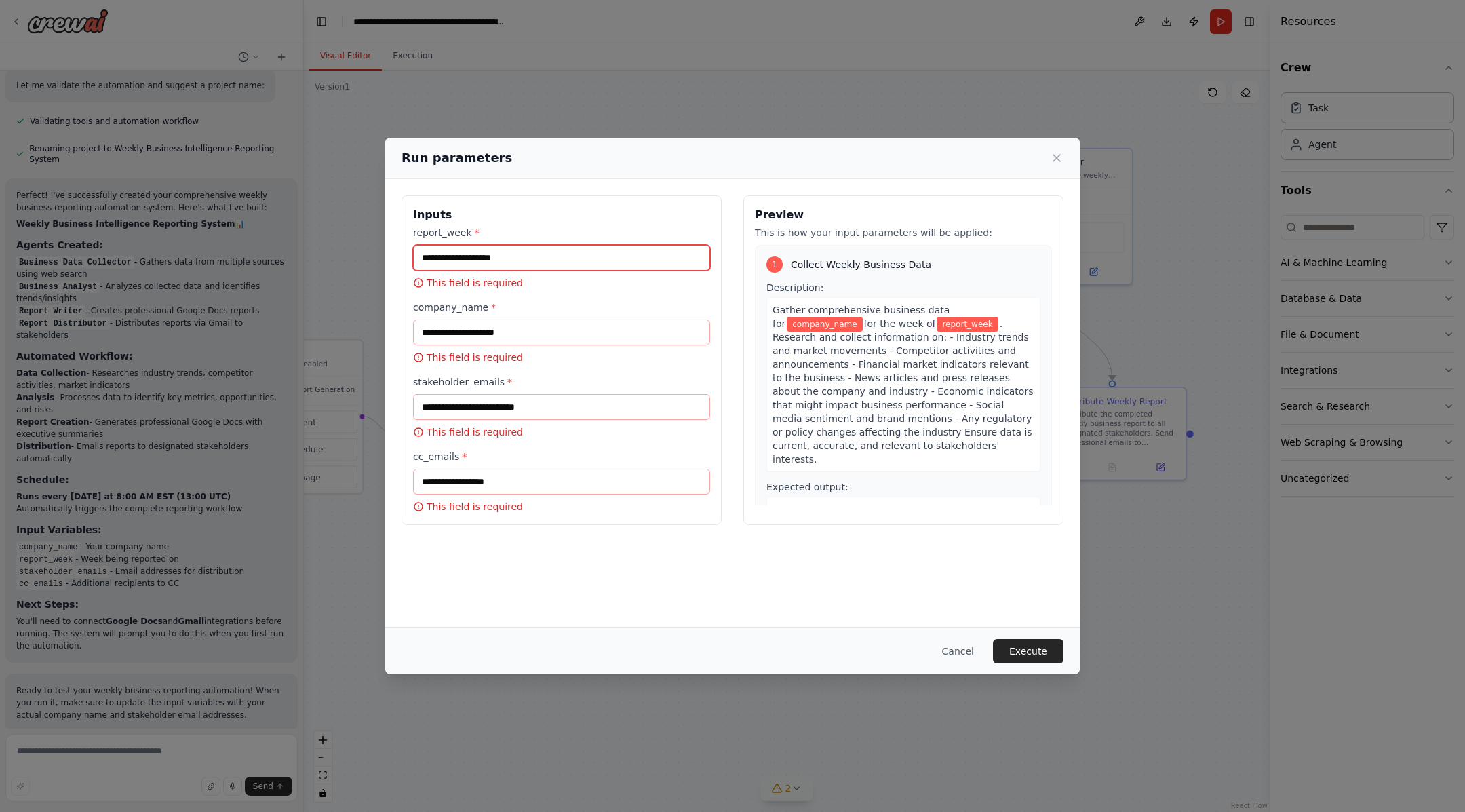
click at [565, 266] on input "report_week *" at bounding box center [562, 257] width 297 height 26
click at [564, 338] on input "company_name *" at bounding box center [562, 332] width 297 height 26
click at [942, 644] on button "Cancel" at bounding box center [958, 651] width 54 height 24
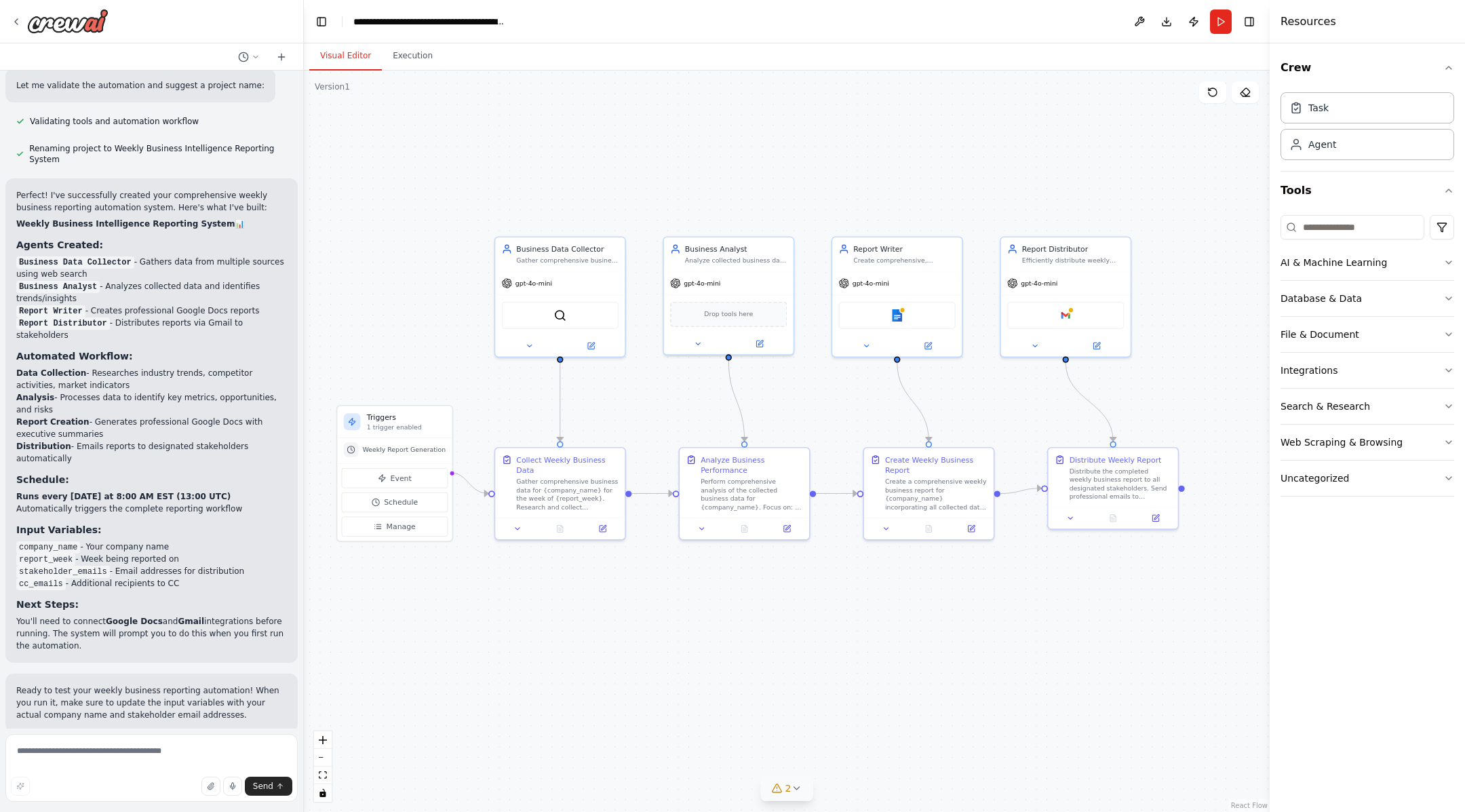
drag, startPoint x: 937, startPoint y: 643, endPoint x: 958, endPoint y: 672, distance: 35.8
click at [958, 649] on div ".deletable-edge-delete-btn { width: 20px; height: 20px; border: 0px solid #ffff…" at bounding box center [786, 440] width 966 height 741
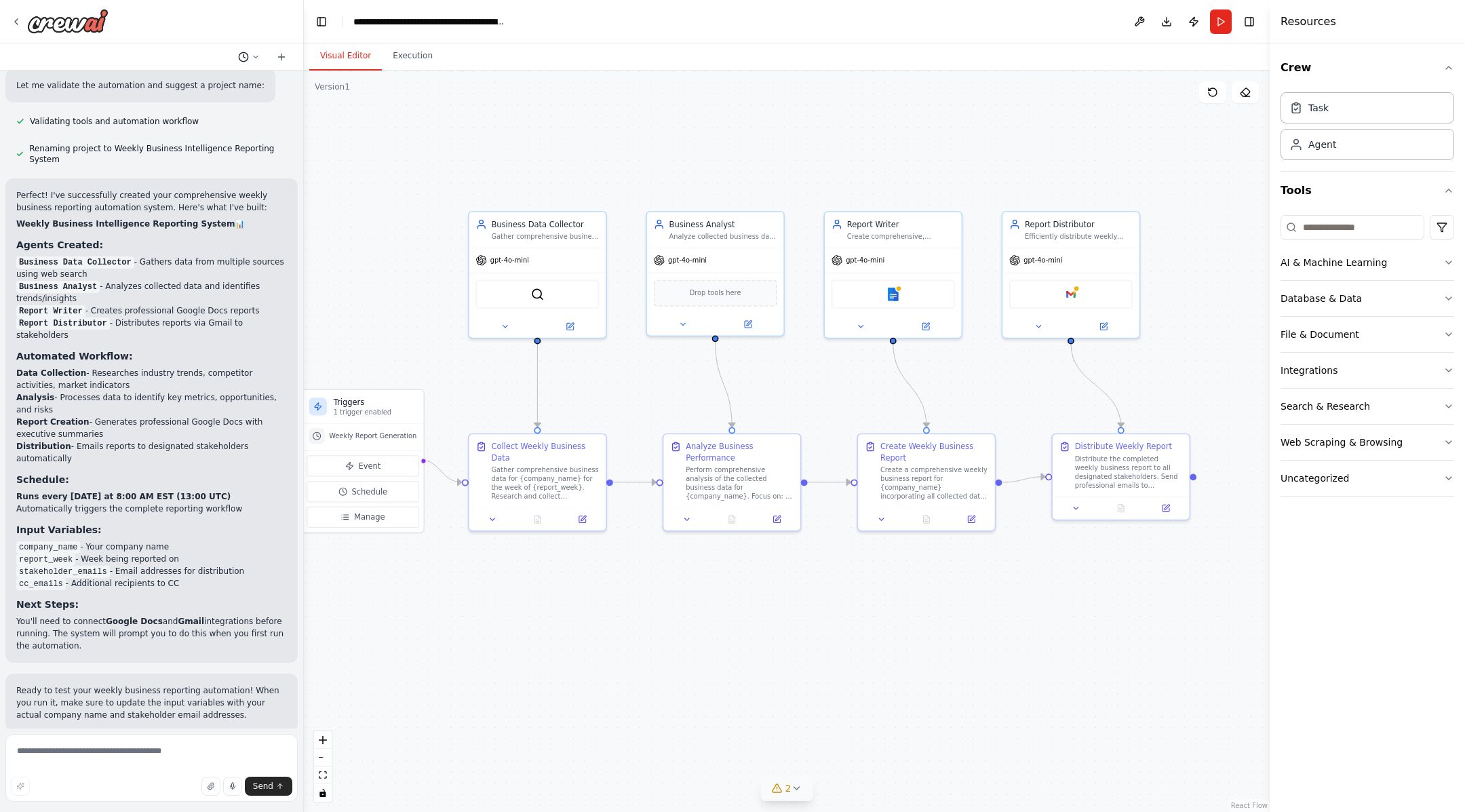
click at [248, 55] on icon at bounding box center [243, 57] width 11 height 11
click at [400, 192] on div ".deletable-edge-delete-btn { width: 20px; height: 20px; border: 0px solid #ffff…" at bounding box center [786, 440] width 966 height 741
